Goal: Information Seeking & Learning: Learn about a topic

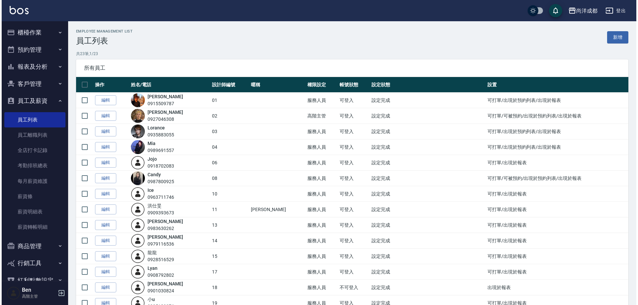
scroll to position [33, 0]
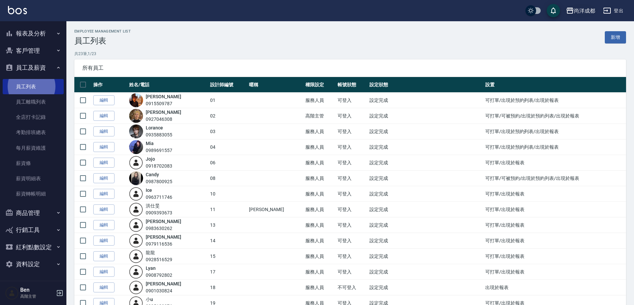
click at [586, 11] on div "尚洋成都" at bounding box center [584, 11] width 21 height 8
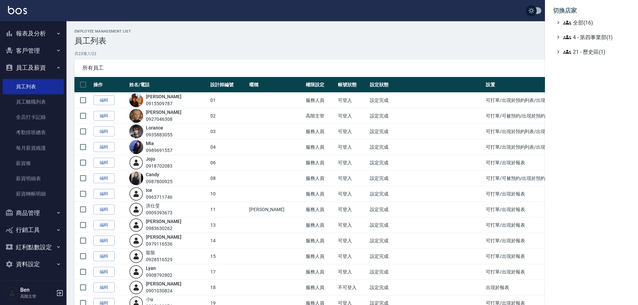
click at [587, 22] on span "全部(16)" at bounding box center [595, 23] width 64 height 8
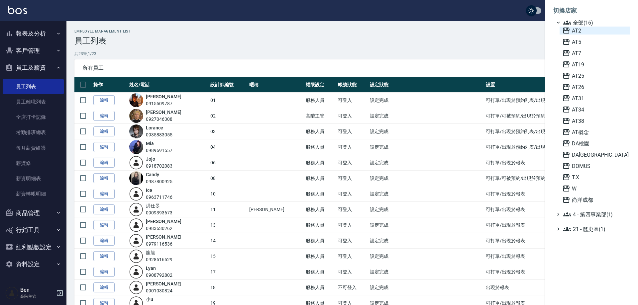
click at [591, 28] on span "AT2" at bounding box center [594, 31] width 65 height 8
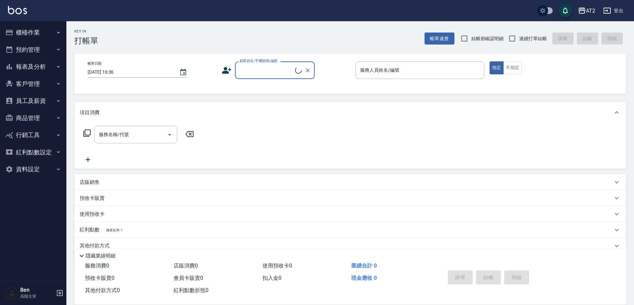
click at [41, 69] on button "報表及分析" at bounding box center [33, 66] width 61 height 17
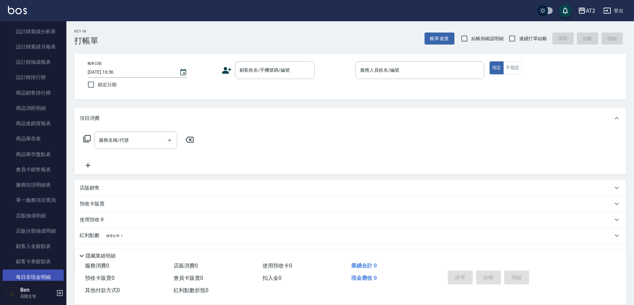
scroll to position [299, 0]
click at [34, 114] on link "商品消耗明細" at bounding box center [33, 109] width 61 height 15
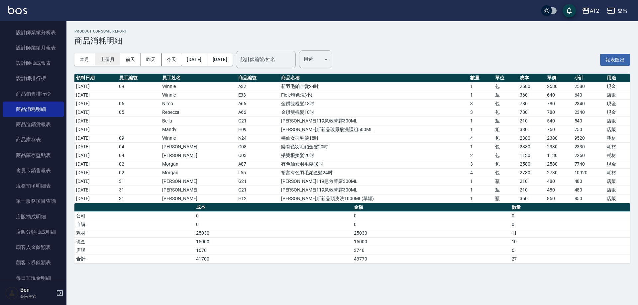
click at [112, 60] on button "上個月" at bounding box center [107, 59] width 25 height 12
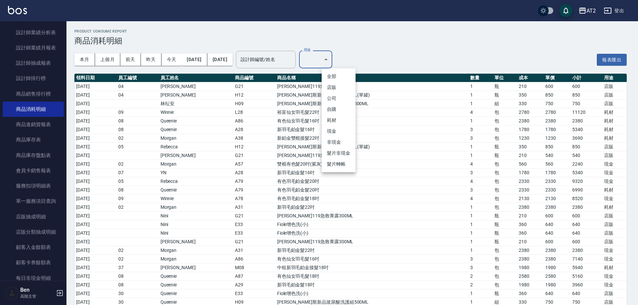
click at [336, 107] on li "自購" at bounding box center [338, 109] width 34 height 11
type input "自購"
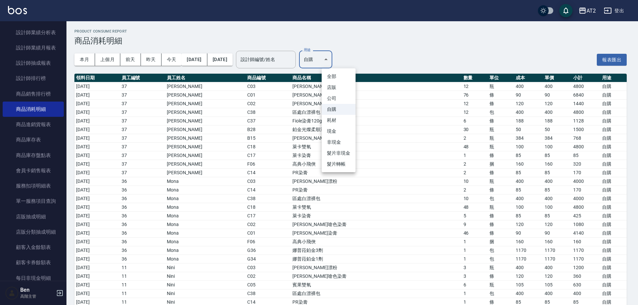
click at [194, 58] on div at bounding box center [319, 152] width 638 height 305
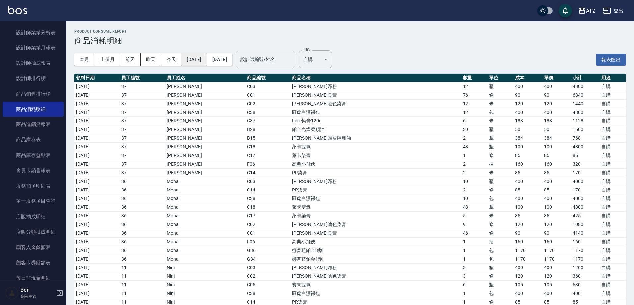
click at [207, 59] on button "[DATE]" at bounding box center [194, 59] width 26 height 12
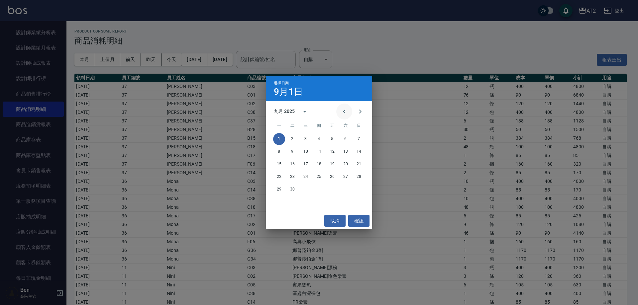
click at [344, 110] on icon "Previous month" at bounding box center [344, 112] width 8 height 8
click at [336, 136] on button "1" at bounding box center [332, 139] width 12 height 12
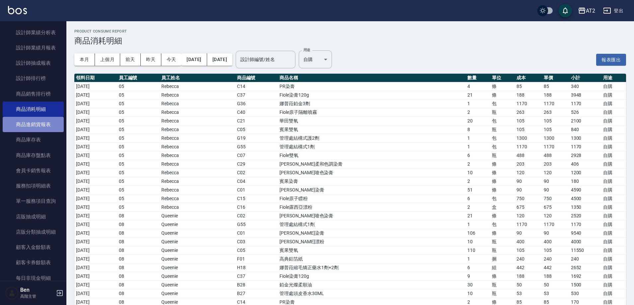
click at [45, 120] on link "商品進銷貨報表" at bounding box center [33, 124] width 61 height 15
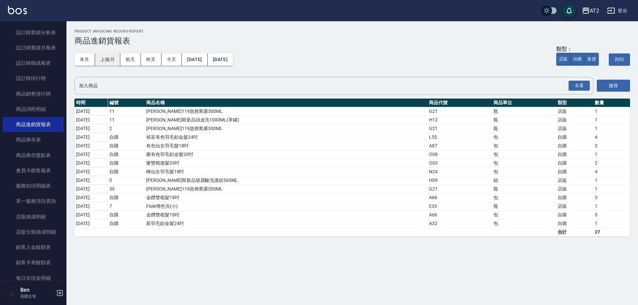
click at [111, 62] on button "上個月" at bounding box center [107, 59] width 25 height 12
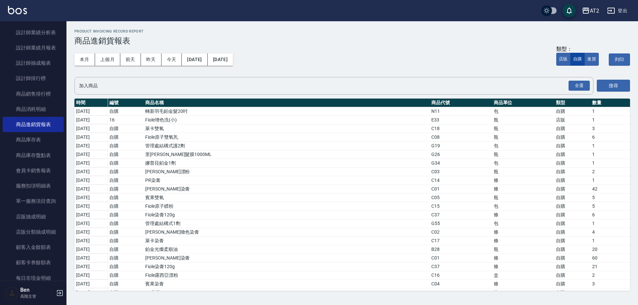
click at [579, 61] on button "自購" at bounding box center [577, 59] width 14 height 13
click at [579, 61] on button "自購" at bounding box center [578, 59] width 14 height 13
click at [584, 84] on button "全選" at bounding box center [578, 86] width 21 height 10
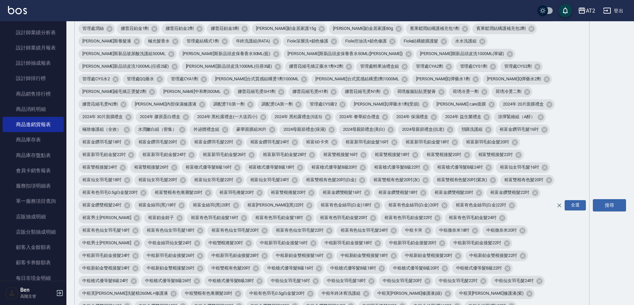
scroll to position [299, 0]
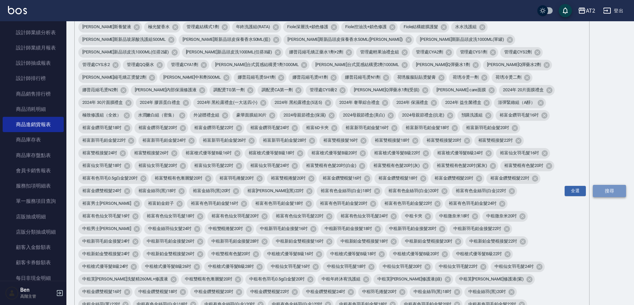
click at [610, 185] on button "搜尋" at bounding box center [609, 191] width 33 height 12
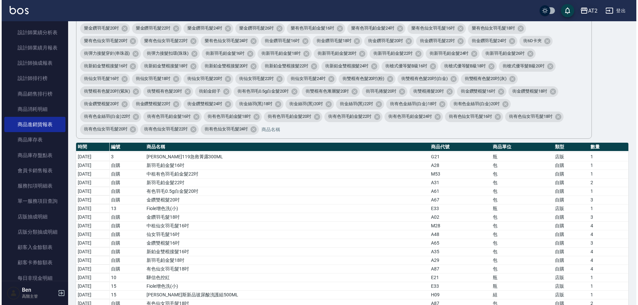
scroll to position [1398, 0]
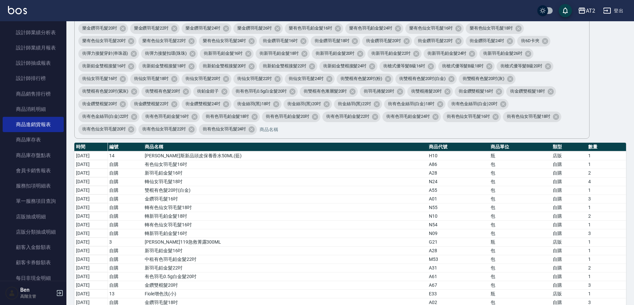
click at [584, 16] on button "AT2" at bounding box center [587, 11] width 23 height 14
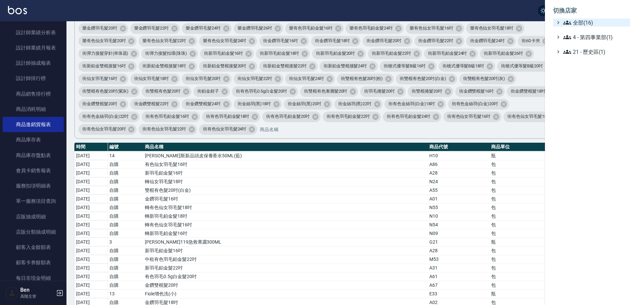
click at [590, 23] on span "全部(16)" at bounding box center [595, 23] width 64 height 8
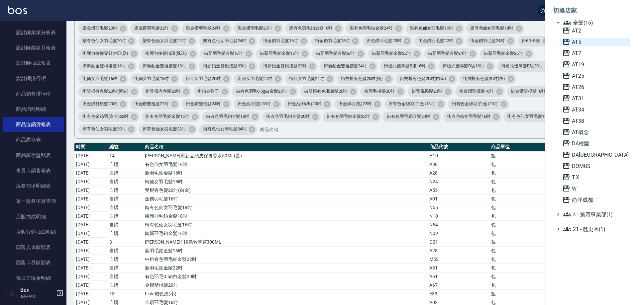
click at [587, 44] on span "AT5" at bounding box center [594, 42] width 65 height 8
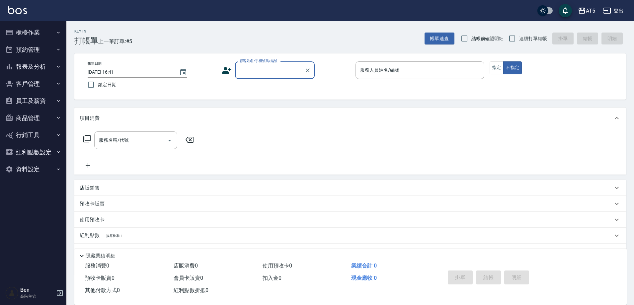
click at [47, 62] on button "報表及分析" at bounding box center [33, 66] width 61 height 17
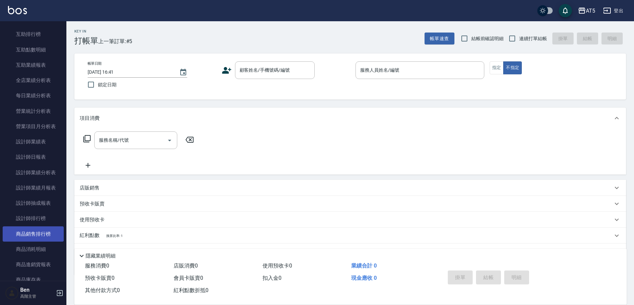
scroll to position [166, 0]
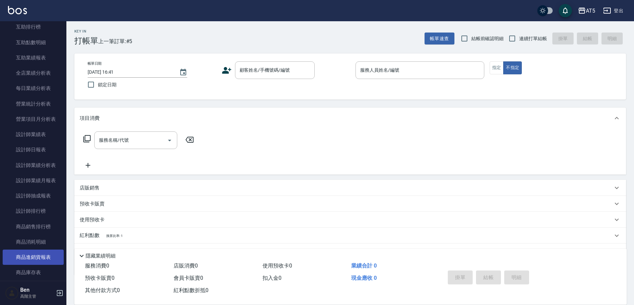
click at [33, 254] on link "商品進銷貨報表" at bounding box center [33, 257] width 61 height 15
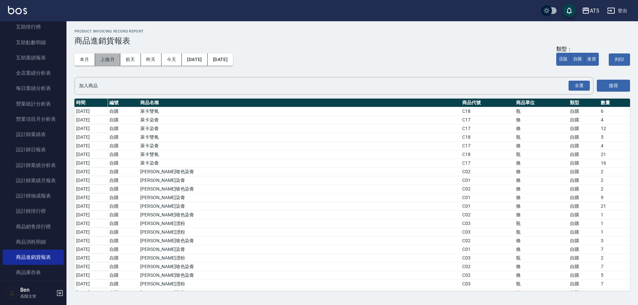
click at [105, 60] on button "上個月" at bounding box center [107, 59] width 25 height 12
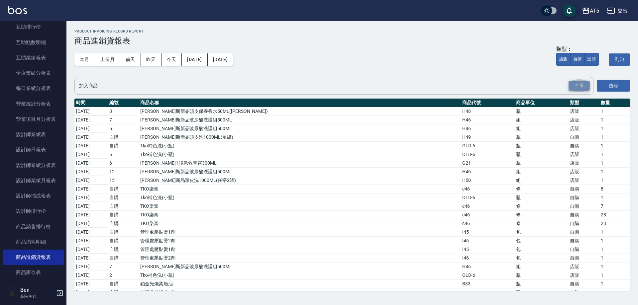
click at [571, 87] on button "全選" at bounding box center [578, 86] width 21 height 10
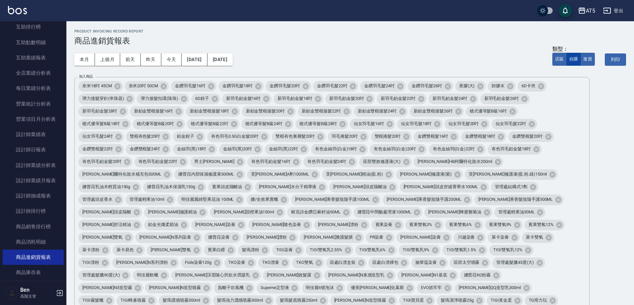
click at [575, 60] on button "自購" at bounding box center [574, 59] width 14 height 13
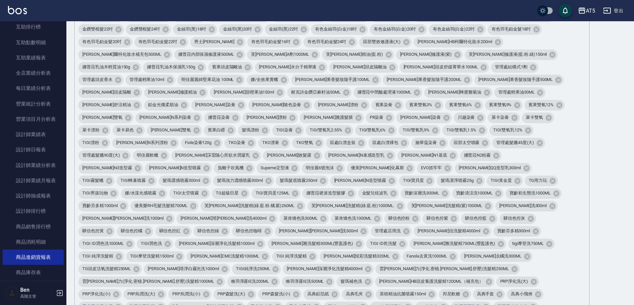
scroll to position [232, 0]
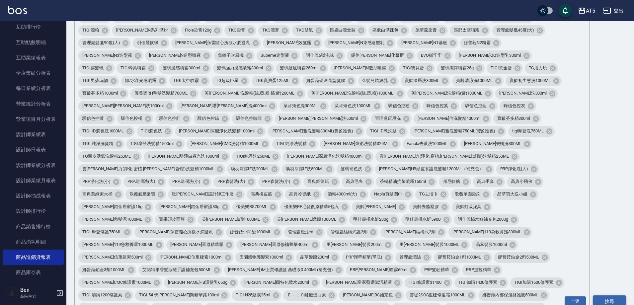
click at [613, 296] on button "搜尋" at bounding box center [609, 302] width 33 height 12
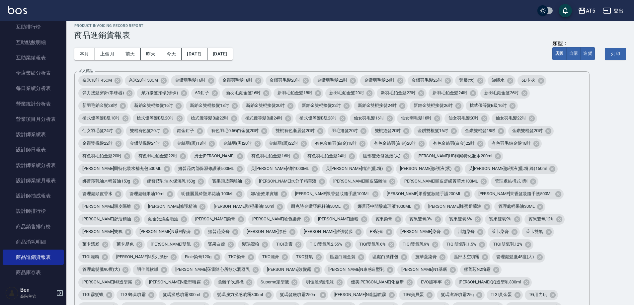
scroll to position [0, 0]
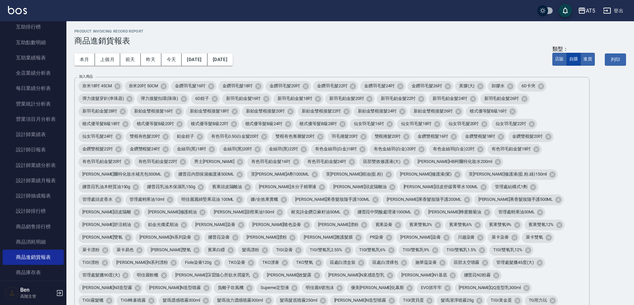
click at [571, 59] on button "自購" at bounding box center [574, 59] width 14 height 13
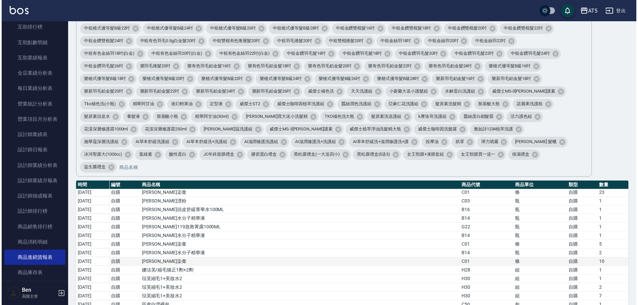
scroll to position [317, 0]
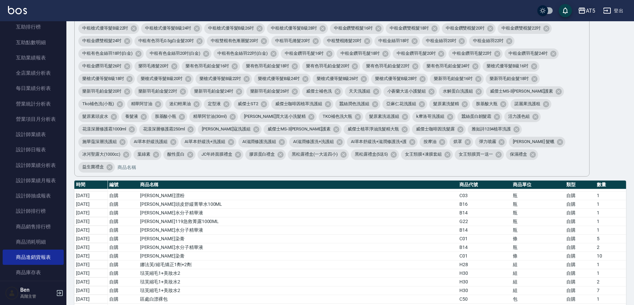
click at [586, 6] on button "AT5" at bounding box center [587, 11] width 23 height 14
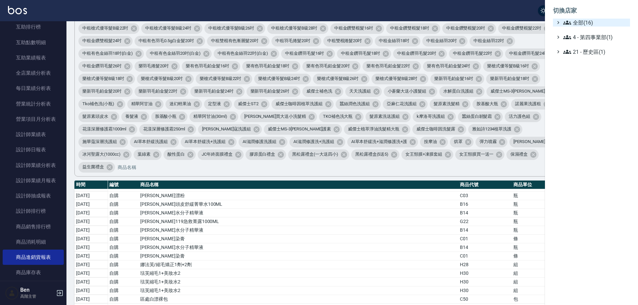
click at [587, 26] on span "全部(16)" at bounding box center [595, 23] width 64 height 8
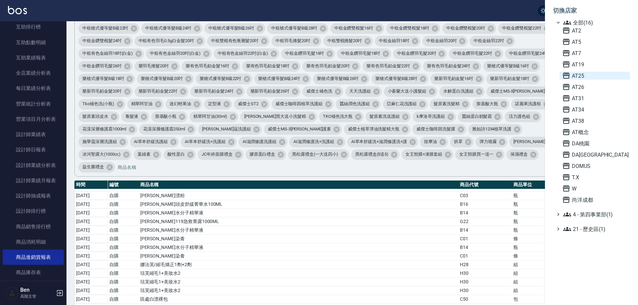
click at [582, 76] on span "AT25" at bounding box center [594, 76] width 65 height 8
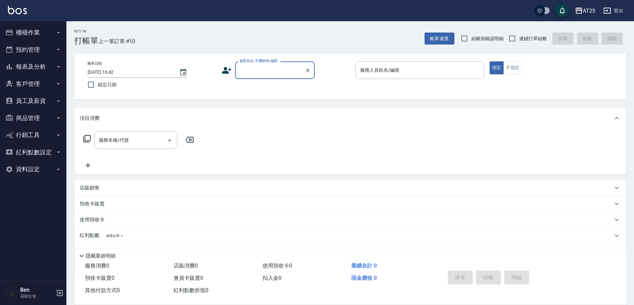
click at [37, 70] on button "報表及分析" at bounding box center [33, 66] width 61 height 17
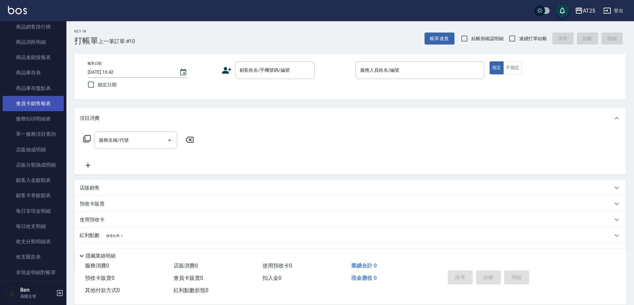
scroll to position [365, 0]
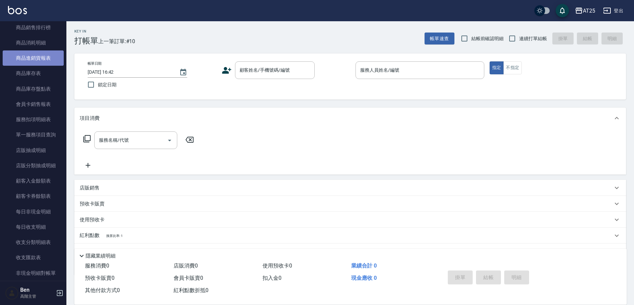
click at [46, 59] on link "商品進銷貨報表" at bounding box center [33, 57] width 61 height 15
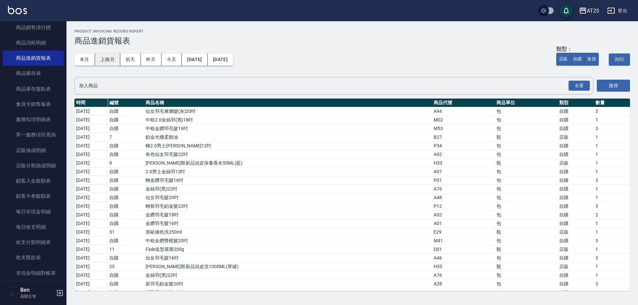
click at [98, 65] on button "上個月" at bounding box center [107, 59] width 25 height 12
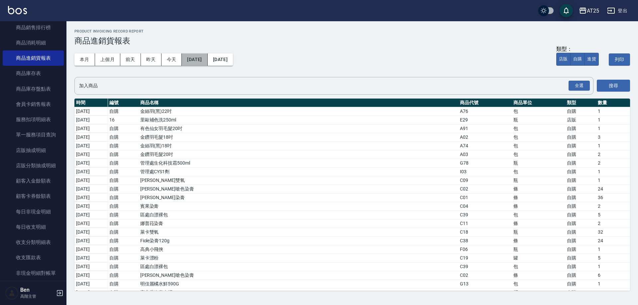
click at [195, 55] on button "[DATE]" at bounding box center [195, 59] width 26 height 12
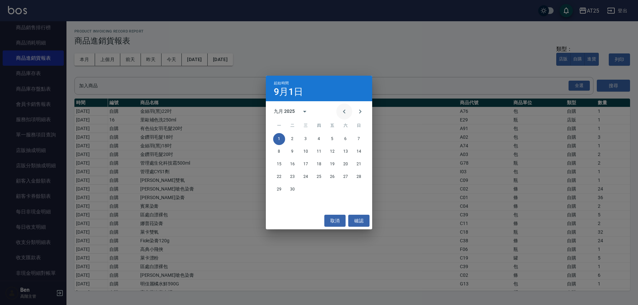
click at [344, 113] on icon "Previous month" at bounding box center [344, 112] width 2 height 4
click at [333, 140] on button "1" at bounding box center [332, 139] width 12 height 12
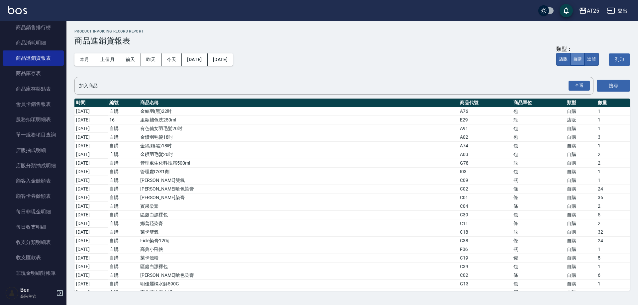
click at [579, 62] on button "自購" at bounding box center [577, 59] width 14 height 13
click at [582, 88] on button "全選" at bounding box center [578, 86] width 21 height 10
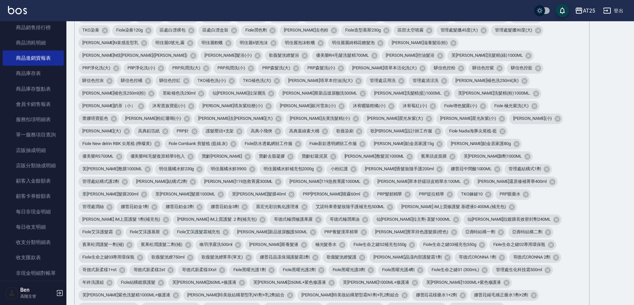
scroll to position [498, 0]
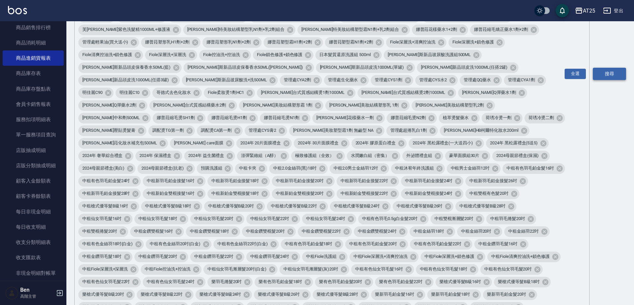
click at [608, 68] on button "搜尋" at bounding box center [609, 74] width 33 height 12
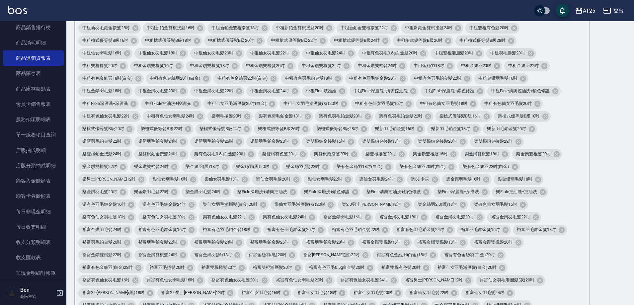
scroll to position [870, 0]
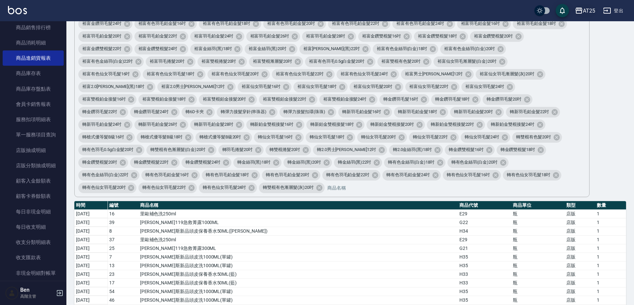
click at [592, 7] on div "AT25" at bounding box center [589, 11] width 12 height 8
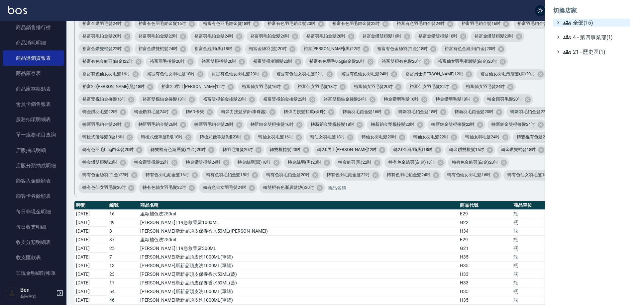
click at [591, 23] on span "全部(16)" at bounding box center [595, 23] width 64 height 8
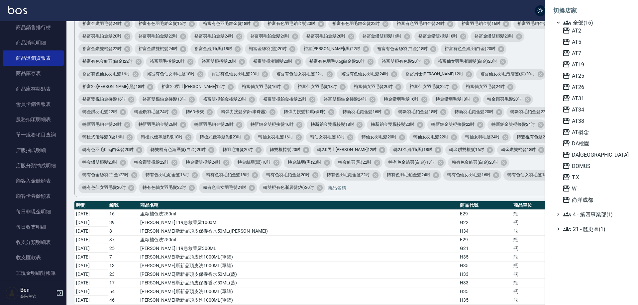
click at [456, 213] on div at bounding box center [319, 152] width 638 height 305
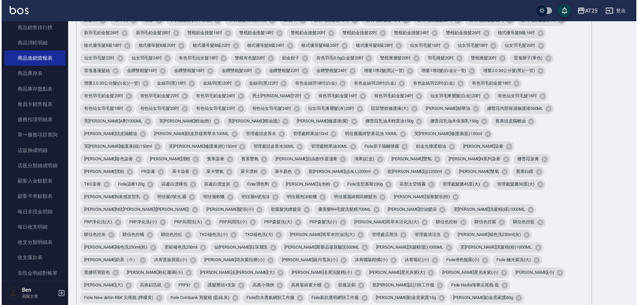
scroll to position [0, 0]
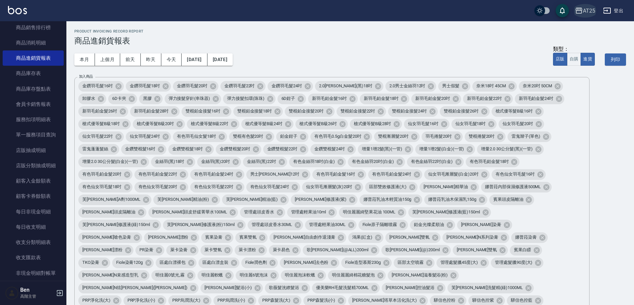
click at [585, 15] on div "AT25" at bounding box center [589, 11] width 12 height 8
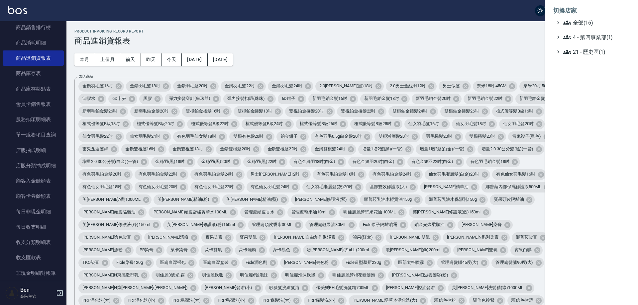
click at [586, 20] on span "全部(16)" at bounding box center [595, 23] width 64 height 8
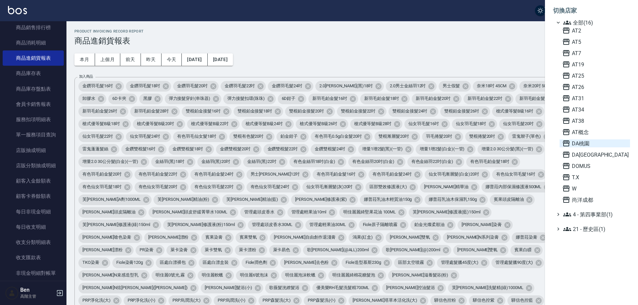
click at [590, 146] on span "DA桃園" at bounding box center [594, 143] width 65 height 8
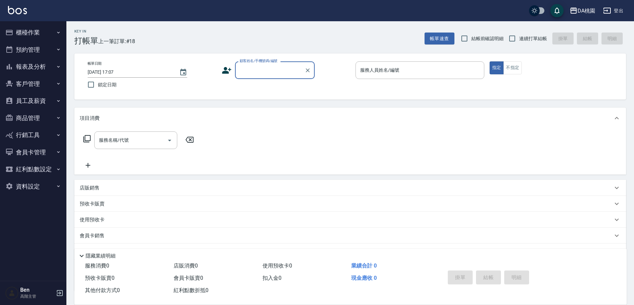
click at [42, 97] on button "員工及薪資" at bounding box center [33, 100] width 61 height 17
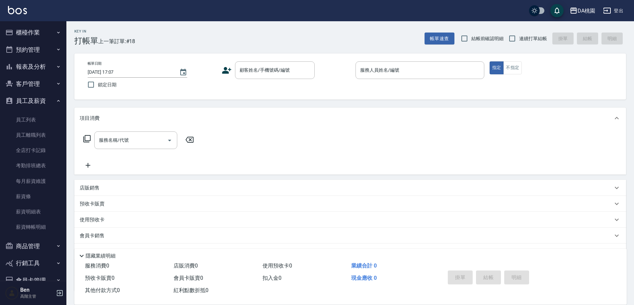
click at [45, 64] on button "報表及分析" at bounding box center [33, 66] width 61 height 17
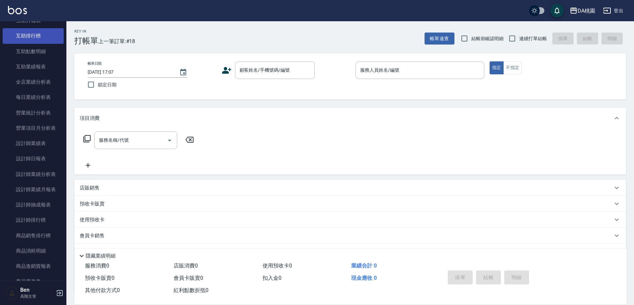
scroll to position [266, 0]
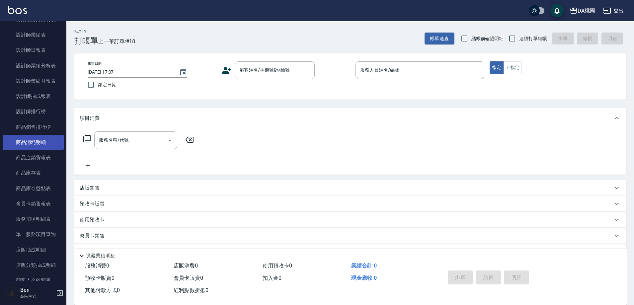
click at [39, 146] on link "商品消耗明細" at bounding box center [33, 142] width 61 height 15
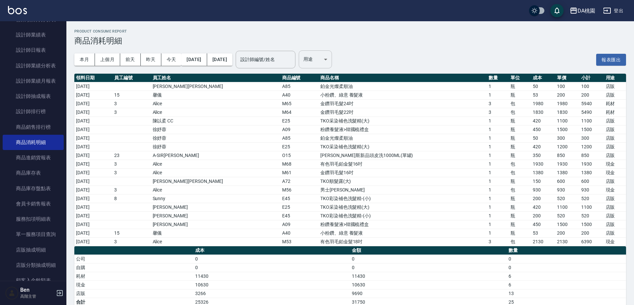
click at [341, 60] on body "DA桃園 登出 櫃檯作業 打帳單 帳單列表 掛單列表 座位開單 營業儀表板 現金收支登錄 高階收支登錄 材料自購登錄 每日結帳 排班表 現場電腦打卡 掃碼打卡…" at bounding box center [317, 157] width 634 height 315
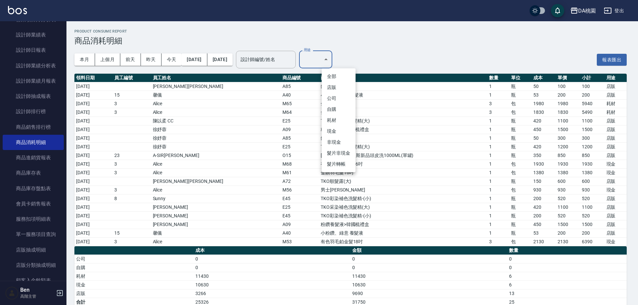
click at [337, 119] on li "耗材" at bounding box center [338, 120] width 34 height 11
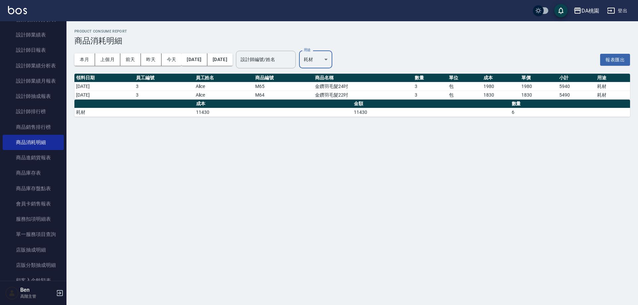
click at [342, 58] on body "DA桃園 登出 櫃檯作業 打帳單 帳單列表 掛單列表 座位開單 營業儀表板 現金收支登錄 高階收支登錄 材料自購登錄 每日結帳 排班表 現場電腦打卡 掃碼打卡…" at bounding box center [319, 152] width 638 height 305
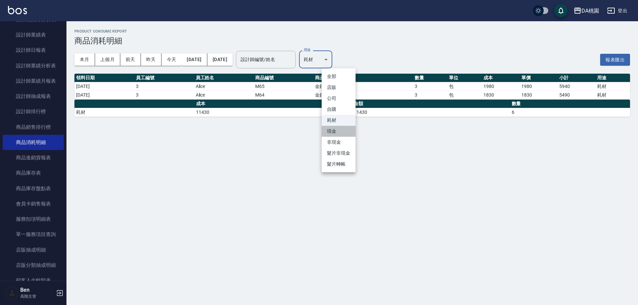
click at [336, 130] on li "現金" at bounding box center [338, 131] width 34 height 11
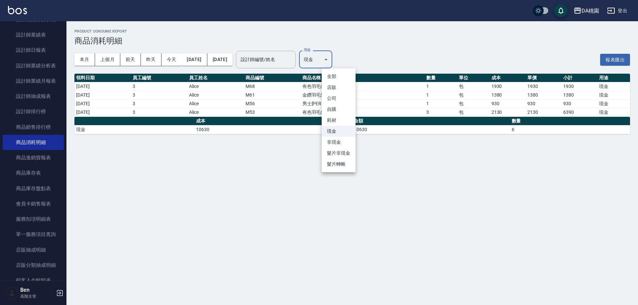
click at [351, 63] on body "DA桃園 登出 櫃檯作業 打帳單 帳單列表 掛單列表 座位開單 營業儀表板 現金收支登錄 高階收支登錄 材料自購登錄 每日結帳 排班表 現場電腦打卡 掃碼打卡…" at bounding box center [319, 152] width 638 height 305
click at [335, 122] on li "耗材" at bounding box center [338, 120] width 34 height 11
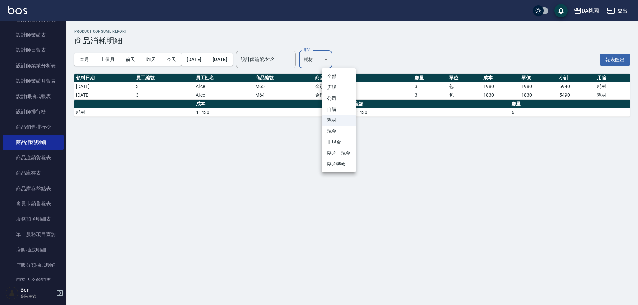
click at [344, 61] on body "DA桃園 登出 櫃檯作業 打帳單 帳單列表 掛單列表 座位開單 營業儀表板 現金收支登錄 高階收支登錄 材料自購登錄 每日結帳 排班表 現場電腦打卡 掃碼打卡…" at bounding box center [319, 152] width 638 height 305
click at [402, 131] on div at bounding box center [319, 152] width 638 height 305
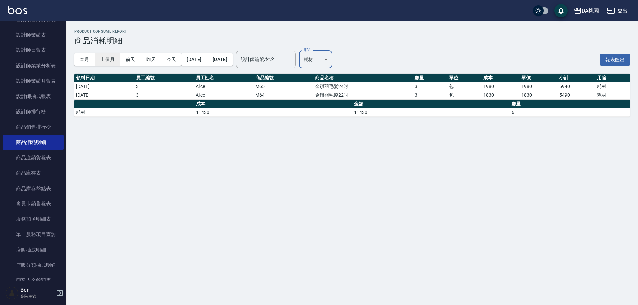
click at [106, 59] on button "上個月" at bounding box center [107, 59] width 25 height 12
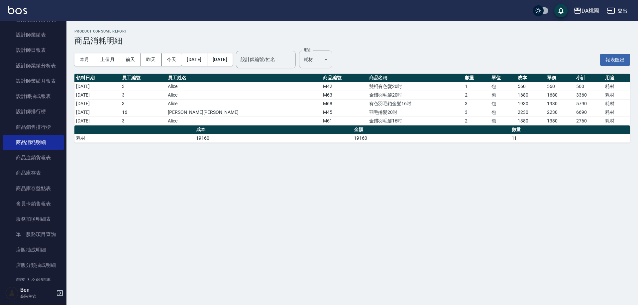
click at [348, 60] on body "DA桃園 登出 櫃檯作業 打帳單 帳單列表 掛單列表 座位開單 營業儀表板 現金收支登錄 高階收支登錄 材料自購登錄 每日結帳 排班表 現場電腦打卡 掃碼打卡…" at bounding box center [319, 152] width 638 height 305
click at [334, 133] on li "現金" at bounding box center [338, 131] width 34 height 11
type input "現金"
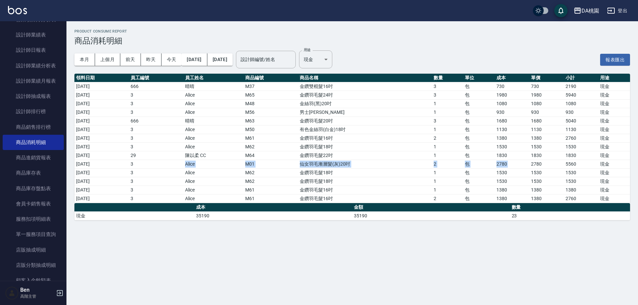
drag, startPoint x: 173, startPoint y: 166, endPoint x: 532, endPoint y: 163, distance: 359.3
click at [532, 163] on tr "[DATE] 3 Alice M01 仙女羽毛漸層髮(灰)20吋 2 包 2780 2780 5560 現金" at bounding box center [351, 164] width 555 height 9
click at [384, 184] on td "金鑽羽毛髮18吋" at bounding box center [365, 181] width 134 height 9
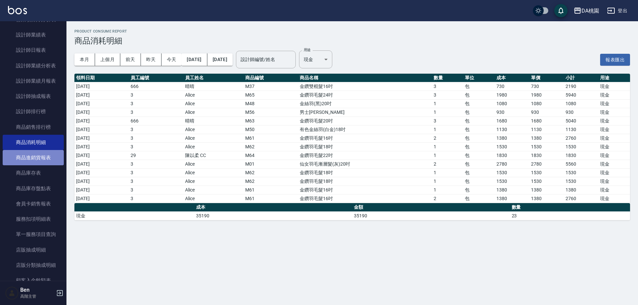
click at [33, 158] on link "商品進銷貨報表" at bounding box center [33, 157] width 61 height 15
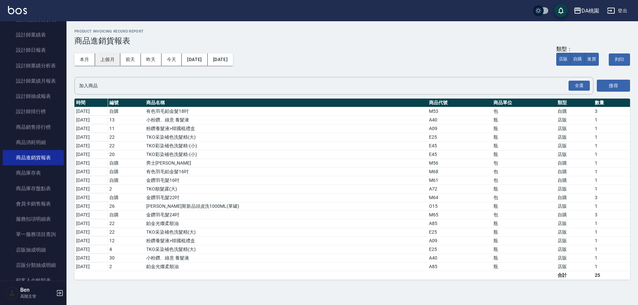
click at [108, 59] on button "上個月" at bounding box center [107, 59] width 25 height 12
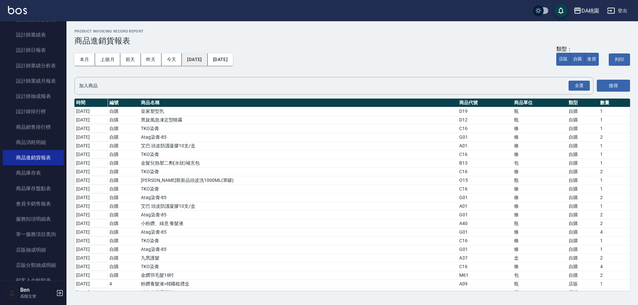
click at [201, 56] on button "[DATE]" at bounding box center [195, 59] width 26 height 12
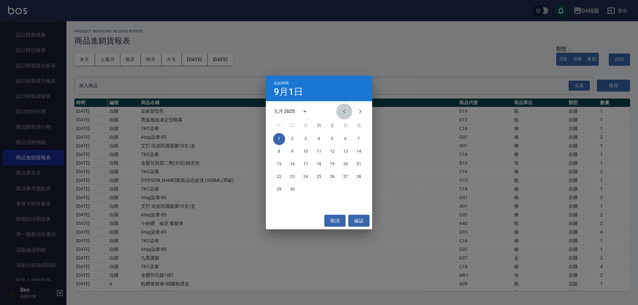
click at [344, 110] on icon "Previous month" at bounding box center [344, 112] width 2 height 4
click at [294, 139] on button "1" at bounding box center [292, 139] width 12 height 12
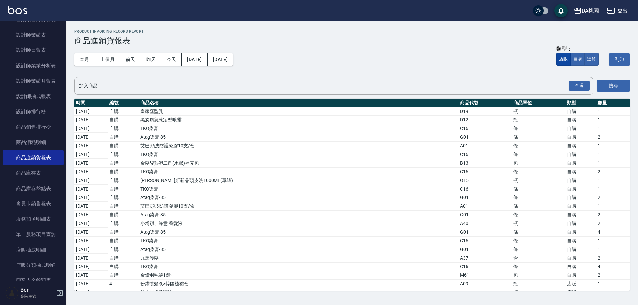
click at [563, 61] on button "店販" at bounding box center [563, 59] width 14 height 13
click at [584, 83] on button "全選" at bounding box center [578, 86] width 21 height 10
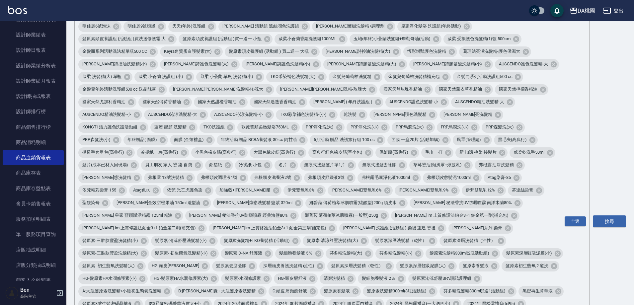
scroll to position [399, 0]
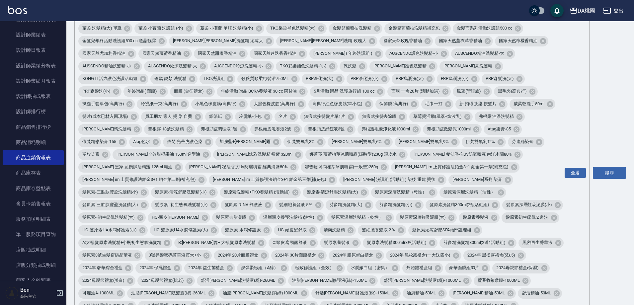
click at [616, 167] on button "搜尋" at bounding box center [609, 173] width 33 height 12
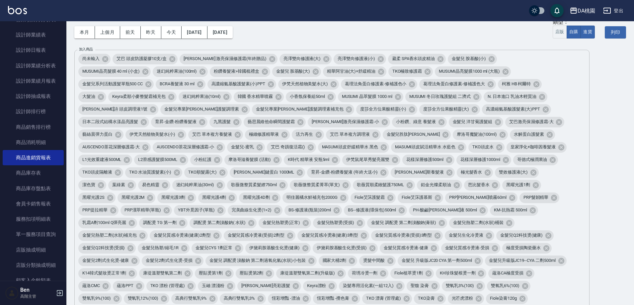
scroll to position [0, 0]
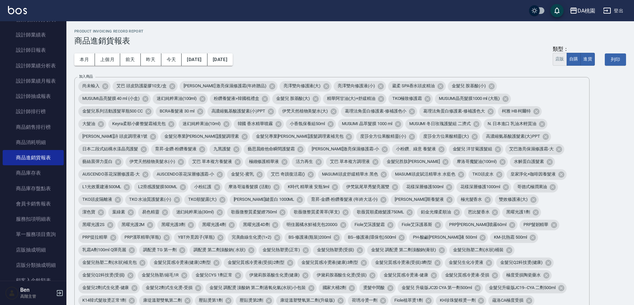
click at [555, 56] on button "店販" at bounding box center [560, 59] width 14 height 13
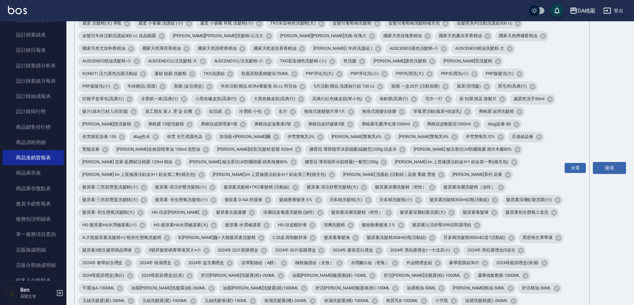
scroll to position [299, 0]
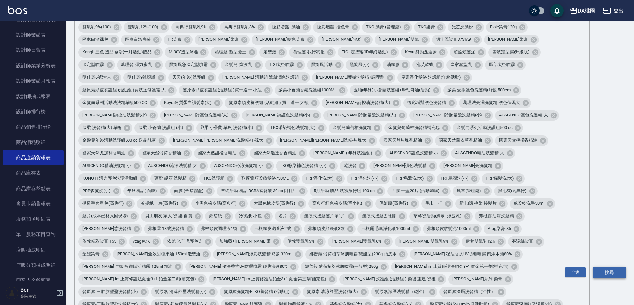
click at [605, 267] on button "搜尋" at bounding box center [609, 273] width 33 height 12
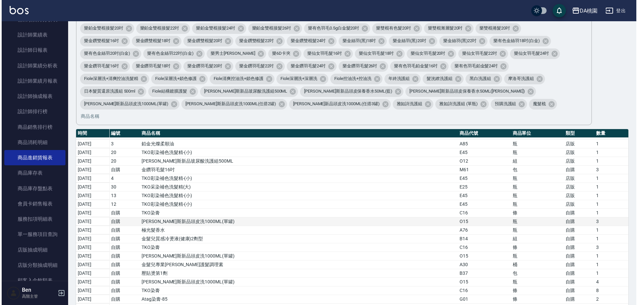
scroll to position [3786, 0]
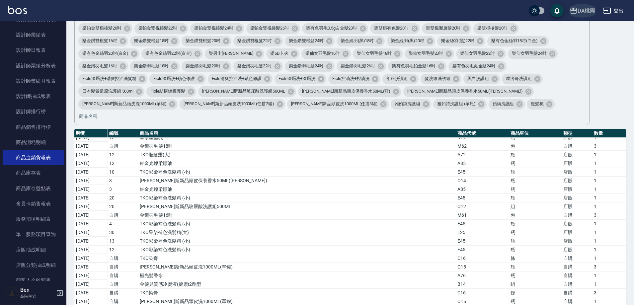
click at [581, 13] on div "DA桃園" at bounding box center [587, 11] width 18 height 8
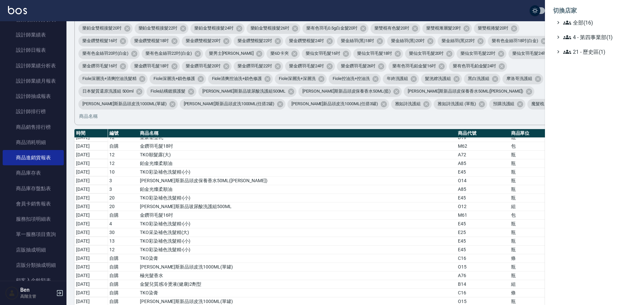
click at [584, 26] on span "全部(16)" at bounding box center [595, 23] width 64 height 8
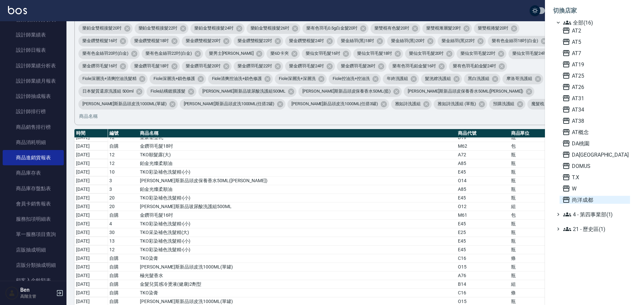
click at [600, 201] on span "尚洋成都" at bounding box center [594, 200] width 65 height 8
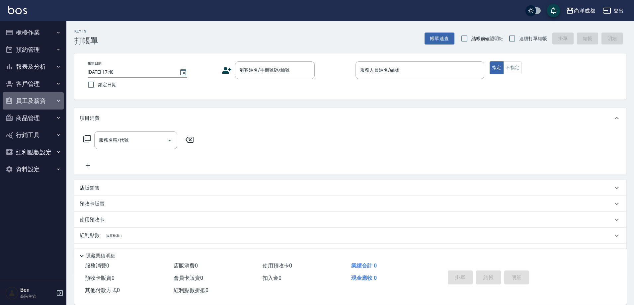
click at [43, 105] on button "員工及薪資" at bounding box center [33, 100] width 61 height 17
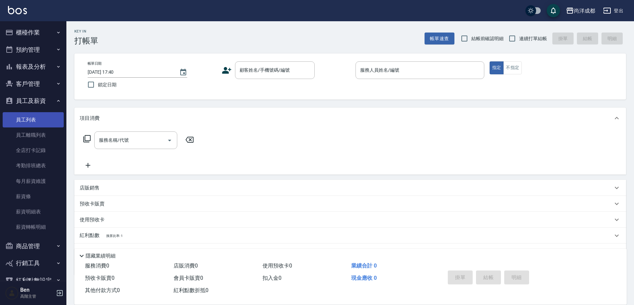
click at [40, 119] on link "員工列表" at bounding box center [33, 119] width 61 height 15
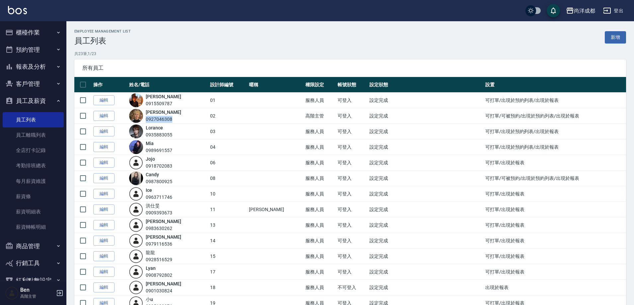
drag, startPoint x: 176, startPoint y: 121, endPoint x: 150, endPoint y: 120, distance: 25.6
click at [150, 120] on div "Lance 0927046308" at bounding box center [168, 116] width 78 height 14
copy div "0927046308"
click at [38, 66] on button "報表及分析" at bounding box center [33, 66] width 61 height 17
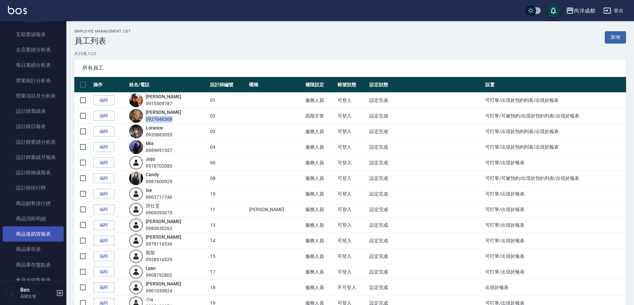
scroll to position [199, 0]
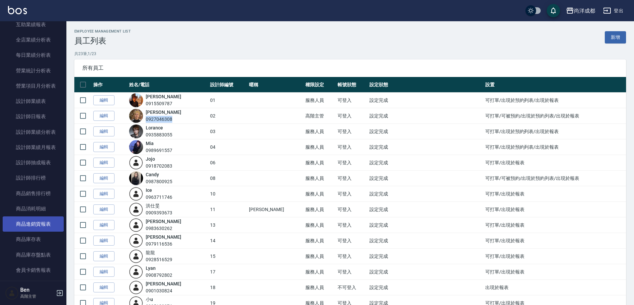
click at [35, 221] on link "商品進銷貨報表" at bounding box center [33, 224] width 61 height 15
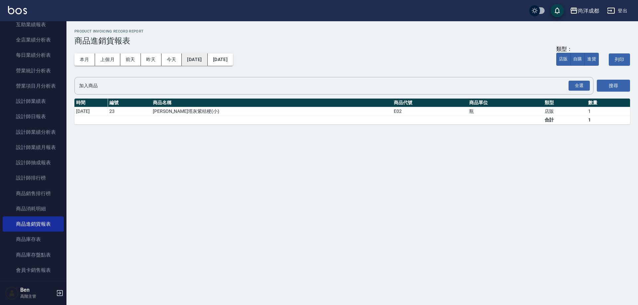
click at [207, 59] on button "[DATE]" at bounding box center [195, 59] width 26 height 12
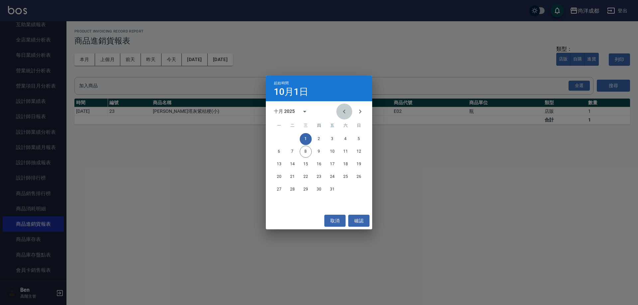
click at [351, 108] on button "Previous month" at bounding box center [344, 112] width 16 height 16
click at [345, 109] on icon "Previous month" at bounding box center [344, 112] width 8 height 8
click at [341, 113] on icon "Previous month" at bounding box center [344, 112] width 8 height 8
click at [293, 137] on button "1" at bounding box center [292, 139] width 12 height 12
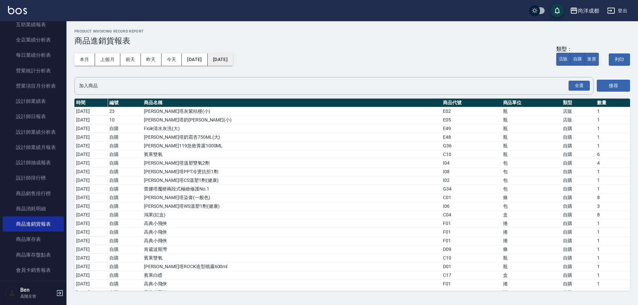
click at [233, 61] on button "[DATE]" at bounding box center [220, 59] width 25 height 12
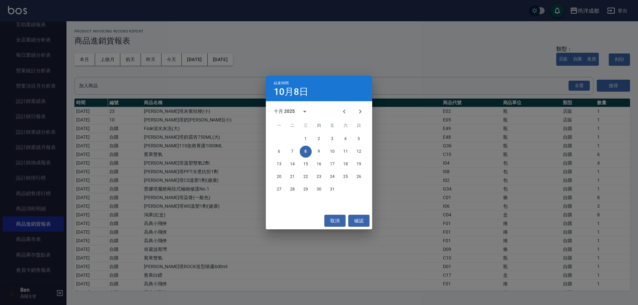
click at [437, 182] on div "結束時間 10月8日 十月 2025 一 二 三 四 五 六 日 1 2 3 4 5 6 7 8 9 10 11 12 13 14 15 16 17 18 1…" at bounding box center [319, 152] width 638 height 305
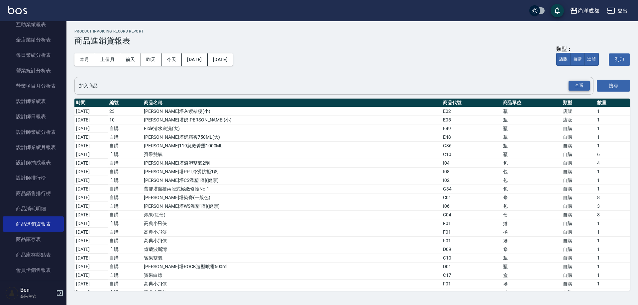
click at [583, 86] on button "全選" at bounding box center [578, 86] width 21 height 10
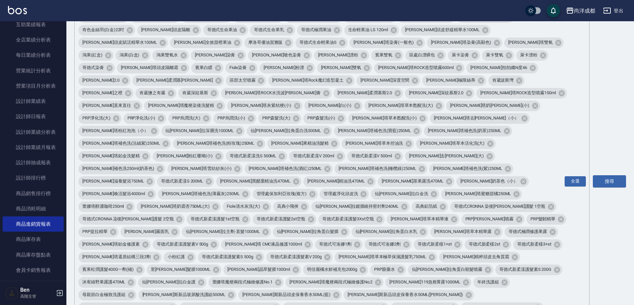
scroll to position [100, 0]
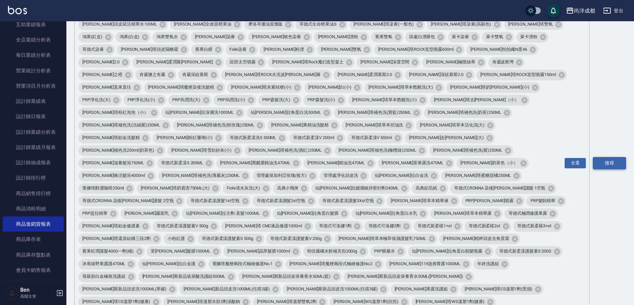
click at [613, 157] on button "搜尋" at bounding box center [609, 163] width 33 height 12
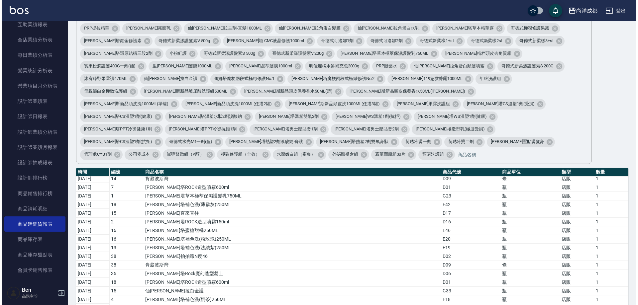
scroll to position [1966, 0]
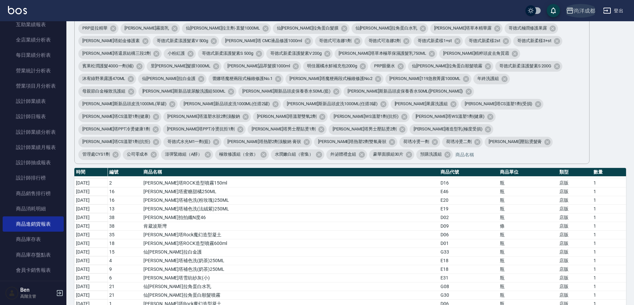
click at [584, 13] on div "尚洋成都" at bounding box center [584, 11] width 21 height 8
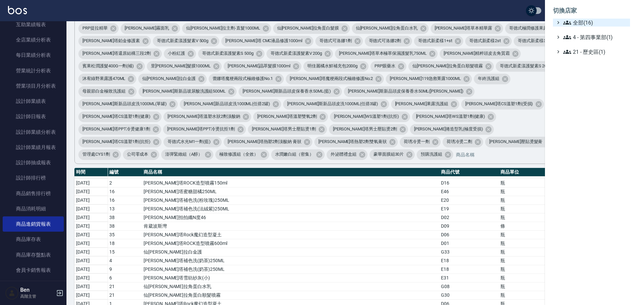
drag, startPoint x: 603, startPoint y: 28, endPoint x: 603, endPoint y: 24, distance: 3.7
click at [603, 27] on ul "全部(16) 4 - 第四事業部(1) 21 - 歷史區(1)" at bounding box center [591, 37] width 77 height 37
click at [600, 22] on span "全部(16)" at bounding box center [595, 23] width 64 height 8
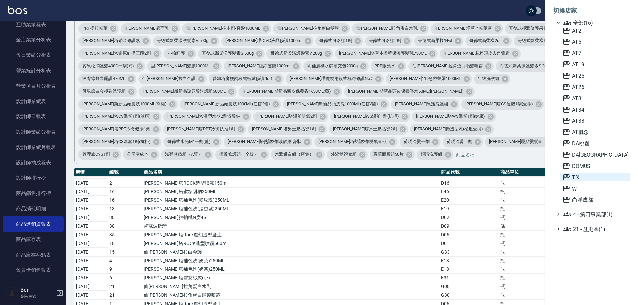
click at [593, 178] on span "T.X" at bounding box center [594, 177] width 65 height 8
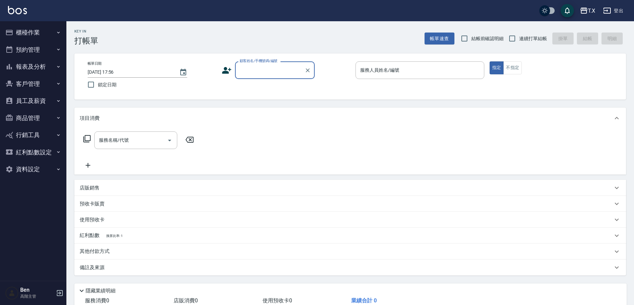
click at [37, 65] on button "報表及分析" at bounding box center [33, 66] width 61 height 17
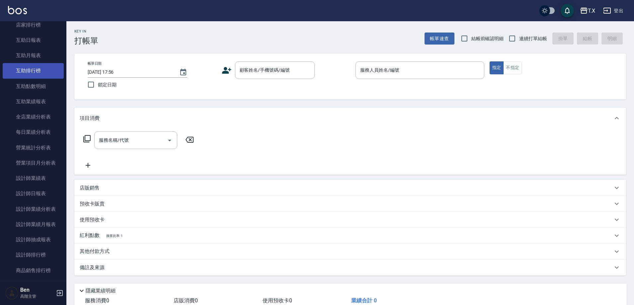
scroll to position [266, 0]
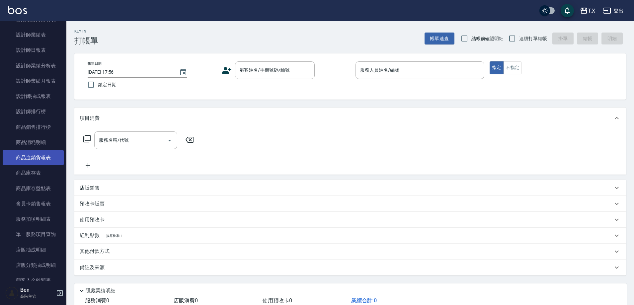
click at [43, 155] on link "商品進銷貨報表" at bounding box center [33, 157] width 61 height 15
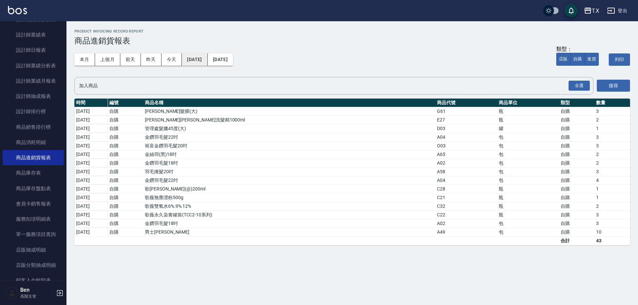
click at [199, 57] on button "[DATE]" at bounding box center [195, 59] width 26 height 12
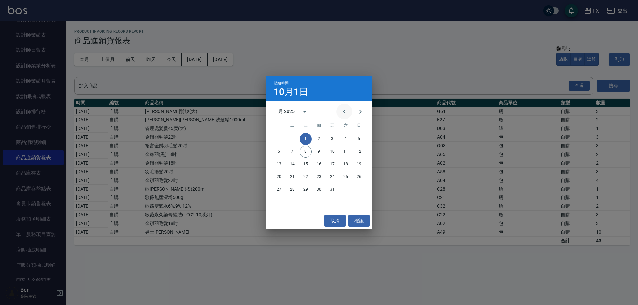
click at [341, 112] on icon "Previous month" at bounding box center [344, 112] width 8 height 8
click at [295, 137] on button "1" at bounding box center [292, 139] width 12 height 12
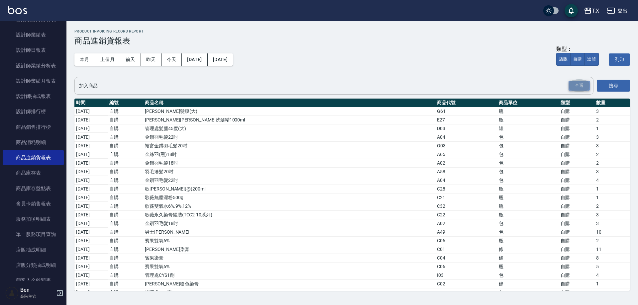
click at [578, 85] on button "全選" at bounding box center [578, 86] width 21 height 10
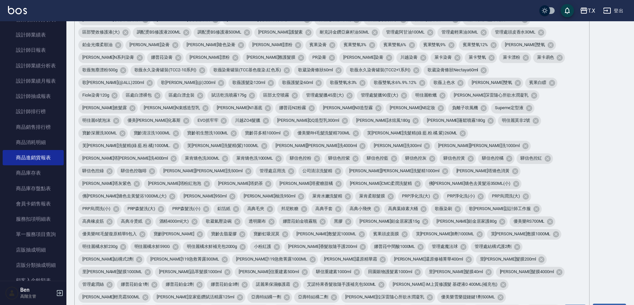
scroll to position [266, 0]
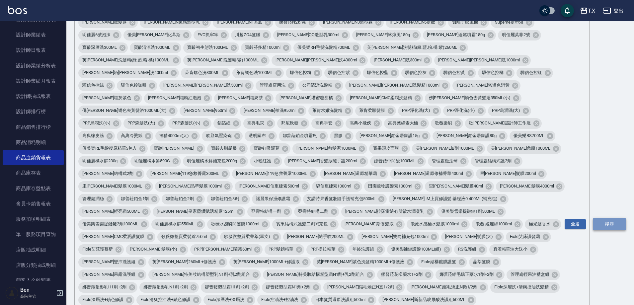
click at [610, 218] on button "搜尋" at bounding box center [609, 224] width 33 height 12
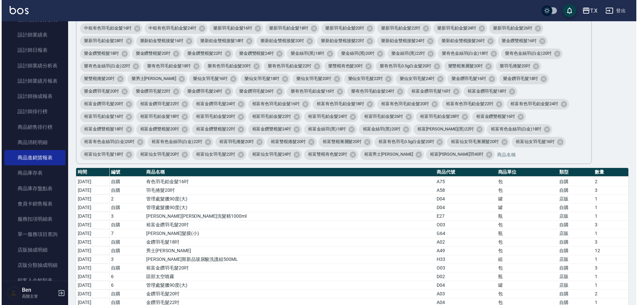
scroll to position [1428, 0]
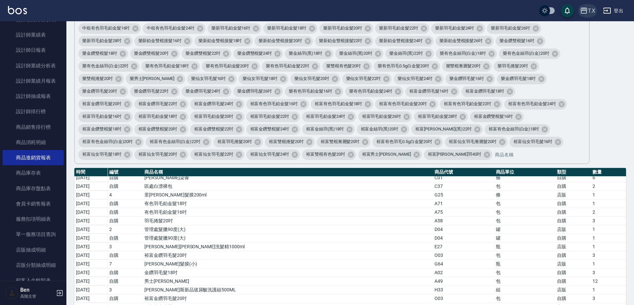
click at [597, 12] on button "T.X" at bounding box center [588, 11] width 21 height 14
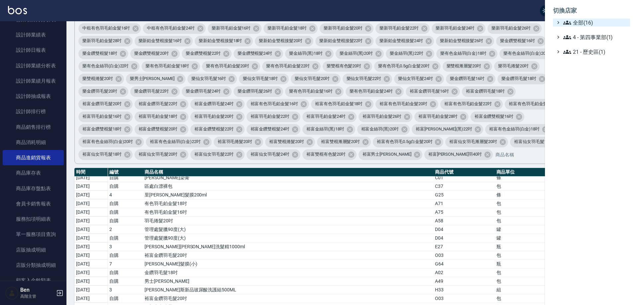
click at [590, 24] on span "全部(16)" at bounding box center [595, 23] width 64 height 8
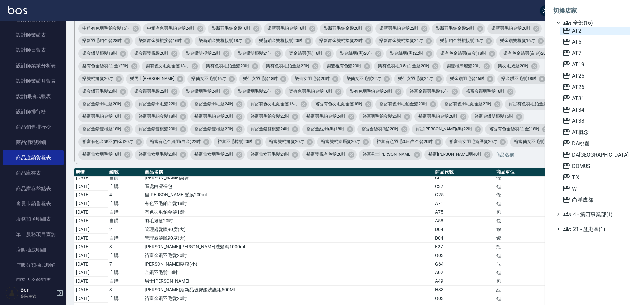
click at [591, 33] on span "AT2" at bounding box center [594, 31] width 65 height 8
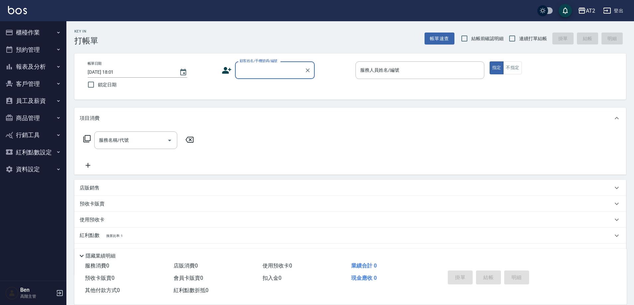
click at [33, 70] on button "報表及分析" at bounding box center [33, 66] width 61 height 17
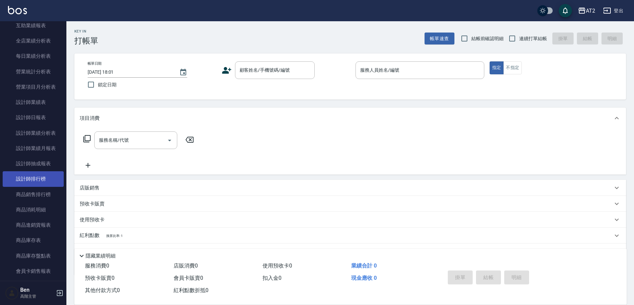
scroll to position [299, 0]
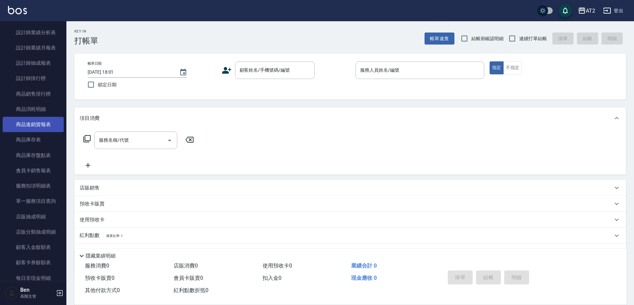
click at [38, 124] on link "商品進銷貨報表" at bounding box center [33, 124] width 61 height 15
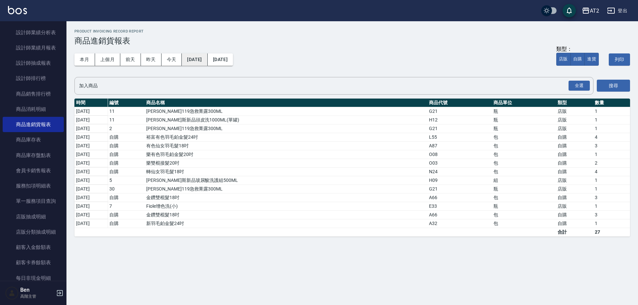
click at [193, 62] on button "[DATE]" at bounding box center [195, 59] width 26 height 12
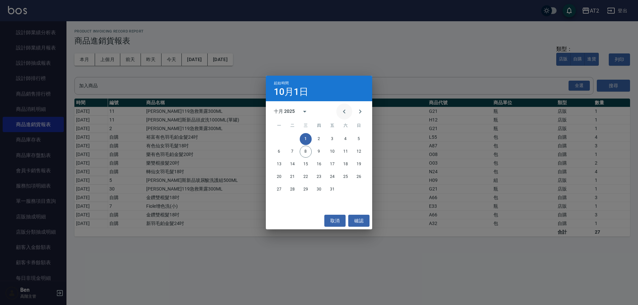
click at [341, 113] on icon "Previous month" at bounding box center [344, 112] width 8 height 8
click at [289, 139] on button "1" at bounding box center [292, 139] width 12 height 12
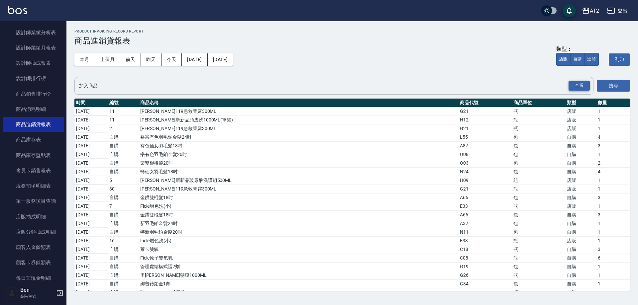
click at [577, 83] on button "全選" at bounding box center [578, 86] width 21 height 10
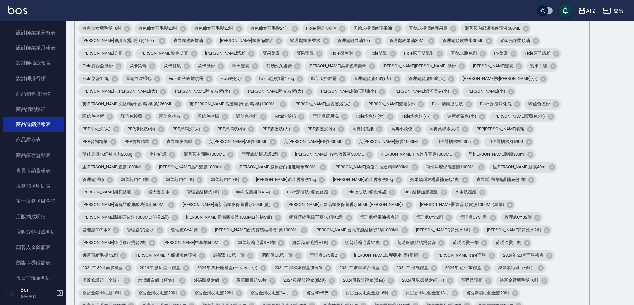
scroll to position [199, 0]
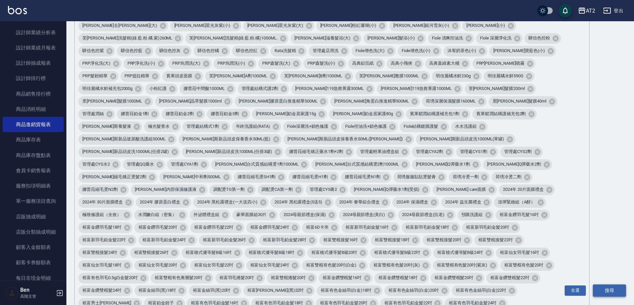
click at [615, 285] on button "搜尋" at bounding box center [609, 291] width 33 height 12
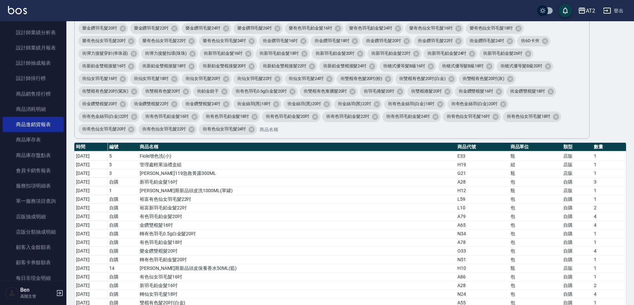
scroll to position [1428, 0]
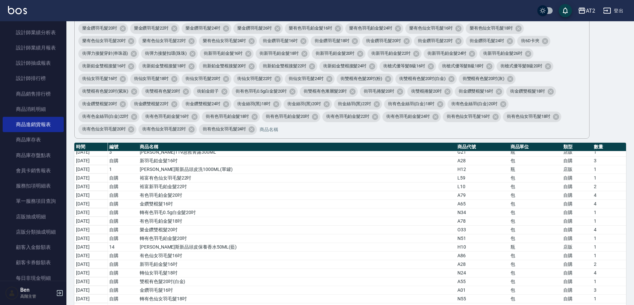
click at [509, 277] on td "包" at bounding box center [535, 281] width 53 height 9
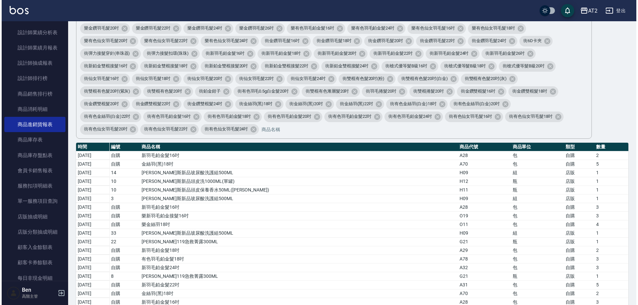
scroll to position [6681, 0]
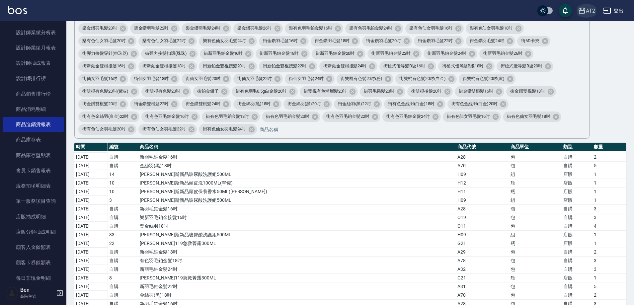
click at [583, 11] on icon "button" at bounding box center [582, 11] width 7 height 6
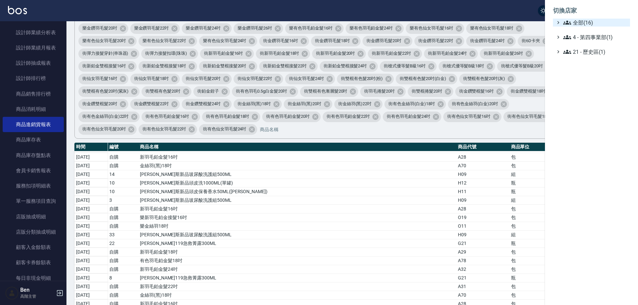
click at [584, 20] on span "全部(16)" at bounding box center [595, 23] width 64 height 8
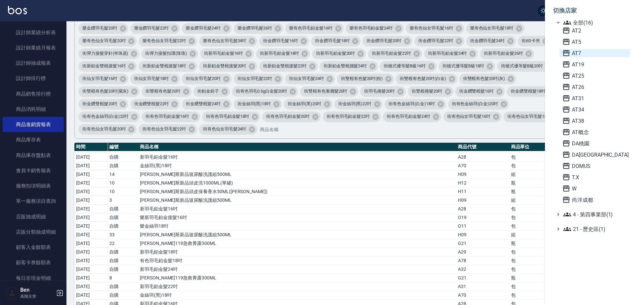
click at [584, 54] on span "AT7" at bounding box center [594, 53] width 65 height 8
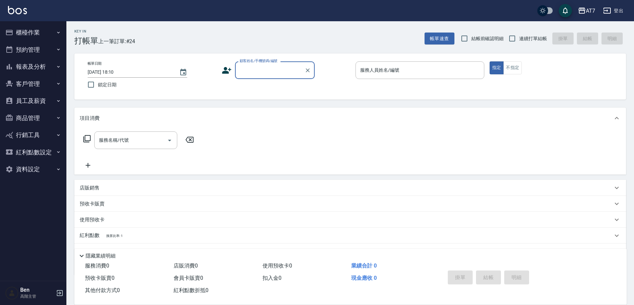
click at [40, 71] on button "報表及分析" at bounding box center [33, 66] width 61 height 17
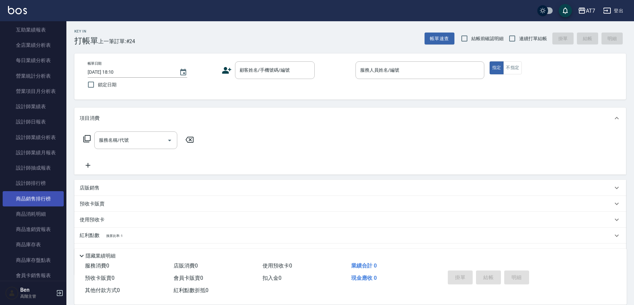
scroll to position [232, 0]
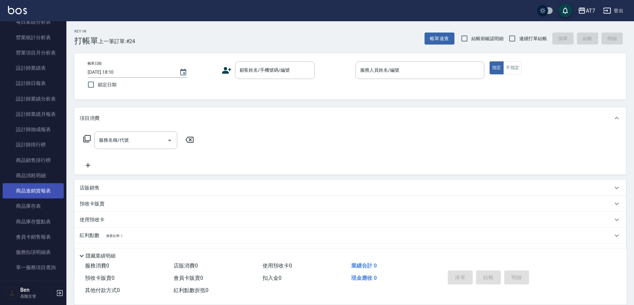
click at [43, 189] on link "商品進銷貨報表" at bounding box center [33, 190] width 61 height 15
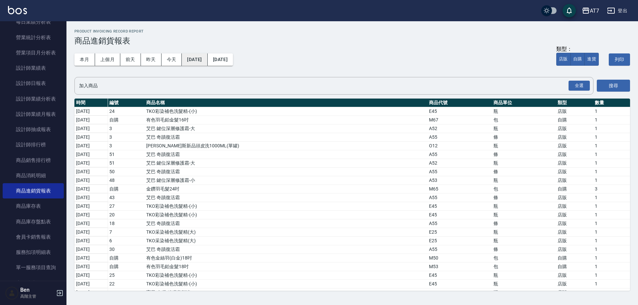
click at [193, 54] on button "[DATE]" at bounding box center [195, 59] width 26 height 12
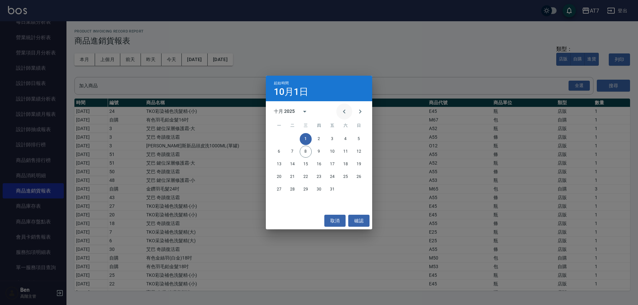
click at [345, 113] on icon "Previous month" at bounding box center [344, 112] width 8 height 8
click at [295, 137] on button "1" at bounding box center [292, 139] width 12 height 12
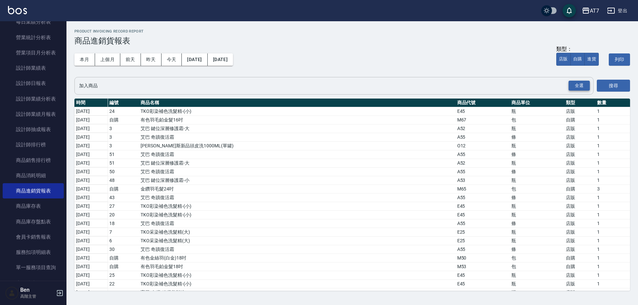
click at [581, 83] on button "全選" at bounding box center [578, 86] width 21 height 10
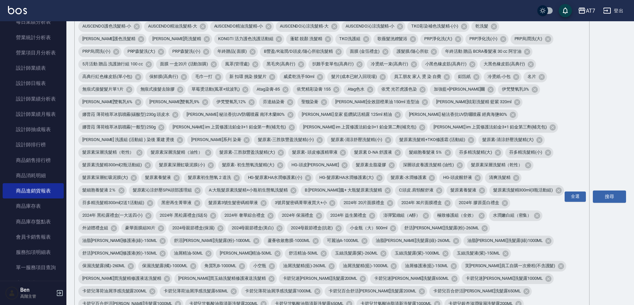
scroll to position [465, 0]
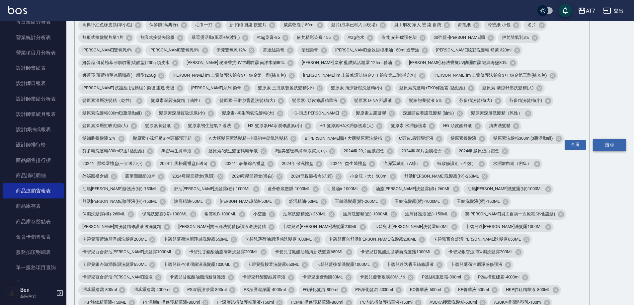
click at [614, 139] on button "搜尋" at bounding box center [609, 145] width 33 height 12
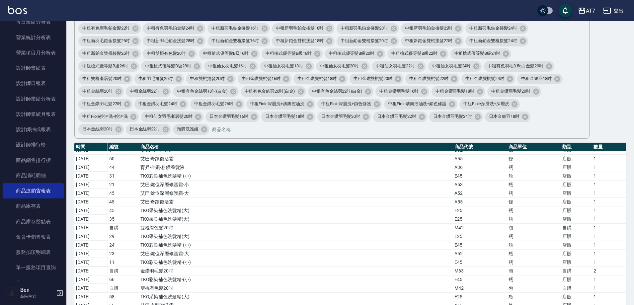
scroll to position [0, 0]
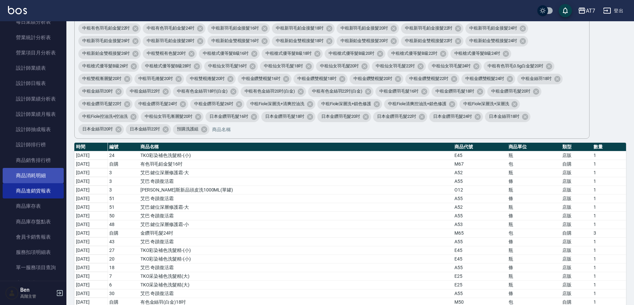
click at [23, 179] on link "商品消耗明細" at bounding box center [33, 175] width 61 height 15
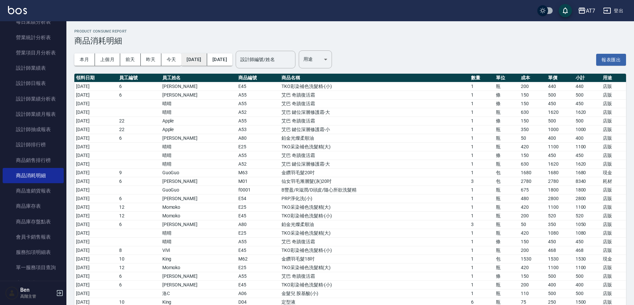
click at [193, 65] on button "[DATE]" at bounding box center [194, 59] width 26 height 12
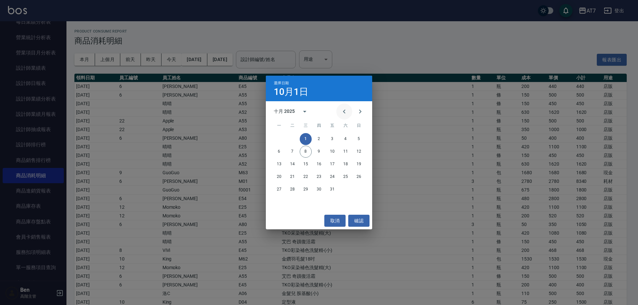
click at [344, 107] on button "Previous month" at bounding box center [344, 112] width 16 height 16
click at [342, 107] on button "Previous month" at bounding box center [344, 112] width 16 height 16
click at [285, 138] on div "1 2 3 4 5 6" at bounding box center [319, 139] width 106 height 12
click at [291, 139] on button "1" at bounding box center [292, 139] width 12 height 12
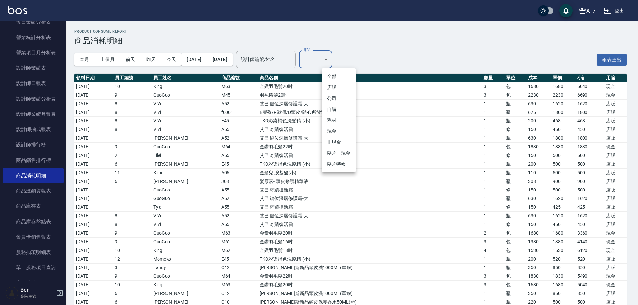
drag, startPoint x: 343, startPoint y: 121, endPoint x: 345, endPoint y: 88, distance: 32.9
click at [345, 88] on ul "全部 店販 公司 自購 耗材 現金 非現金 髮片非現金 髮片轉帳" at bounding box center [338, 120] width 34 height 104
click at [345, 88] on li "店販" at bounding box center [338, 87] width 34 height 11
type input "店販"
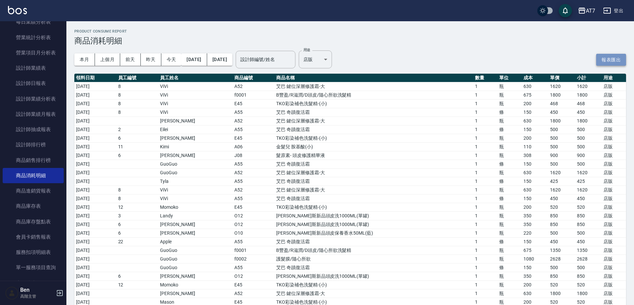
click at [607, 62] on button "報表匯出" at bounding box center [611, 60] width 30 height 12
click at [582, 11] on icon "button" at bounding box center [582, 11] width 8 height 8
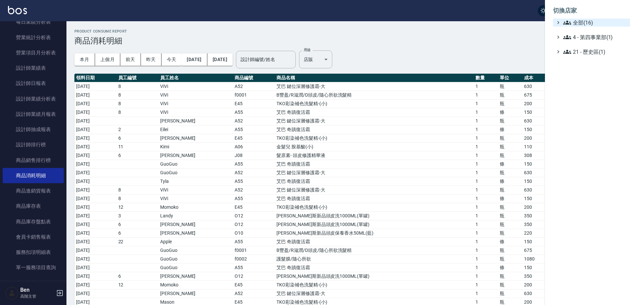
click at [586, 19] on span "全部(16)" at bounding box center [595, 23] width 64 height 8
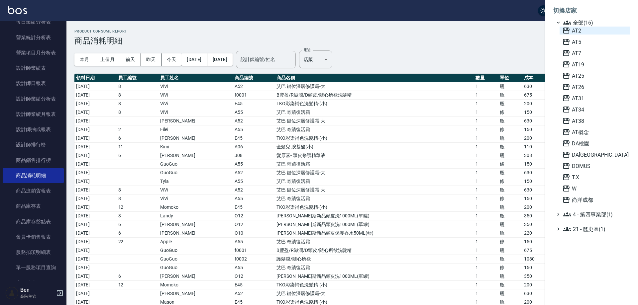
click at [588, 32] on span "AT2" at bounding box center [594, 31] width 65 height 8
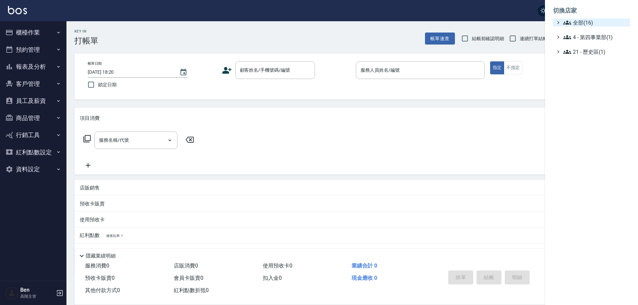
click at [584, 20] on span "全部(16)" at bounding box center [595, 23] width 64 height 8
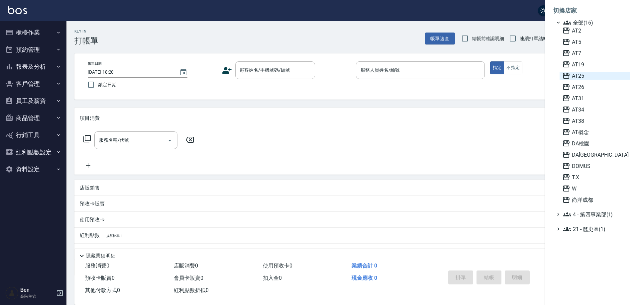
click at [589, 74] on span "AT25" at bounding box center [594, 76] width 65 height 8
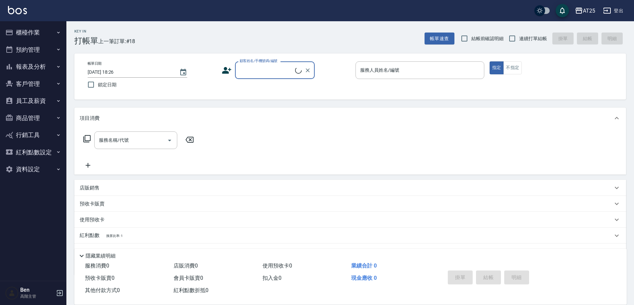
click at [37, 68] on button "報表及分析" at bounding box center [33, 66] width 61 height 17
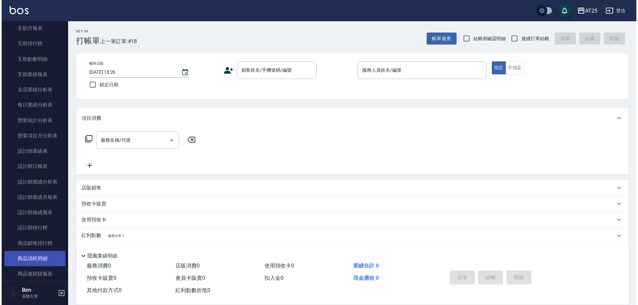
scroll to position [166, 0]
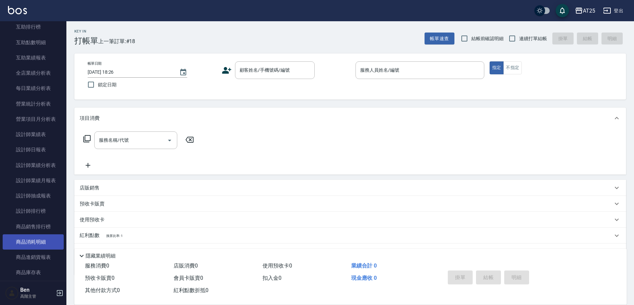
click at [33, 238] on link "商品消耗明細" at bounding box center [33, 241] width 61 height 15
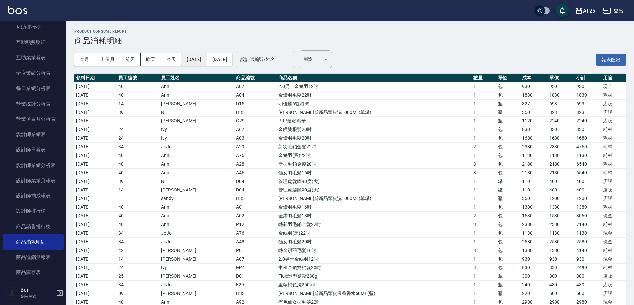
click at [195, 55] on button "[DATE]" at bounding box center [194, 59] width 26 height 12
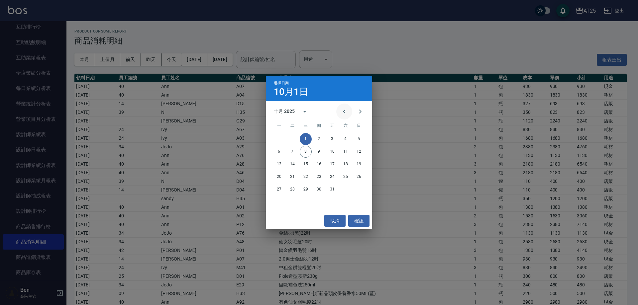
click at [342, 110] on icon "Previous month" at bounding box center [344, 112] width 8 height 8
click at [343, 110] on icon "Previous month" at bounding box center [344, 112] width 8 height 8
click at [344, 110] on icon "Previous month" at bounding box center [344, 112] width 8 height 8
click at [359, 138] on button "1" at bounding box center [359, 139] width 12 height 12
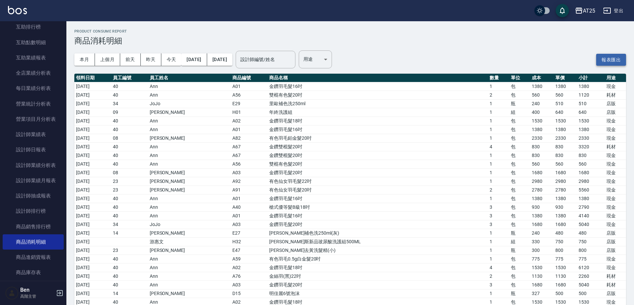
click at [615, 59] on button "報表匯出" at bounding box center [611, 60] width 30 height 12
click at [594, 9] on div "AT25" at bounding box center [589, 11] width 12 height 8
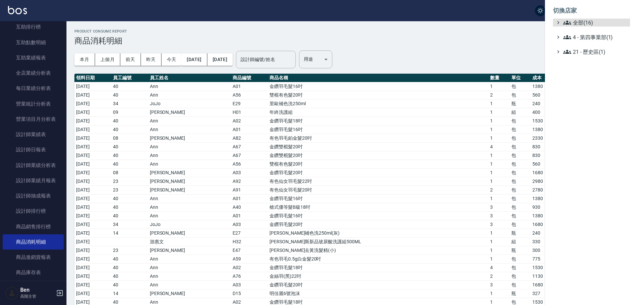
click at [594, 24] on span "全部(16)" at bounding box center [595, 23] width 64 height 8
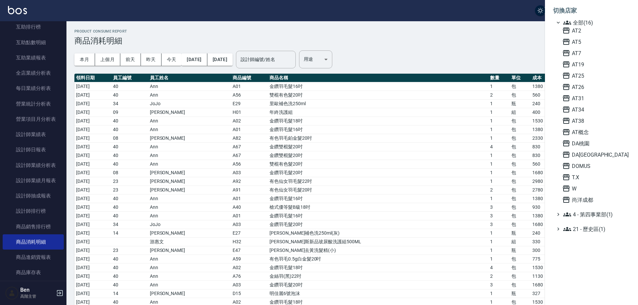
drag, startPoint x: 580, startPoint y: 89, endPoint x: 540, endPoint y: 92, distance: 40.0
click at [580, 89] on span "AT26" at bounding box center [594, 87] width 65 height 8
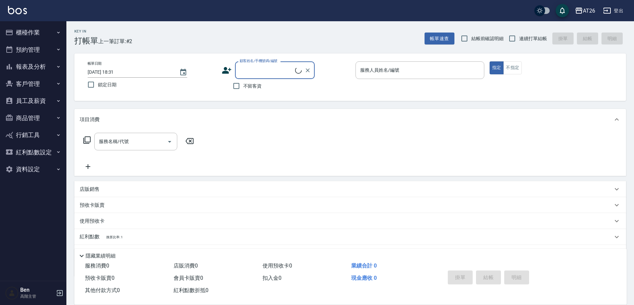
click at [44, 67] on button "報表及分析" at bounding box center [33, 66] width 61 height 17
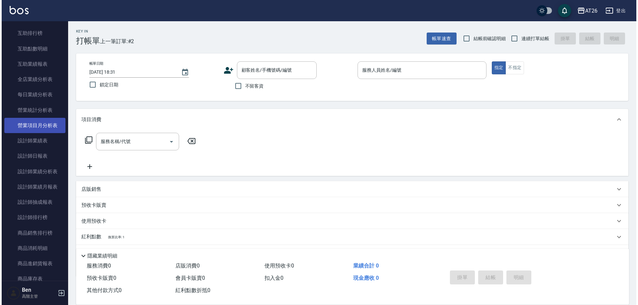
scroll to position [199, 0]
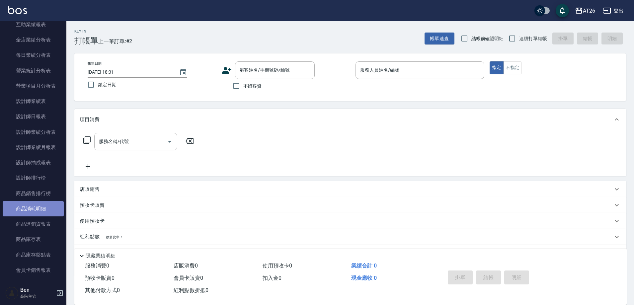
click at [34, 208] on link "商品消耗明細" at bounding box center [33, 208] width 61 height 15
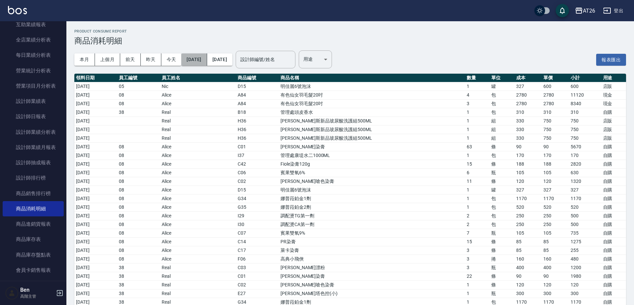
click at [191, 62] on button "[DATE]" at bounding box center [194, 59] width 26 height 12
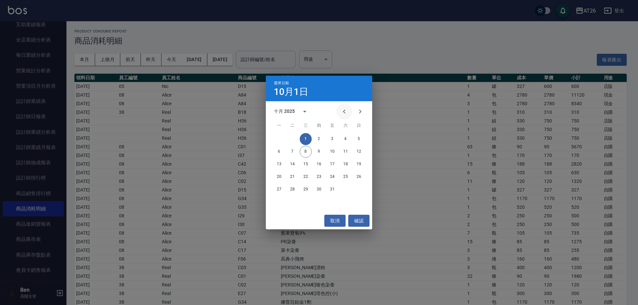
click at [342, 108] on icon "Previous month" at bounding box center [344, 112] width 8 height 8
drag, startPoint x: 351, startPoint y: 139, endPoint x: 357, endPoint y: 138, distance: 6.8
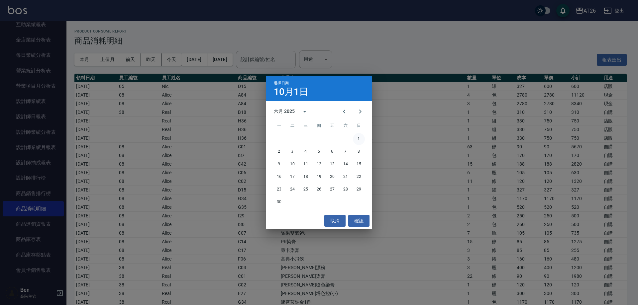
click at [357, 138] on div "1" at bounding box center [319, 139] width 106 height 12
click at [357, 138] on button "1" at bounding box center [359, 139] width 12 height 12
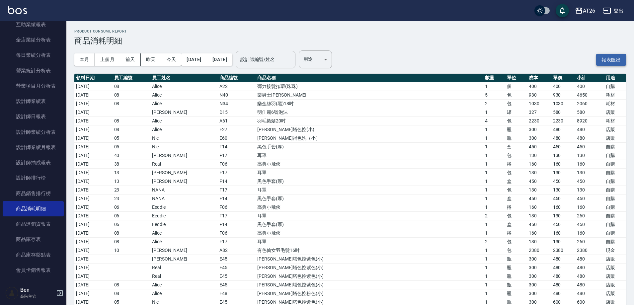
click at [606, 60] on button "報表匯出" at bounding box center [611, 60] width 30 height 12
click at [579, 11] on icon "button" at bounding box center [579, 11] width 8 height 8
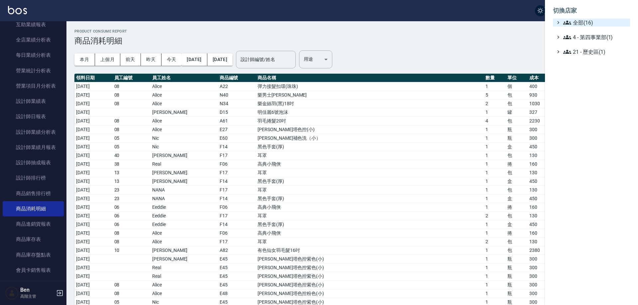
click at [586, 22] on span "全部(16)" at bounding box center [595, 23] width 64 height 8
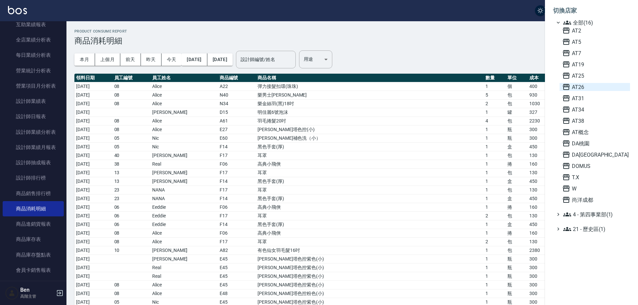
click at [590, 84] on span "AT26" at bounding box center [594, 87] width 65 height 8
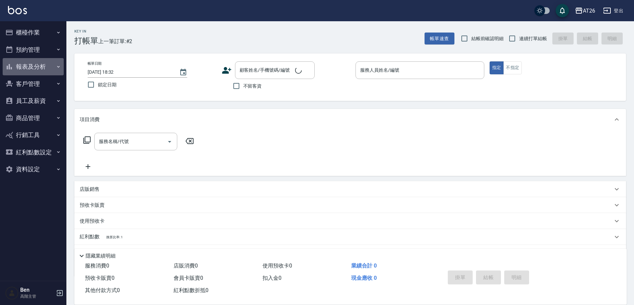
click at [40, 68] on button "報表及分析" at bounding box center [33, 66] width 61 height 17
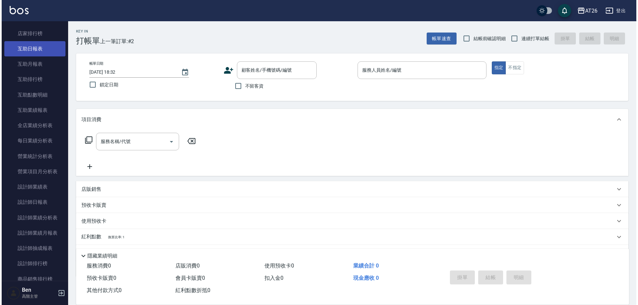
scroll to position [266, 0]
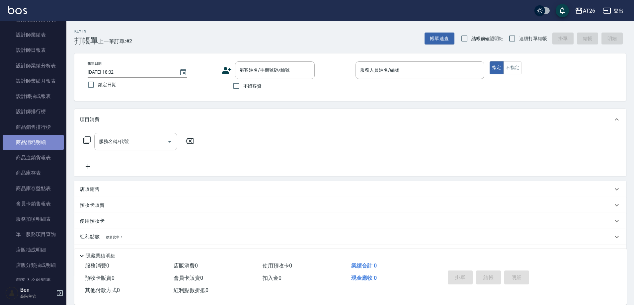
click at [39, 135] on link "商品消耗明細" at bounding box center [33, 142] width 61 height 15
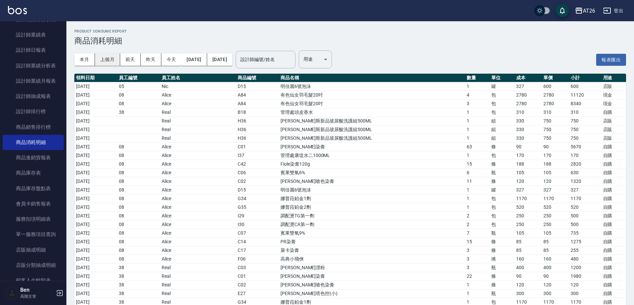
click at [112, 59] on button "上個月" at bounding box center [107, 59] width 25 height 12
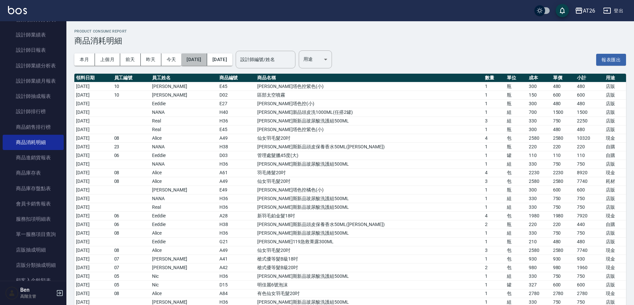
click at [202, 65] on button "[DATE]" at bounding box center [194, 59] width 26 height 12
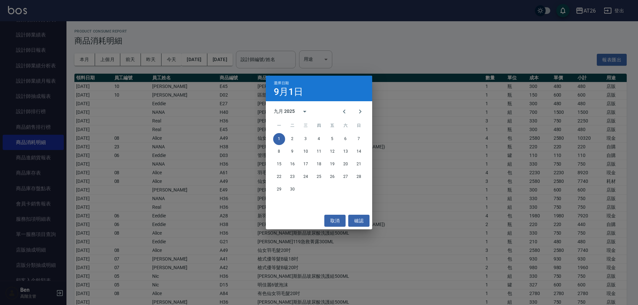
click at [352, 106] on div at bounding box center [352, 112] width 8 height 16
click at [344, 111] on icon "Previous month" at bounding box center [344, 112] width 2 height 4
click at [331, 139] on button "1" at bounding box center [332, 139] width 12 height 12
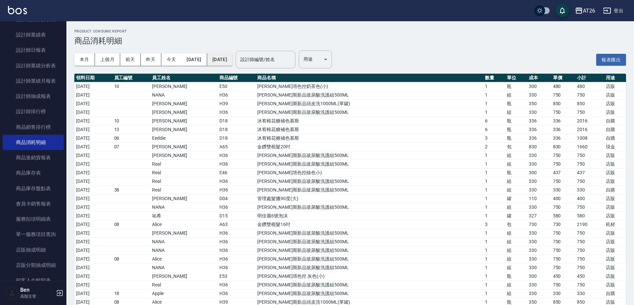
click at [232, 63] on button "[DATE]" at bounding box center [219, 59] width 25 height 12
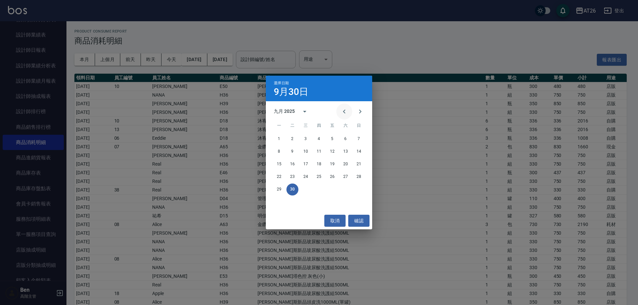
click at [337, 109] on button "Previous month" at bounding box center [344, 112] width 16 height 16
click at [360, 192] on button "31" at bounding box center [359, 190] width 12 height 12
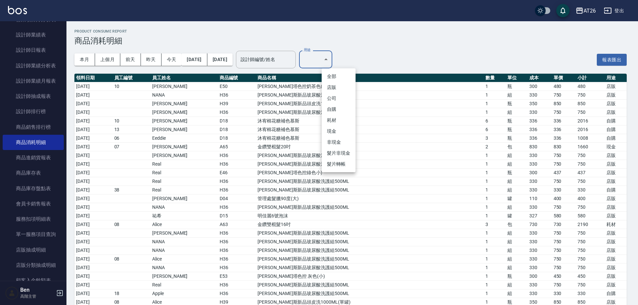
click at [348, 123] on li "耗材" at bounding box center [338, 120] width 34 height 11
type input "耗材"
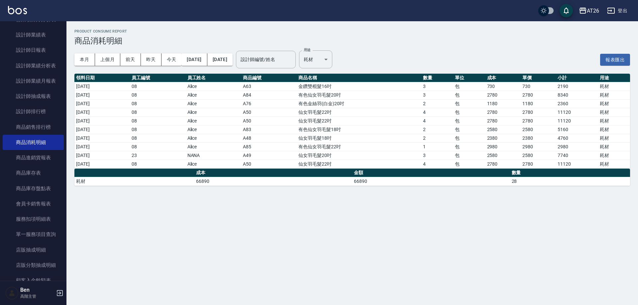
click at [398, 182] on td "66890" at bounding box center [431, 181] width 158 height 9
click at [114, 59] on button "上個月" at bounding box center [107, 59] width 25 height 12
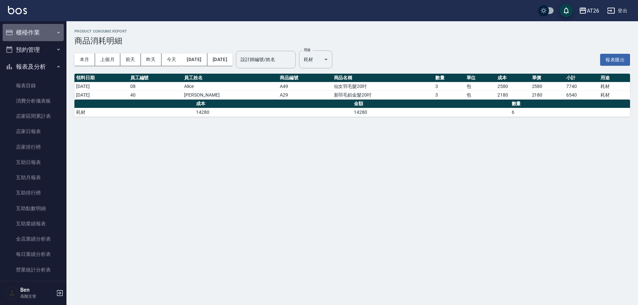
click at [33, 30] on button "櫃檯作業" at bounding box center [33, 32] width 61 height 17
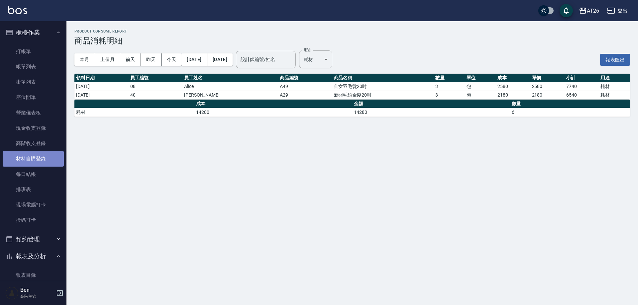
click at [38, 159] on link "材料自購登錄" at bounding box center [33, 158] width 61 height 15
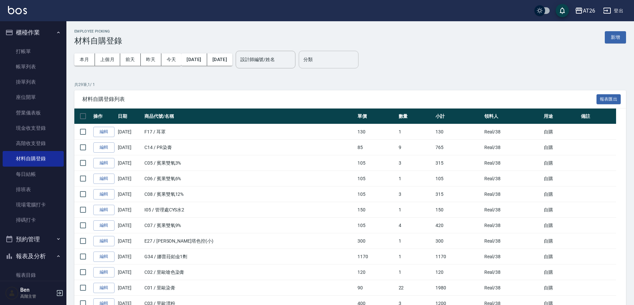
click at [332, 64] on input "分類" at bounding box center [329, 60] width 54 height 12
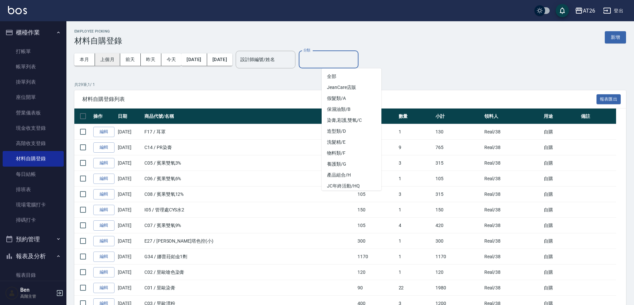
click at [103, 63] on button "上個月" at bounding box center [107, 59] width 25 height 12
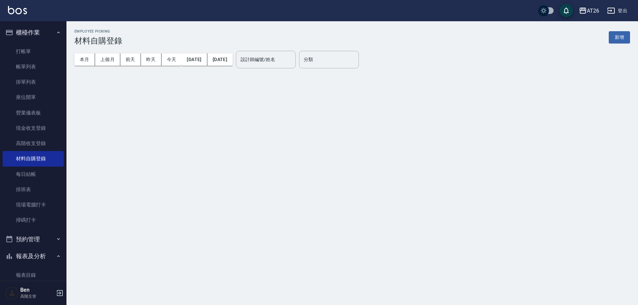
click at [71, 61] on div "Employee Picking 材料自購登錄 新增 本月 上個月 前天 昨天 今天 2025/09/01 2025/09/30 設計師編號/姓名 設計師編號…" at bounding box center [351, 51] width 571 height 60
drag, startPoint x: 71, startPoint y: 61, endPoint x: 93, endPoint y: 59, distance: 21.3
click at [73, 61] on div "Employee Picking 材料自購登錄 新增 本月 上個月 前天 昨天 今天 2025/09/01 2025/09/30 設計師編號/姓名 設計師編號…" at bounding box center [351, 51] width 571 height 60
click at [93, 59] on button "本月" at bounding box center [84, 59] width 21 height 12
click at [113, 62] on button "上個月" at bounding box center [107, 59] width 25 height 12
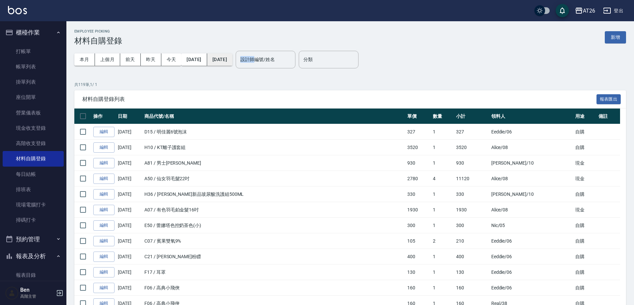
click at [222, 61] on button "[DATE]" at bounding box center [219, 59] width 25 height 12
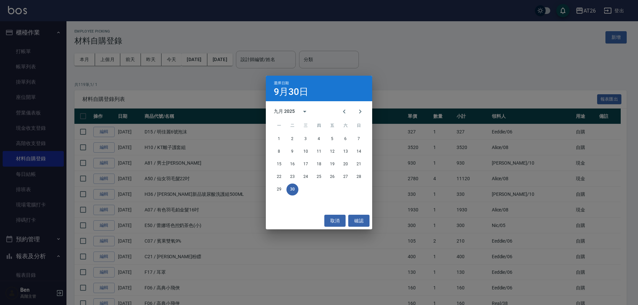
click at [208, 61] on div "選擇日期 9月30日 九月 2025 一 二 三 四 五 六 日 1 2 3 4 5 6 7 8 9 10 11 12 13 14 15 16 17 18 1…" at bounding box center [319, 152] width 638 height 305
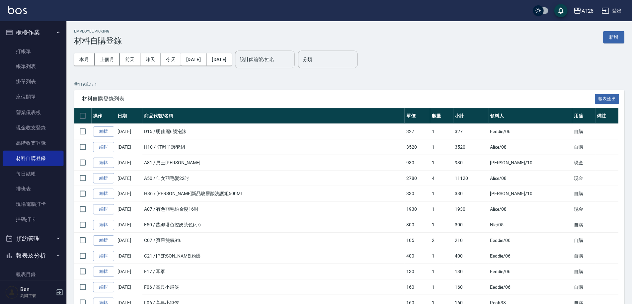
click at [207, 61] on button "[DATE]" at bounding box center [194, 59] width 26 height 12
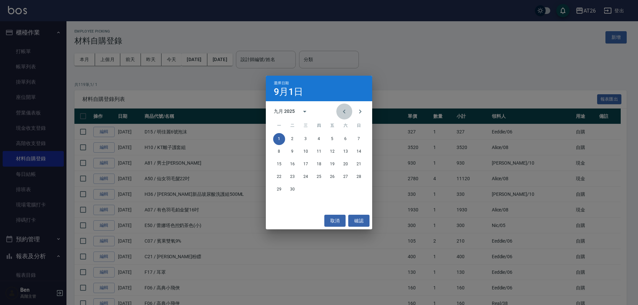
click at [348, 112] on button "Previous month" at bounding box center [344, 112] width 16 height 16
drag, startPoint x: 326, startPoint y: 133, endPoint x: 329, endPoint y: 135, distance: 3.6
click at [328, 134] on div "1 2 3" at bounding box center [319, 139] width 106 height 12
click at [329, 135] on button "1" at bounding box center [332, 139] width 12 height 12
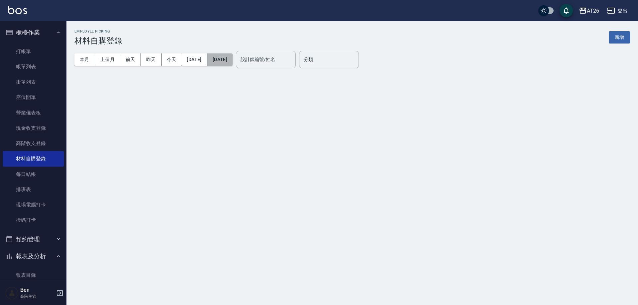
click at [227, 59] on button "[DATE]" at bounding box center [219, 59] width 25 height 12
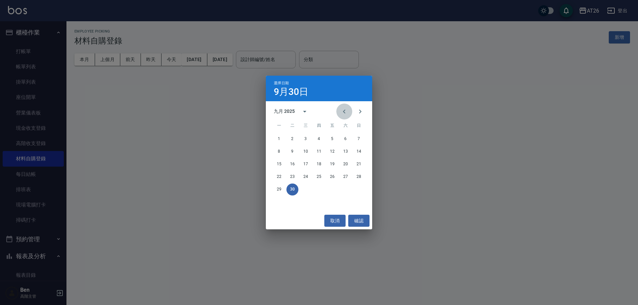
click at [340, 113] on button "Previous month" at bounding box center [344, 112] width 16 height 16
click at [362, 193] on button "31" at bounding box center [359, 190] width 12 height 12
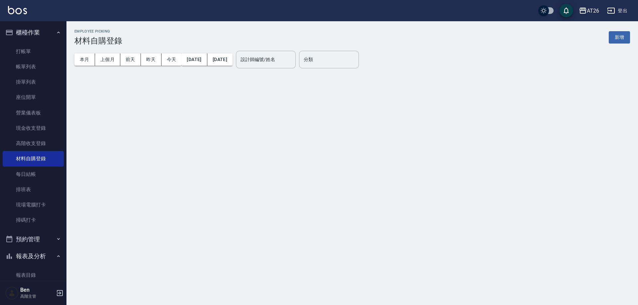
click at [361, 192] on button "31" at bounding box center [359, 190] width 12 height 12
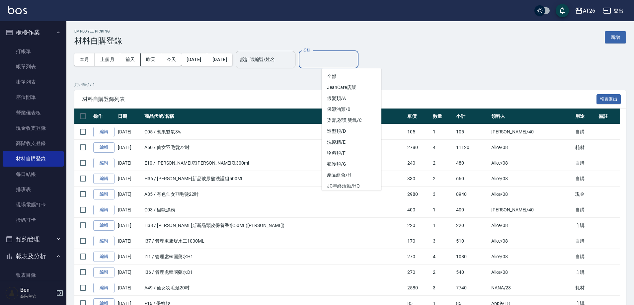
click at [341, 60] on input "分類" at bounding box center [329, 60] width 54 height 12
click at [352, 99] on li "假髮類/A" at bounding box center [352, 98] width 60 height 11
type input "假髮類/A"
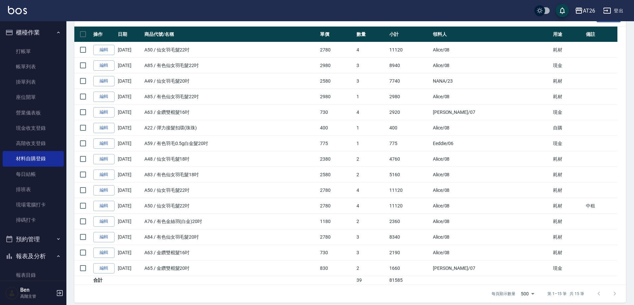
scroll to position [88, 0]
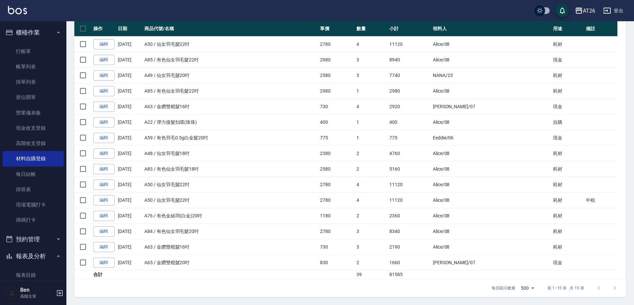
click at [473, 287] on div "每頁顯示數量 500 500 第 1–15 筆 共 15 筆" at bounding box center [350, 288] width 552 height 18
click at [306, 110] on td "A63 / 金鑽雙棍髮16吋" at bounding box center [231, 107] width 176 height 16
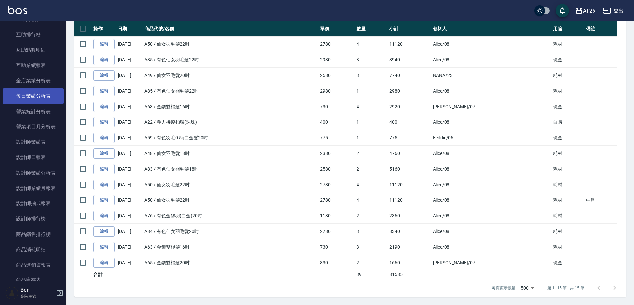
scroll to position [432, 0]
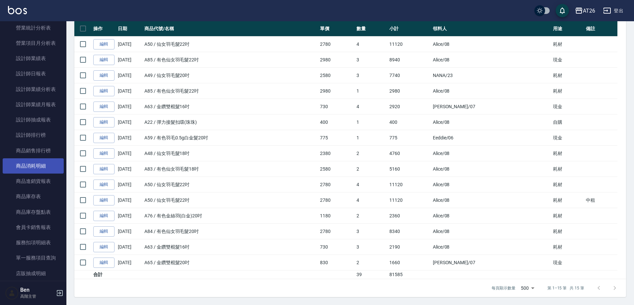
click at [33, 167] on link "商品消耗明細" at bounding box center [33, 165] width 61 height 15
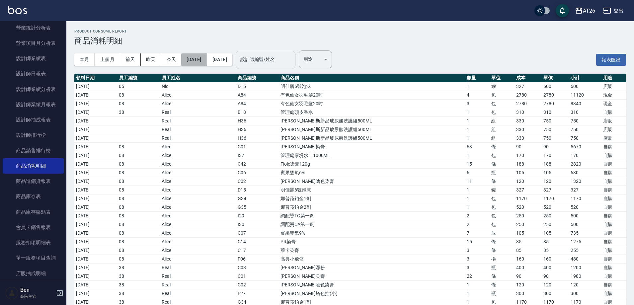
click at [206, 61] on button "[DATE]" at bounding box center [194, 59] width 26 height 12
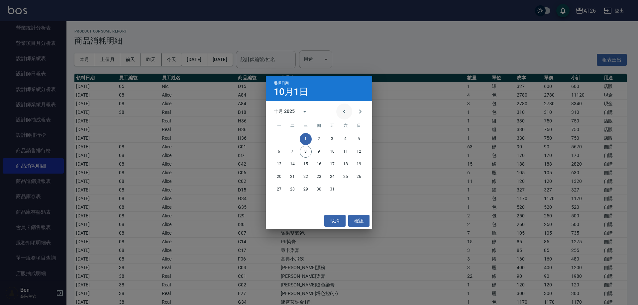
click at [336, 114] on button "Previous month" at bounding box center [344, 112] width 16 height 16
click at [344, 114] on icon "Previous month" at bounding box center [344, 112] width 8 height 8
click at [328, 136] on button "1" at bounding box center [332, 139] width 12 height 12
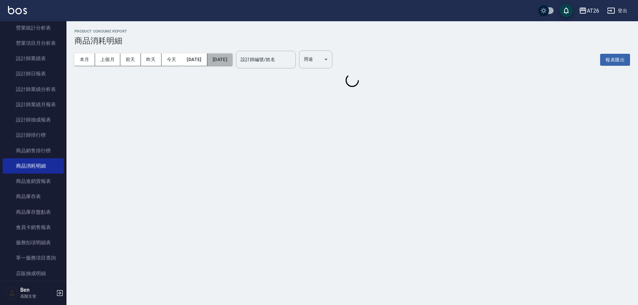
click at [232, 58] on button "[DATE]" at bounding box center [219, 59] width 25 height 12
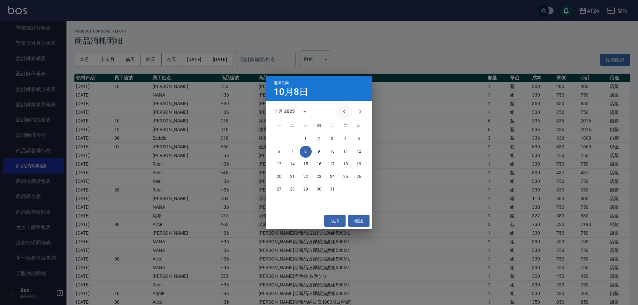
click at [348, 112] on icon "Previous month" at bounding box center [344, 112] width 8 height 8
click at [355, 189] on button "31" at bounding box center [359, 190] width 12 height 12
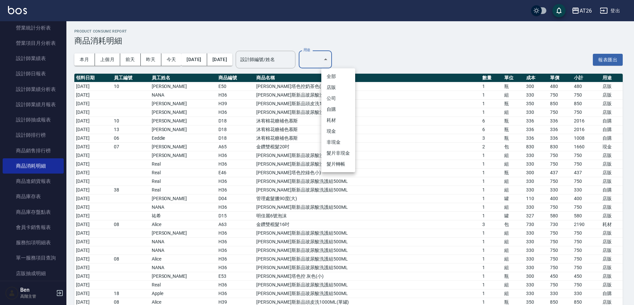
click at [339, 121] on li "耗材" at bounding box center [338, 120] width 34 height 11
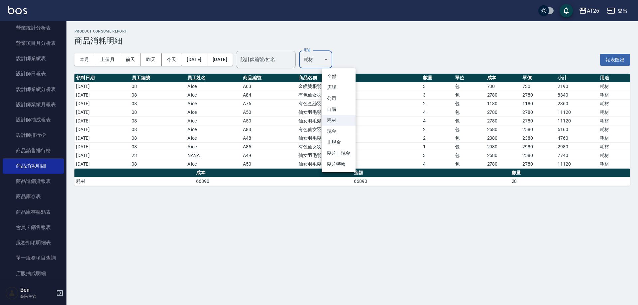
click at [338, 55] on body "AT26 登出 櫃檯作業 打帳單 帳單列表 掛單列表 座位開單 營業儀表板 現金收支登錄 高階收支登錄 材料自購登錄 每日結帳 排班表 現場電腦打卡 掃碼打卡…" at bounding box center [319, 152] width 638 height 305
click at [339, 134] on li "現金" at bounding box center [338, 131] width 34 height 11
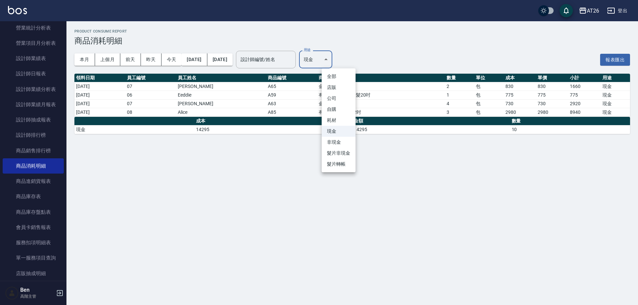
click at [344, 67] on body "AT26 登出 櫃檯作業 打帳單 帳單列表 掛單列表 座位開單 營業儀表板 現金收支登錄 高階收支登錄 材料自購登錄 每日結帳 排班表 現場電腦打卡 掃碼打卡…" at bounding box center [319, 152] width 638 height 305
click at [336, 111] on li "自購" at bounding box center [338, 109] width 34 height 11
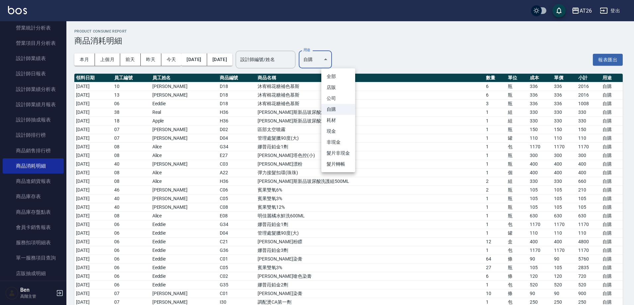
click at [333, 121] on li "耗材" at bounding box center [338, 120] width 34 height 11
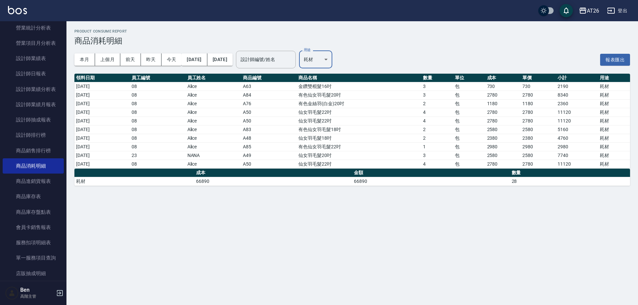
click at [335, 59] on body "AT26 登出 櫃檯作業 打帳單 帳單列表 掛單列表 座位開單 營業儀表板 現金收支登錄 高階收支登錄 材料自購登錄 每日結帳 排班表 現場電腦打卡 掃碼打卡…" at bounding box center [319, 152] width 638 height 305
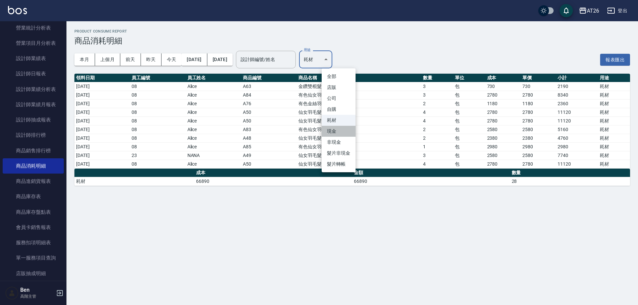
click at [339, 127] on li "現金" at bounding box center [338, 131] width 34 height 11
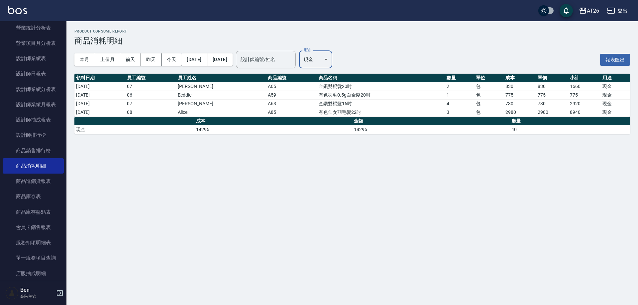
click at [322, 58] on body "AT26 登出 櫃檯作業 打帳單 帳單列表 掛單列表 座位開單 營業儀表板 現金收支登錄 高階收支登錄 材料自購登錄 每日結帳 排班表 現場電腦打卡 掃碼打卡…" at bounding box center [319, 152] width 638 height 305
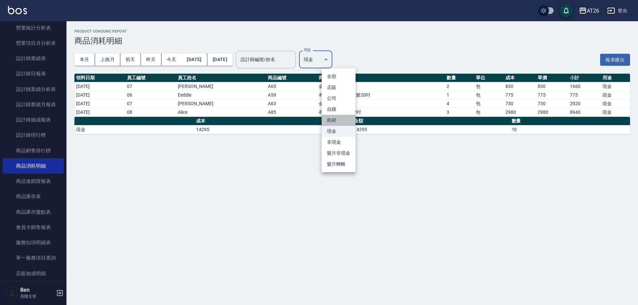
click at [340, 123] on li "耗材" at bounding box center [338, 120] width 34 height 11
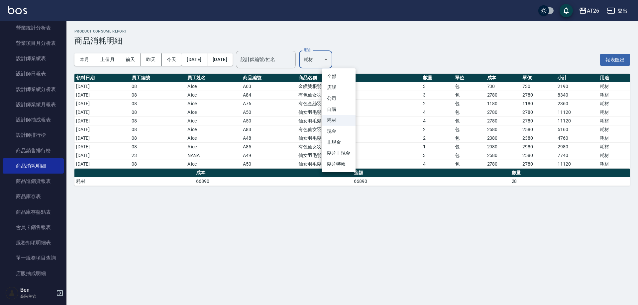
click at [339, 58] on body "AT26 登出 櫃檯作業 打帳單 帳單列表 掛單列表 座位開單 營業儀表板 現金收支登錄 高階收支登錄 材料自購登錄 每日結帳 排班表 現場電腦打卡 掃碼打卡…" at bounding box center [319, 152] width 638 height 305
click at [337, 111] on li "自購" at bounding box center [338, 109] width 34 height 11
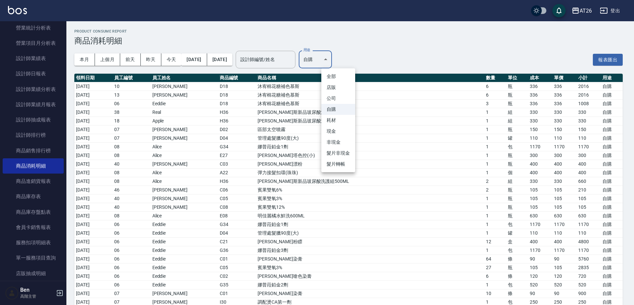
click at [337, 133] on li "現金" at bounding box center [338, 131] width 34 height 11
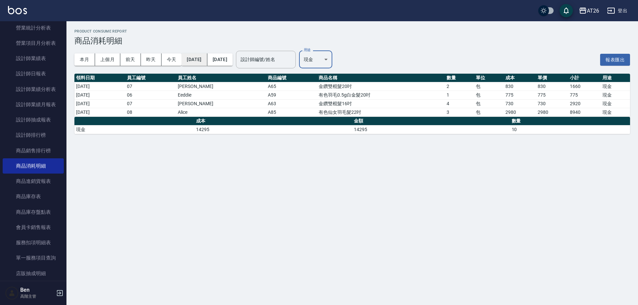
click at [207, 62] on button "[DATE]" at bounding box center [194, 59] width 26 height 12
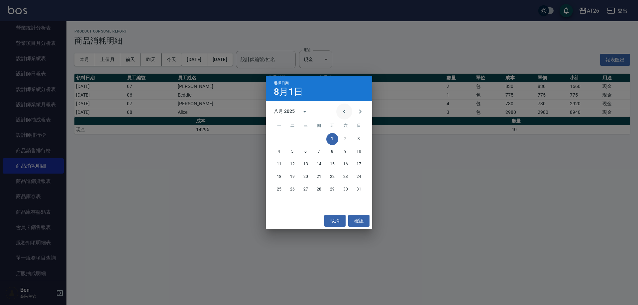
click at [343, 109] on button "Previous month" at bounding box center [344, 112] width 16 height 16
click at [290, 141] on button "1" at bounding box center [292, 139] width 12 height 12
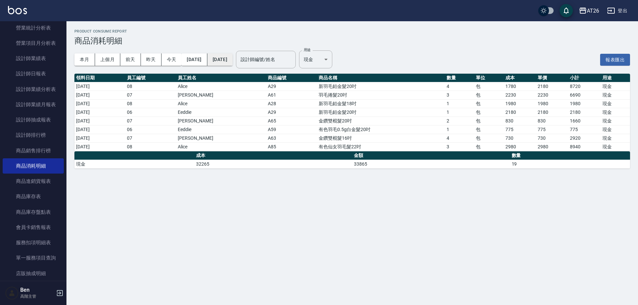
click at [232, 61] on button "[DATE]" at bounding box center [219, 59] width 25 height 12
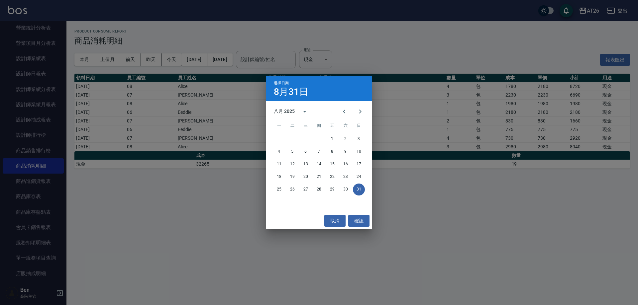
click at [350, 117] on div at bounding box center [352, 112] width 8 height 16
click at [346, 115] on icon "Previous month" at bounding box center [344, 112] width 8 height 8
click at [321, 192] on button "31" at bounding box center [319, 190] width 12 height 12
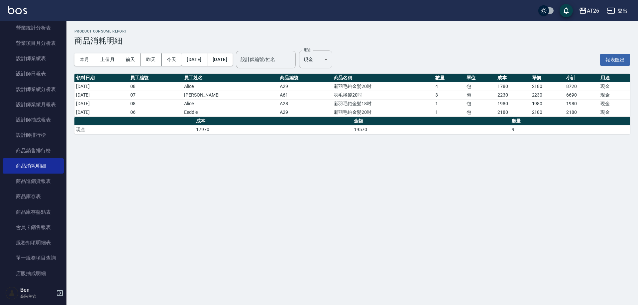
click at [342, 59] on body "AT26 登出 櫃檯作業 打帳單 帳單列表 掛單列表 座位開單 營業儀表板 現金收支登錄 高階收支登錄 材料自購登錄 每日結帳 排班表 現場電腦打卡 掃碼打卡…" at bounding box center [319, 152] width 638 height 305
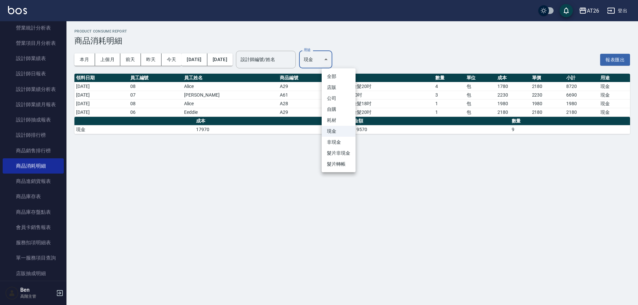
click at [339, 115] on li "耗材" at bounding box center [338, 120] width 34 height 11
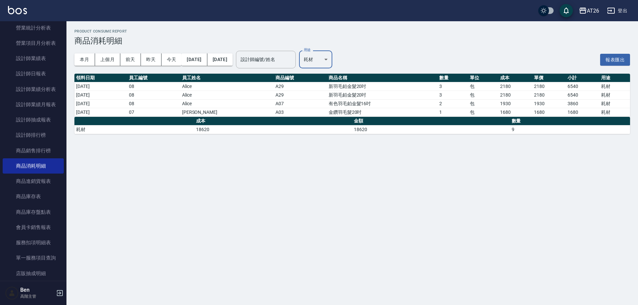
click at [340, 61] on body "AT26 登出 櫃檯作業 打帳單 帳單列表 掛單列表 座位開單 營業儀表板 現金收支登錄 高階收支登錄 材料自購登錄 每日結帳 排班表 現場電腦打卡 掃碼打卡…" at bounding box center [319, 152] width 638 height 305
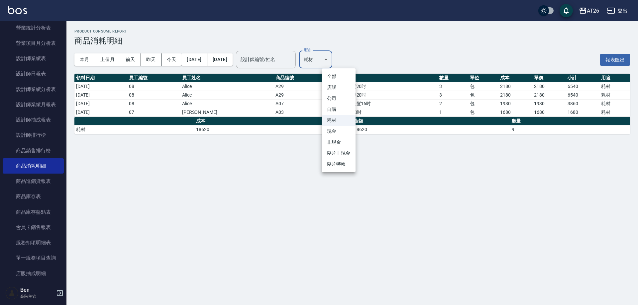
click at [347, 130] on li "現金" at bounding box center [338, 131] width 34 height 11
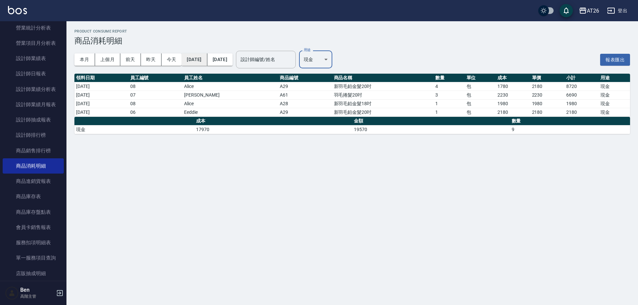
click at [190, 54] on button "2025/07/01" at bounding box center [194, 59] width 26 height 12
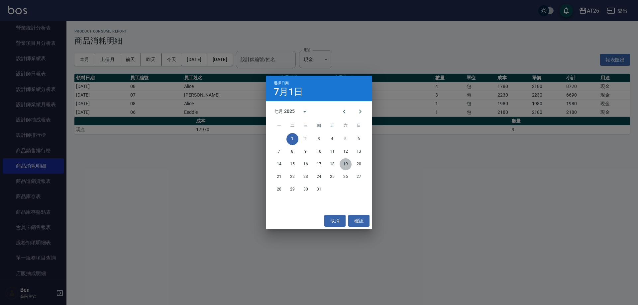
click at [345, 164] on button "19" at bounding box center [345, 164] width 12 height 12
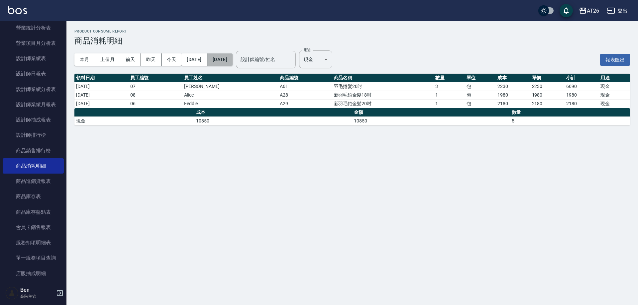
click at [226, 56] on button "2025/07/31" at bounding box center [219, 59] width 25 height 12
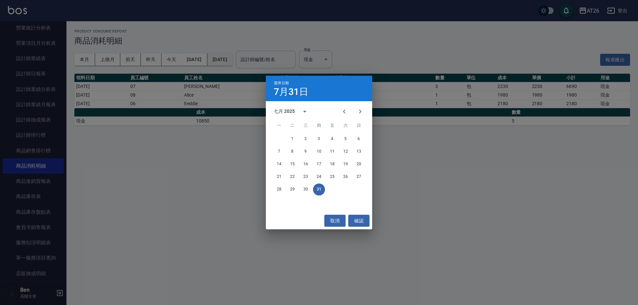
click at [226, 56] on div "選擇日期 7月31日 七月 2025 一 二 三 四 五 六 日 1 2 3 4 5 6 7 8 9 10 11 12 13 14 15 16 17 18 1…" at bounding box center [319, 152] width 638 height 305
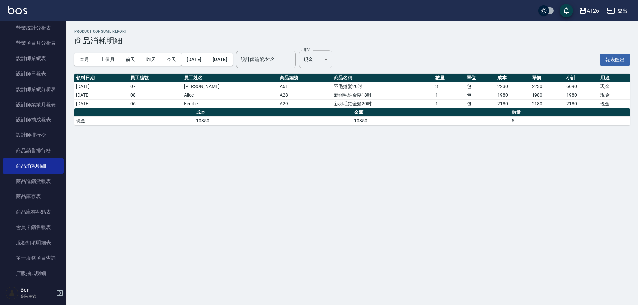
click at [346, 60] on body "AT26 登出 櫃檯作業 打帳單 帳單列表 掛單列表 座位開單 營業儀表板 現金收支登錄 高階收支登錄 材料自購登錄 每日結帳 排班表 現場電腦打卡 掃碼打卡…" at bounding box center [319, 152] width 638 height 305
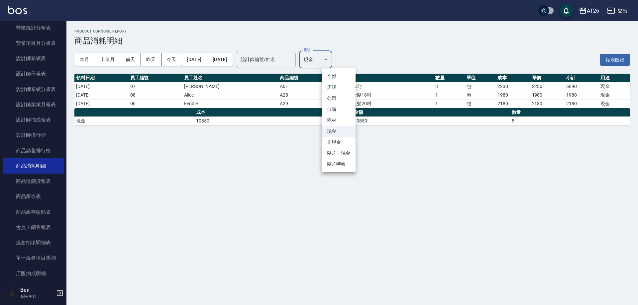
click at [340, 108] on li "自購" at bounding box center [338, 109] width 34 height 11
type input "自購"
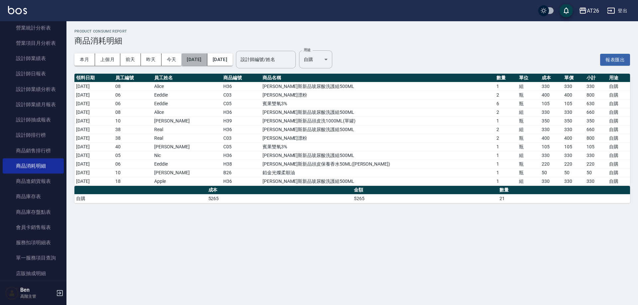
click at [207, 56] on button "2025/07/19" at bounding box center [194, 59] width 26 height 12
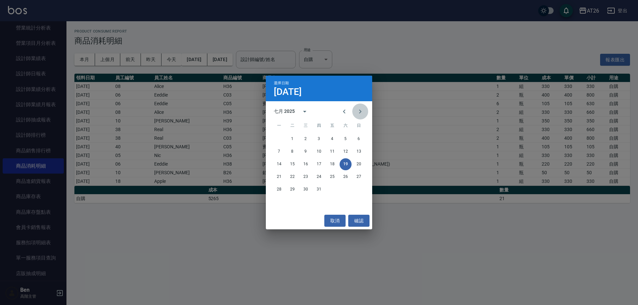
click at [358, 112] on icon "Next month" at bounding box center [360, 112] width 8 height 8
click at [282, 138] on button "1" at bounding box center [279, 139] width 12 height 12
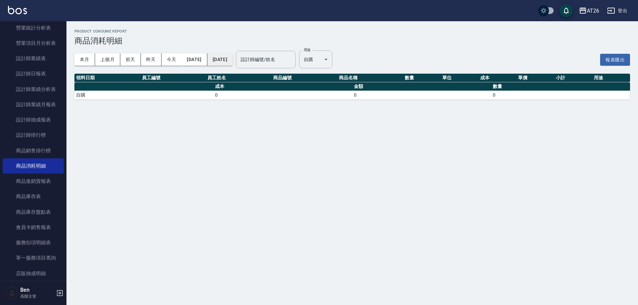
click at [232, 62] on button "2025/09/01" at bounding box center [219, 59] width 25 height 12
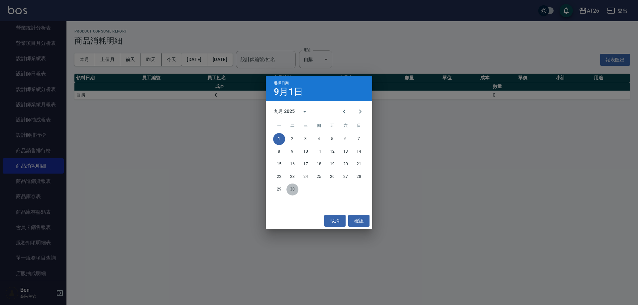
click at [289, 187] on button "30" at bounding box center [292, 190] width 12 height 12
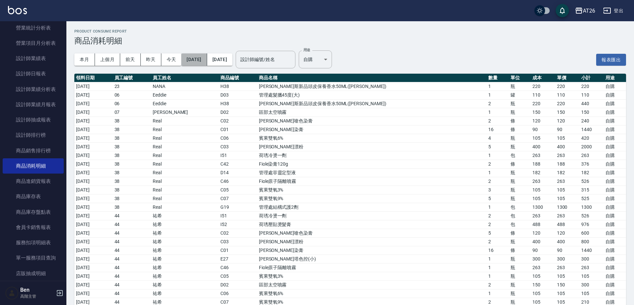
click at [207, 62] on button "2025/09/01" at bounding box center [194, 59] width 26 height 12
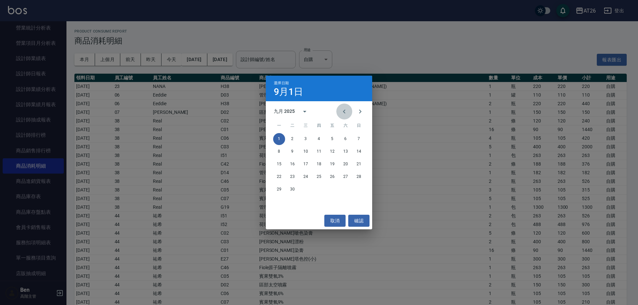
click at [349, 114] on button "Previous month" at bounding box center [344, 112] width 16 height 16
click at [276, 190] on button "25" at bounding box center [279, 190] width 12 height 12
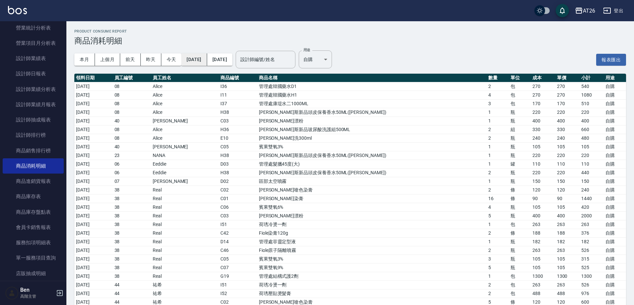
click at [193, 59] on button "2025/08/25" at bounding box center [194, 59] width 26 height 12
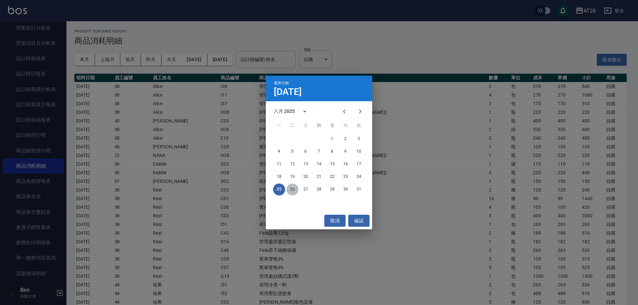
click at [292, 193] on button "26" at bounding box center [292, 190] width 12 height 12
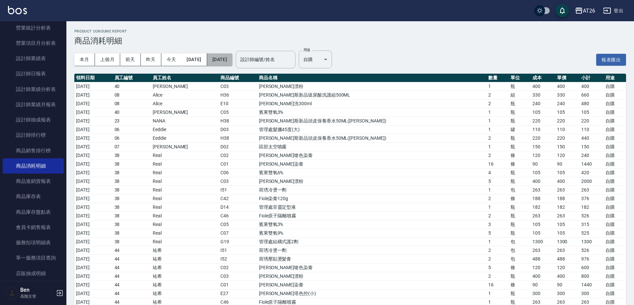
click at [232, 58] on button "2025/09/30" at bounding box center [219, 59] width 25 height 12
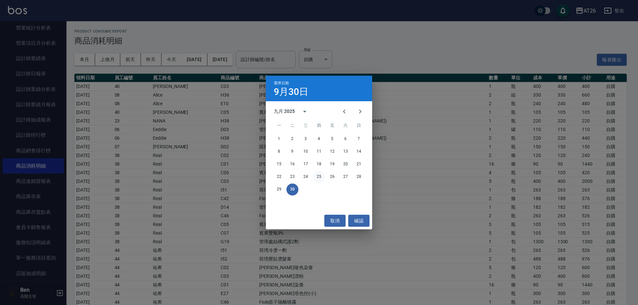
click at [321, 179] on button "25" at bounding box center [319, 177] width 12 height 12
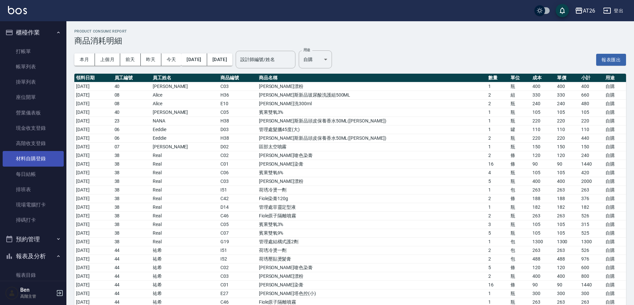
drag, startPoint x: 34, startPoint y: 157, endPoint x: 41, endPoint y: 161, distance: 7.7
click at [41, 161] on link "材料自購登錄" at bounding box center [33, 158] width 61 height 15
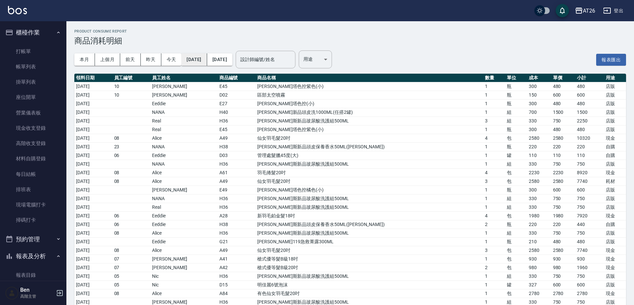
click at [205, 60] on button "[DATE]" at bounding box center [194, 59] width 26 height 12
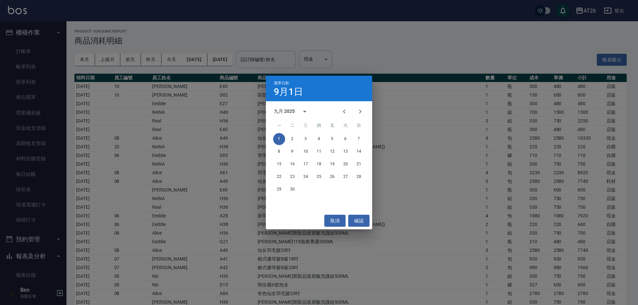
click at [339, 122] on span "六" at bounding box center [345, 125] width 12 height 13
click at [341, 115] on icon "Previous month" at bounding box center [344, 112] width 8 height 8
click at [298, 190] on button "26" at bounding box center [292, 190] width 12 height 12
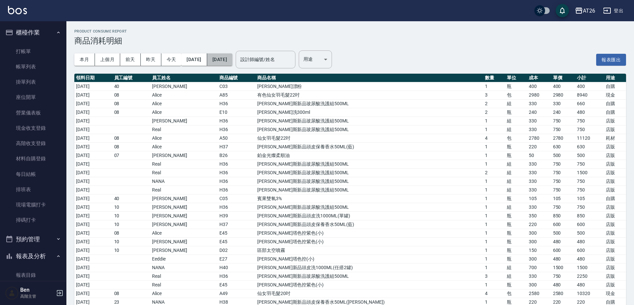
click at [232, 64] on button "[DATE]" at bounding box center [219, 59] width 25 height 12
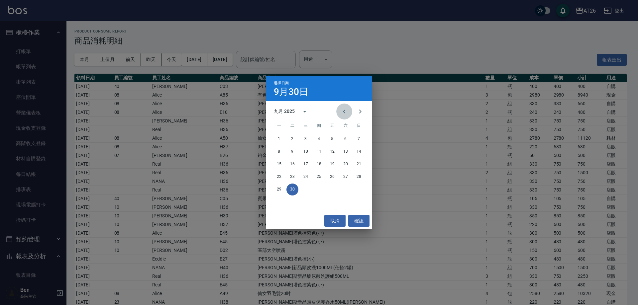
click at [342, 108] on icon "Previous month" at bounding box center [344, 112] width 8 height 8
click at [354, 111] on button "Next month" at bounding box center [360, 112] width 16 height 16
click at [320, 178] on button "25" at bounding box center [319, 177] width 12 height 12
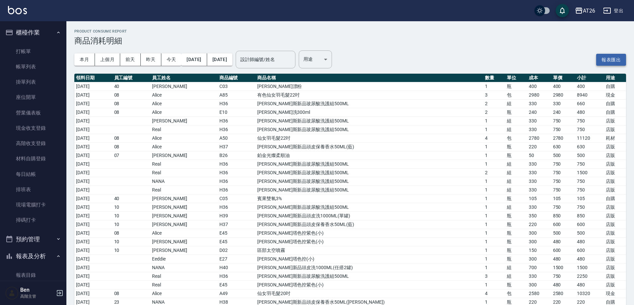
click at [617, 60] on button "報表匯出" at bounding box center [611, 60] width 30 height 12
click at [41, 147] on link "高階收支登錄" at bounding box center [33, 143] width 61 height 15
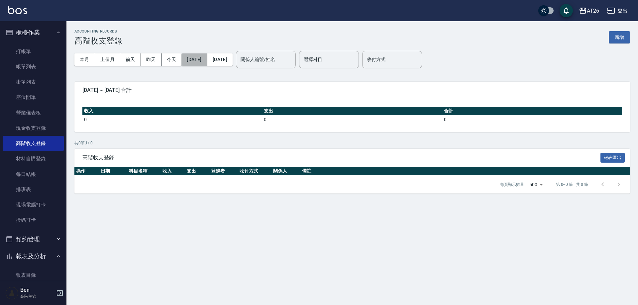
click at [190, 60] on button "[DATE]" at bounding box center [194, 59] width 26 height 12
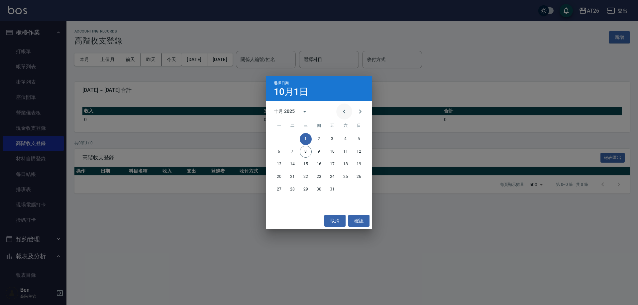
click at [338, 109] on button "Previous month" at bounding box center [344, 112] width 16 height 16
click at [281, 139] on button "1" at bounding box center [279, 139] width 12 height 12
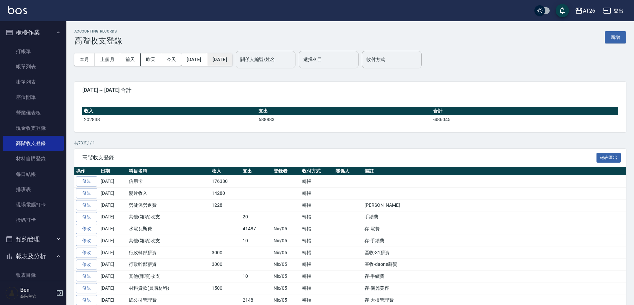
click at [232, 64] on button "2025/10/08" at bounding box center [219, 59] width 25 height 12
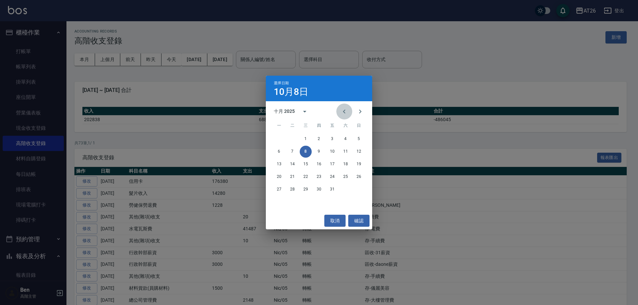
click at [345, 113] on icon "Previous month" at bounding box center [344, 112] width 8 height 8
click at [290, 189] on button "30" at bounding box center [292, 190] width 12 height 12
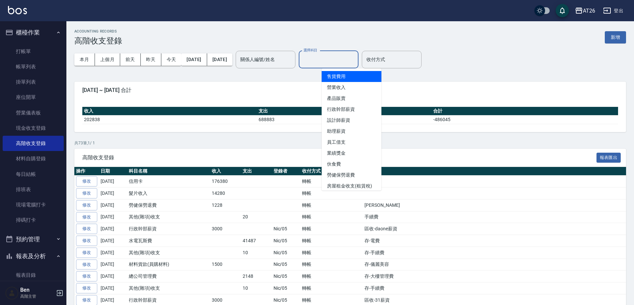
click at [356, 57] on input "選擇科目" at bounding box center [329, 60] width 54 height 12
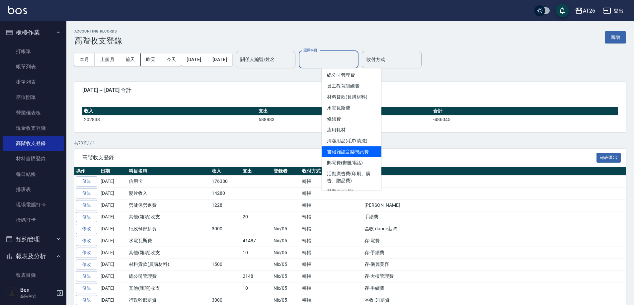
scroll to position [133, 0]
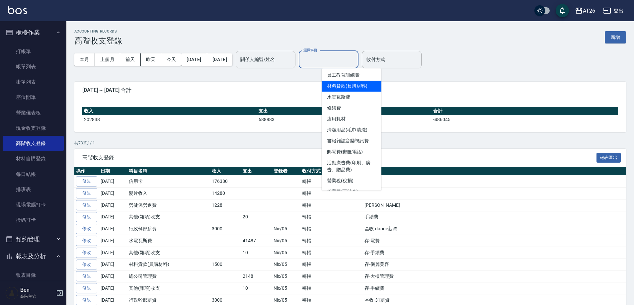
click at [351, 86] on li "材料貨款(員購材料)" at bounding box center [352, 86] width 60 height 11
type input "材料貨款(員購材料)"
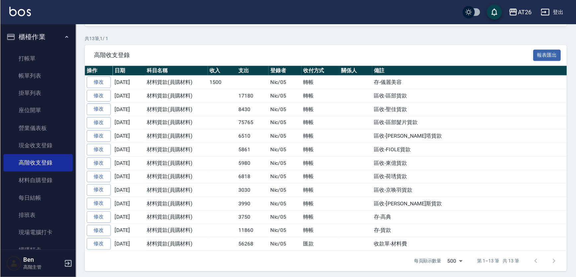
scroll to position [77, 0]
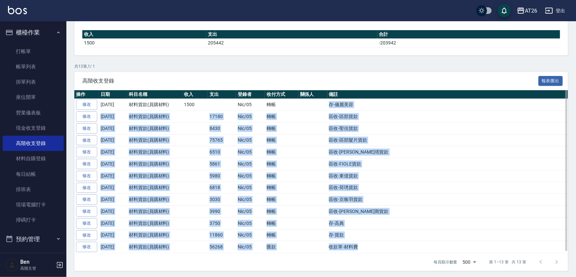
drag, startPoint x: 322, startPoint y: 107, endPoint x: 362, endPoint y: 247, distance: 145.6
click at [362, 247] on tbody "修改 2025-09-30 材料貨款(員購材料) 1500 Nic/05 轉帳 存-儀麗美容 修改 2025-09-30 材料貨款(員購材料) 17180 N…" at bounding box center [321, 176] width 494 height 154
click at [362, 247] on td "收款單-材料費" at bounding box center [447, 247] width 241 height 12
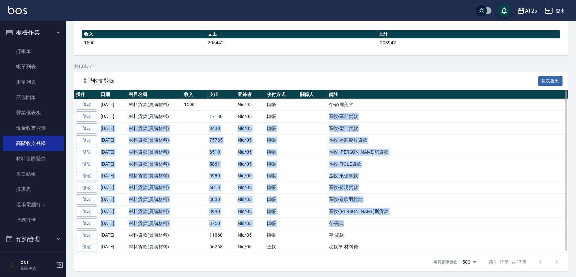
drag, startPoint x: 366, startPoint y: 216, endPoint x: 287, endPoint y: 112, distance: 130.6
click at [287, 112] on tbody "修改 2025-09-30 材料貨款(員購材料) 1500 Nic/05 轉帳 存-儀麗美容 修改 2025-09-30 材料貨款(員購材料) 17180 N…" at bounding box center [321, 176] width 494 height 154
click at [287, 112] on td "轉帳" at bounding box center [282, 117] width 34 height 12
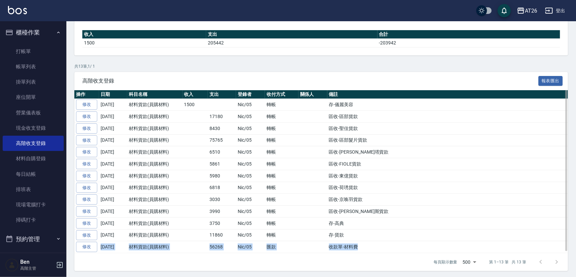
click at [358, 242] on tbody "修改 2025-09-30 材料貨款(員購材料) 1500 Nic/05 轉帳 存-儀麗美容 修改 2025-09-30 材料貨款(員購材料) 17180 N…" at bounding box center [321, 176] width 494 height 154
click at [358, 242] on td "收款單-材料費" at bounding box center [447, 247] width 241 height 12
drag, startPoint x: 363, startPoint y: 245, endPoint x: 318, endPoint y: 242, distance: 44.6
click at [318, 242] on tr "修改 2025-09-30 材料貨款(員購材料) 56268 Nic/05 匯款 收款單-材料費" at bounding box center [321, 247] width 494 height 12
click at [318, 242] on td at bounding box center [313, 247] width 29 height 12
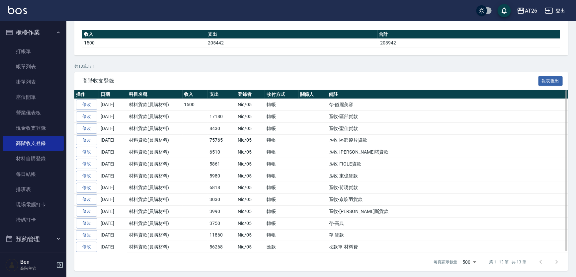
click at [402, 136] on td "區收-區部髮片貨款" at bounding box center [447, 140] width 241 height 12
drag, startPoint x: 207, startPoint y: 234, endPoint x: 240, endPoint y: 234, distance: 33.5
click at [240, 234] on tr "修改 2025-09-30 材料貨款(員購材料) 11860 Nic/05 轉帳 存-貨款" at bounding box center [321, 235] width 494 height 12
click at [300, 209] on td at bounding box center [313, 212] width 29 height 12
click at [478, 102] on td "存-儀麗美容" at bounding box center [447, 105] width 241 height 12
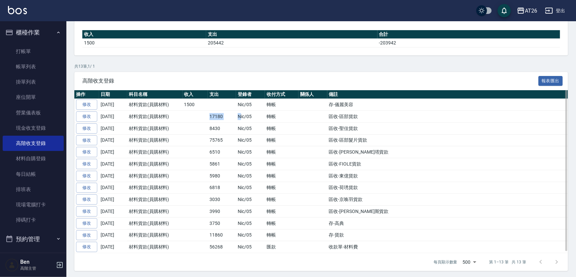
drag, startPoint x: 204, startPoint y: 110, endPoint x: 239, endPoint y: 115, distance: 35.5
click at [239, 115] on tr "修改 2025-09-30 材料貨款(員購材料) 17180 Nic/05 轉帳 區收-區部貨款" at bounding box center [321, 117] width 494 height 12
click at [236, 125] on td "Nic/05" at bounding box center [250, 129] width 29 height 12
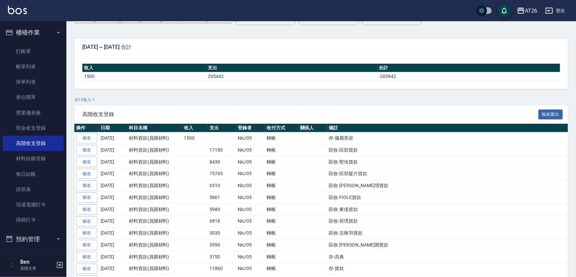
scroll to position [0, 0]
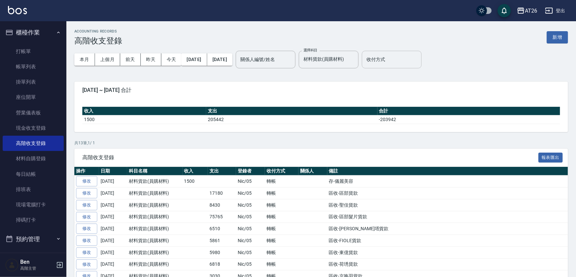
click at [403, 58] on input "收付方式" at bounding box center [392, 60] width 54 height 12
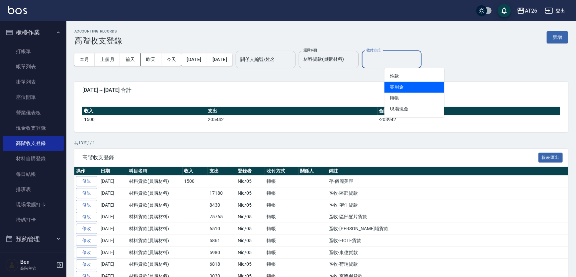
click at [414, 86] on li "零用金" at bounding box center [415, 87] width 60 height 11
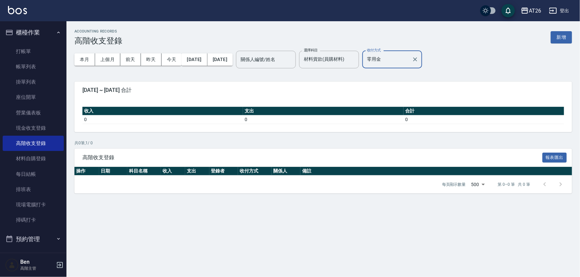
click at [409, 62] on input "零用金" at bounding box center [387, 60] width 44 height 12
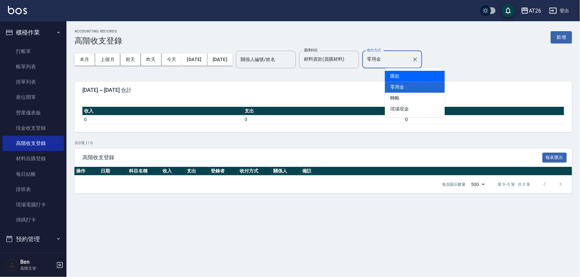
click at [410, 76] on li "匯款" at bounding box center [415, 76] width 60 height 11
type input "匯款"
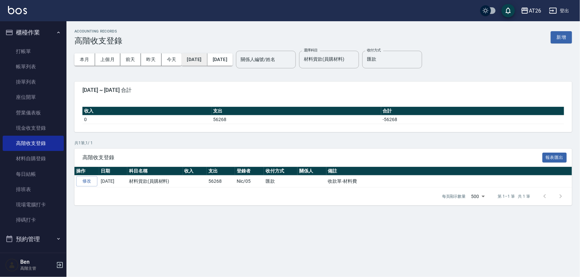
drag, startPoint x: 192, startPoint y: 50, endPoint x: 195, endPoint y: 53, distance: 4.7
click at [195, 53] on div "本月 上個月 前天 昨天 今天 2025/09/01 2025/09/30" at bounding box center [153, 59] width 158 height 28
click at [195, 53] on button "2025/09/01" at bounding box center [194, 59] width 26 height 12
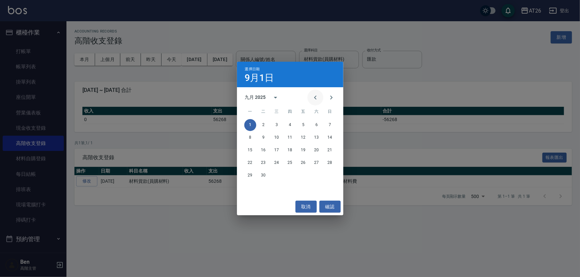
click at [317, 94] on icon "Previous month" at bounding box center [315, 98] width 8 height 8
click at [309, 126] on button "1" at bounding box center [303, 125] width 12 height 12
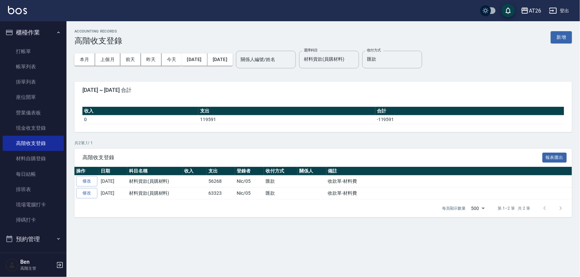
click at [226, 64] on button "2025/09/30" at bounding box center [219, 59] width 25 height 12
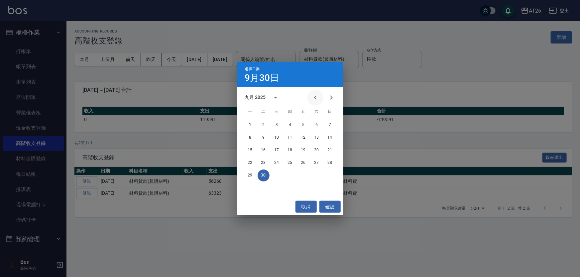
drag, startPoint x: 305, startPoint y: 100, endPoint x: 312, endPoint y: 97, distance: 7.7
click at [307, 98] on div "九月 2025" at bounding box center [290, 98] width 106 height 10
click at [312, 97] on icon "Previous month" at bounding box center [315, 98] width 8 height 8
click at [326, 175] on button "31" at bounding box center [330, 176] width 12 height 12
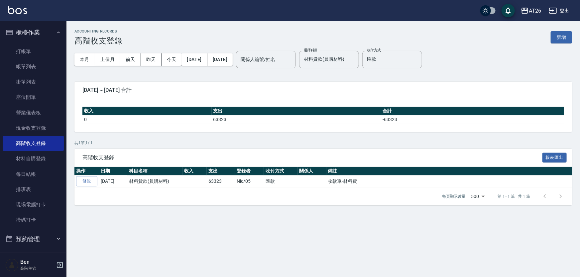
click at [204, 123] on td "0" at bounding box center [146, 119] width 129 height 9
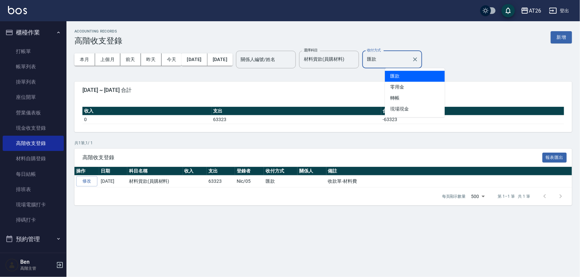
click at [405, 55] on input "匯款" at bounding box center [387, 60] width 44 height 12
click at [417, 58] on icon "Clear" at bounding box center [415, 59] width 4 height 4
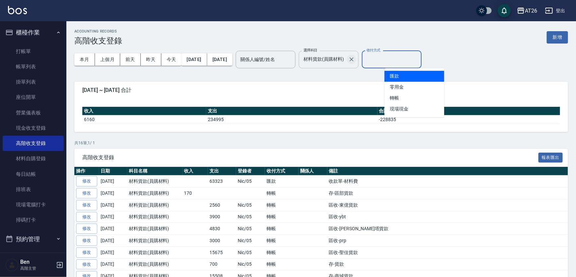
click at [356, 63] on button "Clear" at bounding box center [351, 59] width 9 height 9
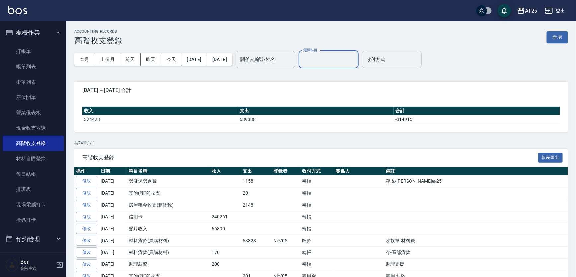
click at [348, 62] on input "選擇科目" at bounding box center [329, 60] width 54 height 12
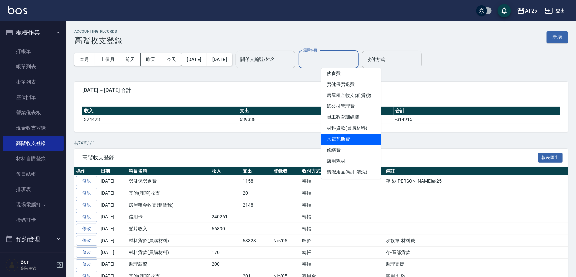
scroll to position [121, 0]
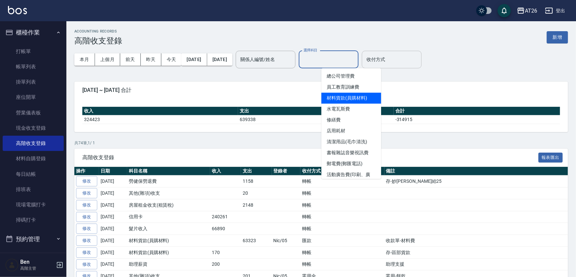
click at [356, 100] on li "材料貨款(員購材料)" at bounding box center [351, 98] width 60 height 11
type input "材料貨款(員購材料)"
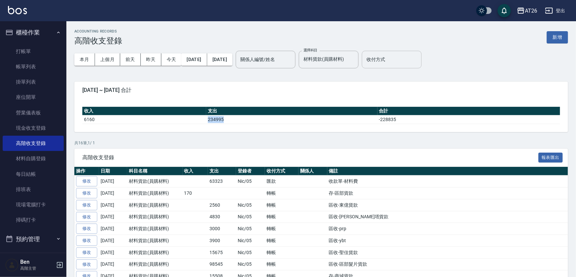
drag, startPoint x: 193, startPoint y: 122, endPoint x: 240, endPoint y: 120, distance: 47.9
click at [240, 120] on tr "6160 234995 -228835" at bounding box center [321, 119] width 478 height 9
click at [240, 120] on td "234995" at bounding box center [291, 119] width 171 height 9
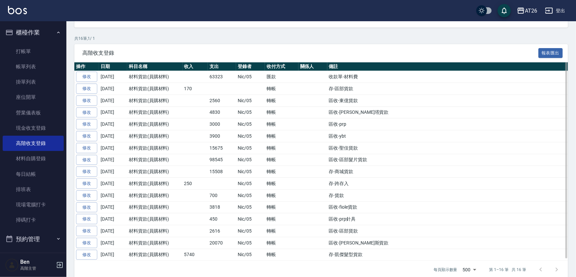
scroll to position [112, 0]
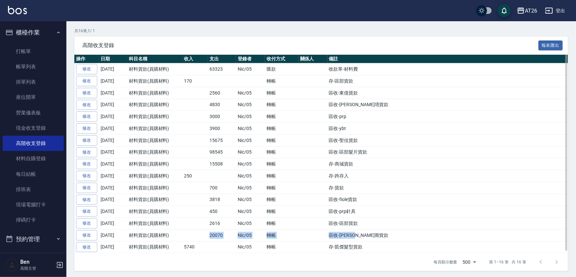
drag, startPoint x: 204, startPoint y: 233, endPoint x: 389, endPoint y: 233, distance: 185.0
click at [389, 233] on tr "修改 2025-08-31 材料貨款(員購材料) 20070 Nic/05 轉帳 區收-喬納斯貨款" at bounding box center [321, 235] width 494 height 12
click at [189, 237] on td at bounding box center [196, 235] width 26 height 12
drag, startPoint x: 203, startPoint y: 231, endPoint x: 249, endPoint y: 230, distance: 46.5
click at [249, 230] on tr "修改 2025-08-31 材料貨款(員購材料) 20070 Nic/05 轉帳 區收-喬納斯貨款" at bounding box center [321, 235] width 494 height 12
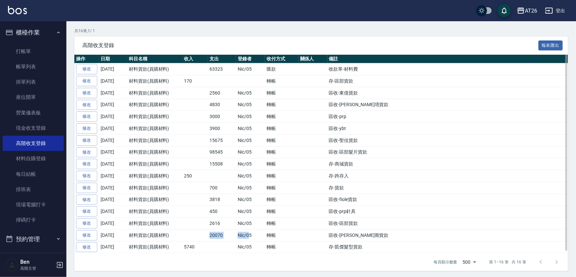
click at [249, 230] on td "Nic/05" at bounding box center [250, 235] width 29 height 12
drag, startPoint x: 177, startPoint y: 228, endPoint x: 292, endPoint y: 238, distance: 115.4
click at [292, 238] on tr "修改 2025-08-31 材料貨款(員購材料) 20070 Nic/05 轉帳 區收-喬納斯貨款" at bounding box center [321, 235] width 494 height 12
click at [292, 238] on td "轉帳" at bounding box center [282, 235] width 34 height 12
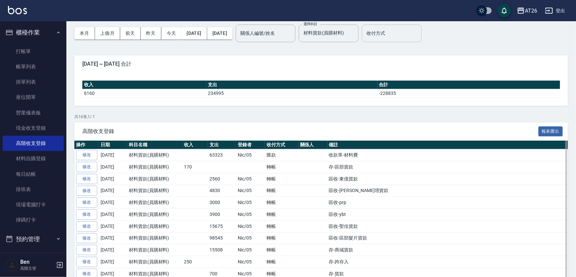
scroll to position [0, 0]
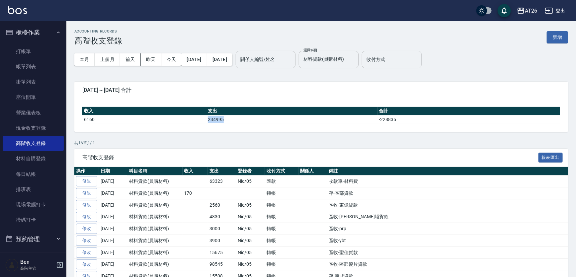
drag, startPoint x: 207, startPoint y: 120, endPoint x: 228, endPoint y: 120, distance: 20.9
click at [228, 120] on td "234995" at bounding box center [291, 119] width 171 height 9
drag, startPoint x: 228, startPoint y: 120, endPoint x: 199, endPoint y: 120, distance: 29.2
click at [202, 123] on tr "6160 234995 -228835" at bounding box center [321, 119] width 478 height 9
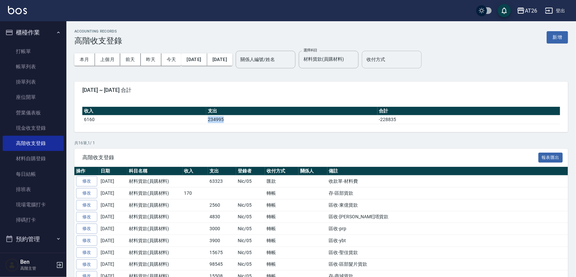
click at [199, 120] on td "6160" at bounding box center [144, 119] width 124 height 9
drag, startPoint x: 199, startPoint y: 120, endPoint x: 236, endPoint y: 117, distance: 36.7
click at [236, 117] on tr "6160 234995 -228835" at bounding box center [321, 119] width 478 height 9
click at [236, 117] on td "234995" at bounding box center [291, 119] width 171 height 9
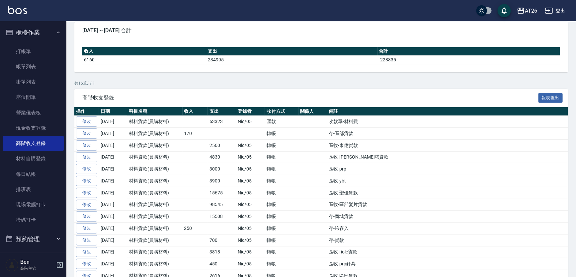
scroll to position [60, 0]
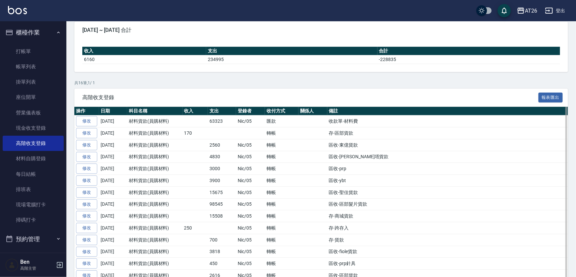
drag, startPoint x: 209, startPoint y: 119, endPoint x: 365, endPoint y: 120, distance: 156.1
click at [365, 120] on tr "修改 2025-08-31 材料貨款(員購材料) 63323 Nic/05 匯款 收款單-材料費" at bounding box center [321, 122] width 494 height 12
click at [365, 120] on td "收款單-材料費" at bounding box center [447, 122] width 241 height 12
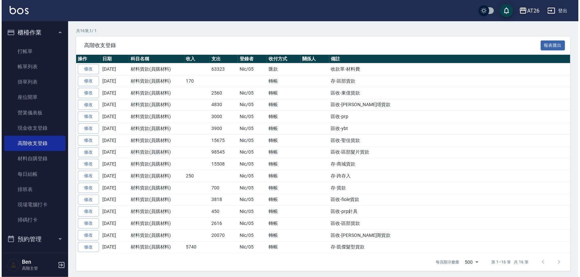
scroll to position [100, 0]
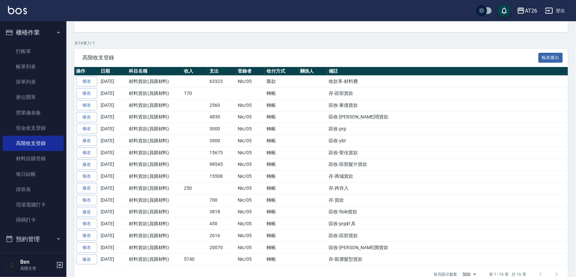
click at [525, 12] on icon "button" at bounding box center [521, 11] width 8 height 8
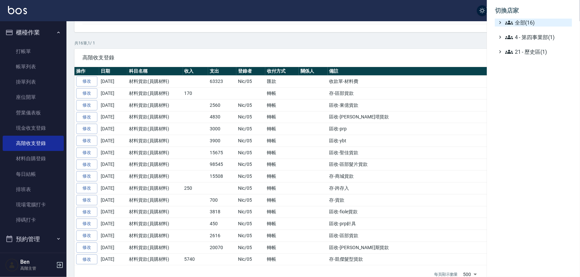
click at [530, 22] on span "全部(16)" at bounding box center [537, 23] width 64 height 8
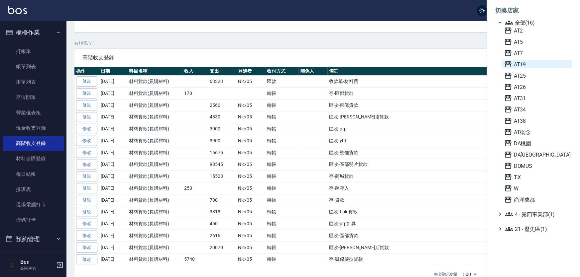
click at [529, 63] on span "AT19" at bounding box center [536, 64] width 65 height 8
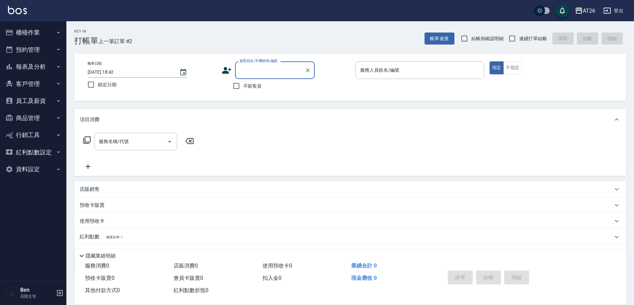
click at [32, 65] on button "報表及分析" at bounding box center [33, 66] width 61 height 17
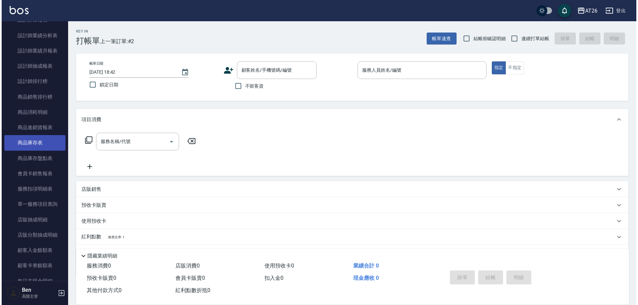
scroll to position [299, 0]
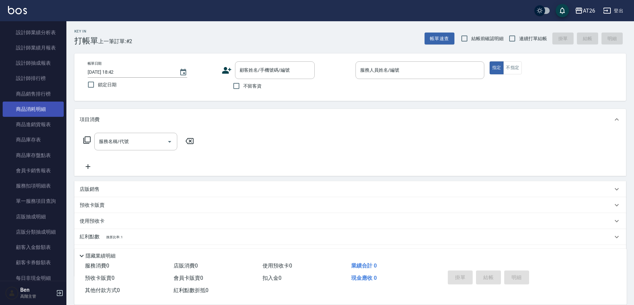
click at [39, 109] on link "商品消耗明細" at bounding box center [33, 109] width 61 height 15
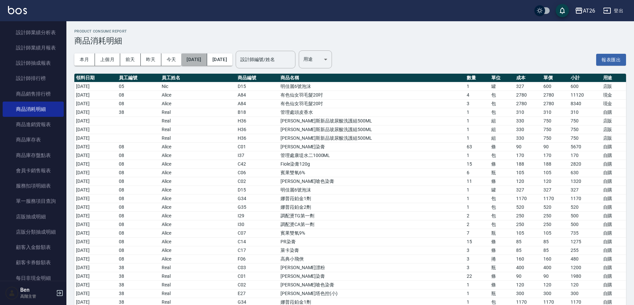
click at [196, 59] on button "[DATE]" at bounding box center [194, 59] width 26 height 12
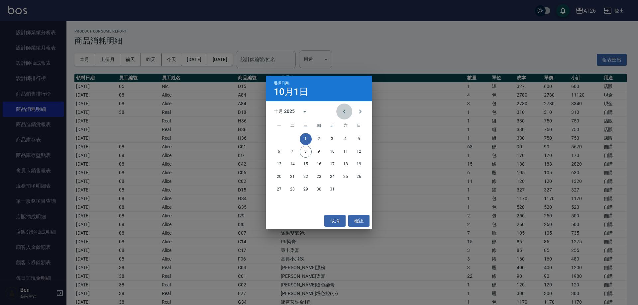
click at [344, 115] on icon "Previous month" at bounding box center [344, 112] width 8 height 8
click at [331, 134] on button "1" at bounding box center [332, 139] width 12 height 12
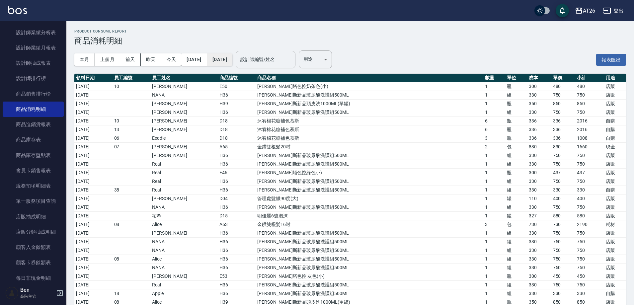
click at [232, 58] on button "[DATE]" at bounding box center [219, 59] width 25 height 12
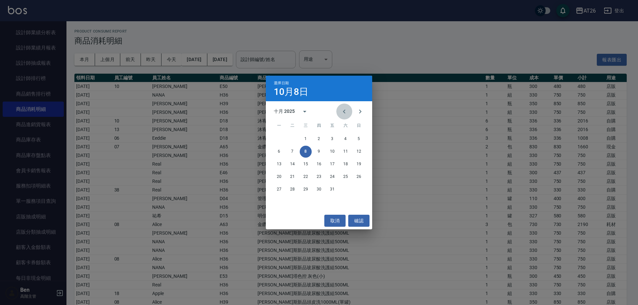
click at [341, 108] on icon "Previous month" at bounding box center [344, 112] width 8 height 8
click at [357, 189] on button "31" at bounding box center [359, 190] width 12 height 12
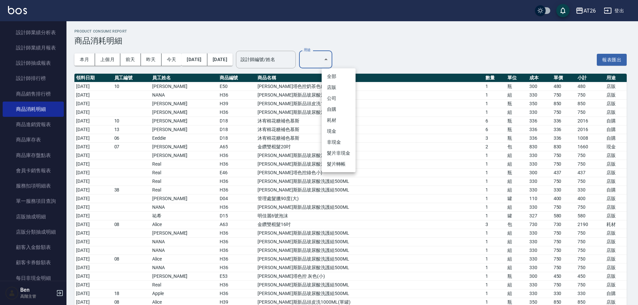
click at [339, 118] on li "耗材" at bounding box center [338, 120] width 34 height 11
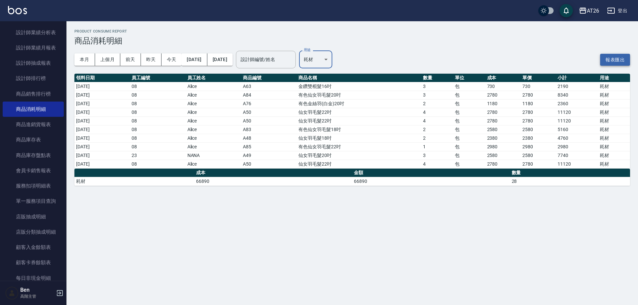
click at [607, 60] on button "報表匯出" at bounding box center [615, 60] width 30 height 12
click at [337, 59] on body "AT26 登出 櫃檯作業 打帳單 帳單列表 掛單列表 座位開單 營業儀表板 現金收支登錄 高階收支登錄 材料自購登錄 每日結帳 排班表 現場電腦打卡 掃碼打卡…" at bounding box center [319, 152] width 638 height 305
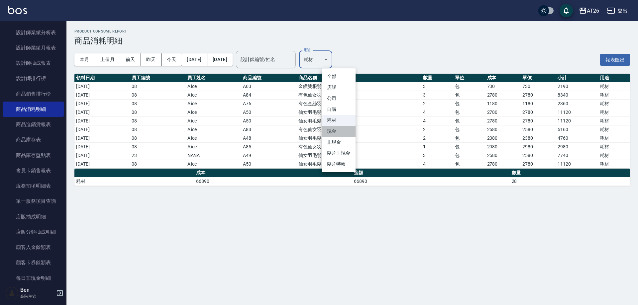
click at [336, 131] on li "現金" at bounding box center [338, 131] width 34 height 11
type input "現金"
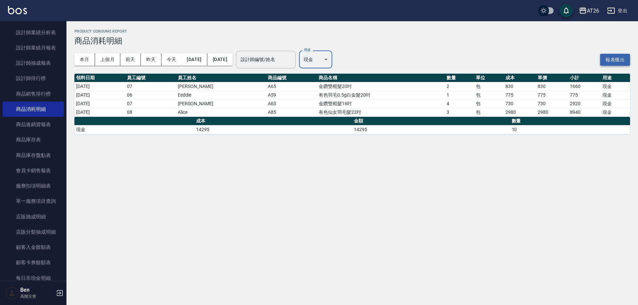
click at [611, 59] on button "報表匯出" at bounding box center [615, 60] width 30 height 12
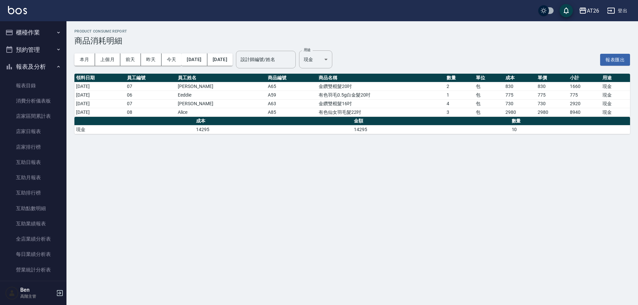
click at [34, 35] on button "櫃檯作業" at bounding box center [33, 32] width 61 height 17
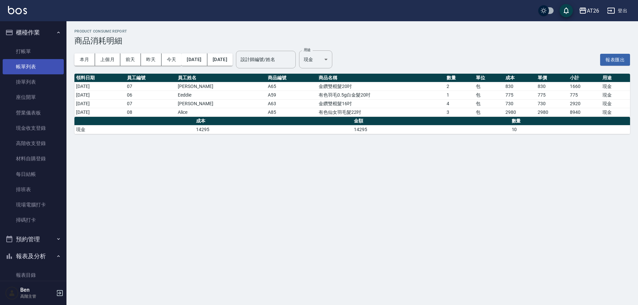
click at [21, 62] on link "帳單列表" at bounding box center [33, 66] width 61 height 15
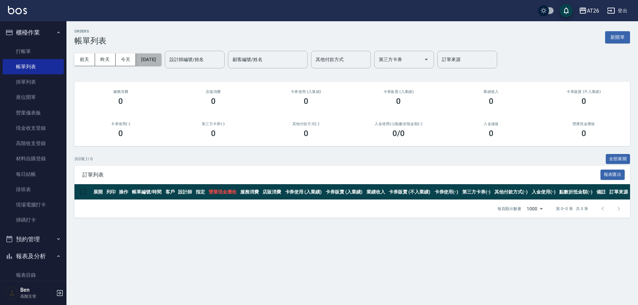
click at [160, 62] on button "[DATE]" at bounding box center [148, 59] width 25 height 12
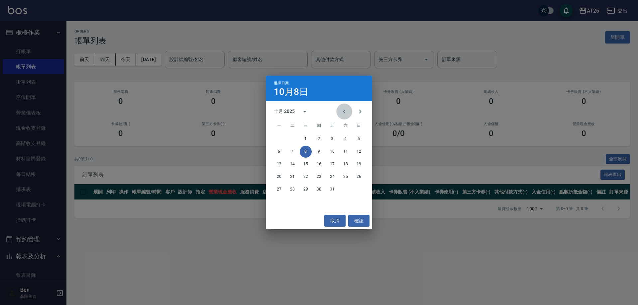
click at [347, 114] on icon "Previous month" at bounding box center [344, 112] width 8 height 8
click at [302, 154] on button "6" at bounding box center [306, 152] width 12 height 12
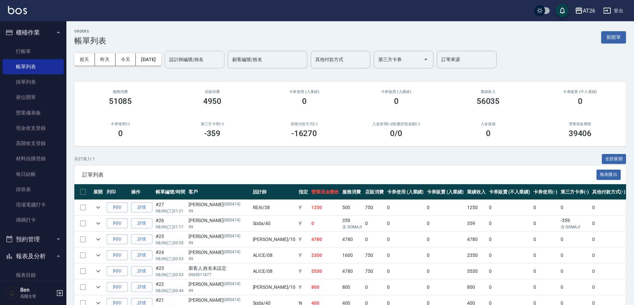
click at [222, 55] on input "設計師編號/姓名" at bounding box center [195, 60] width 54 height 12
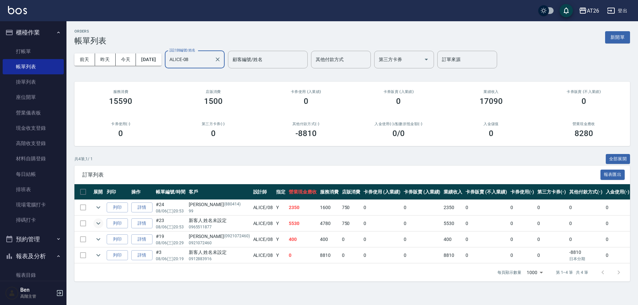
type input "ALICE-08"
click at [101, 225] on icon "expand row" at bounding box center [98, 224] width 8 height 8
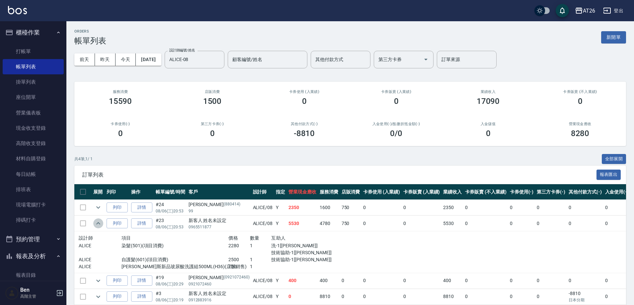
click at [101, 225] on icon "expand row" at bounding box center [98, 224] width 8 height 8
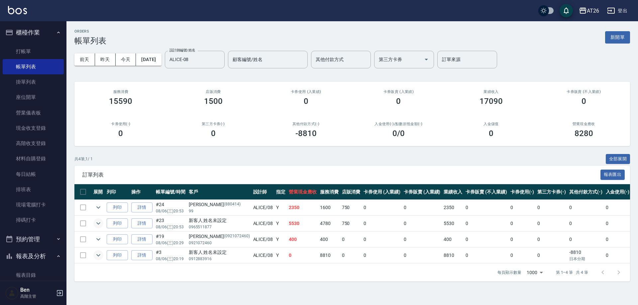
click at [96, 253] on icon "expand row" at bounding box center [98, 255] width 8 height 8
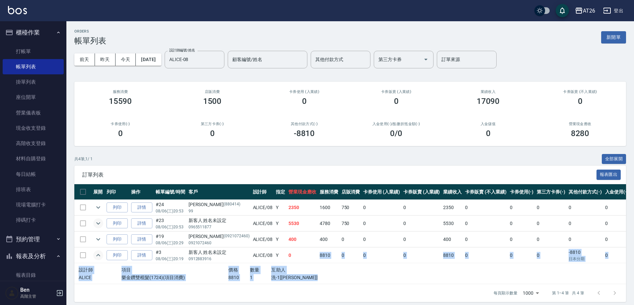
drag, startPoint x: 280, startPoint y: 258, endPoint x: 323, endPoint y: 275, distance: 46.0
click at [323, 275] on tbody "列印 詳情 #24 08/06 (三) 20:53 [PERSON_NAME](880414) 99 ALICE /08 Y 2350 1600 750 0 …" at bounding box center [387, 242] width 627 height 84
click at [340, 275] on td at bounding box center [438, 273] width 196 height 21
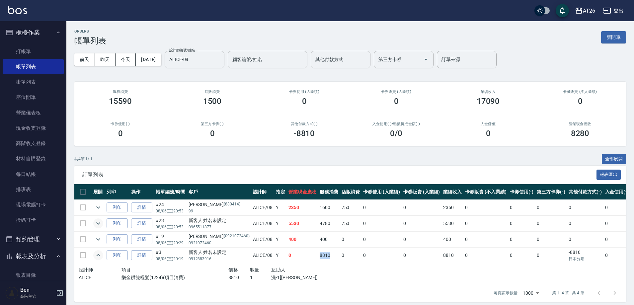
drag, startPoint x: 298, startPoint y: 262, endPoint x: 317, endPoint y: 257, distance: 19.8
click at [318, 257] on td "8810" at bounding box center [329, 256] width 22 height 16
click at [161, 63] on button "[DATE]" at bounding box center [148, 59] width 25 height 12
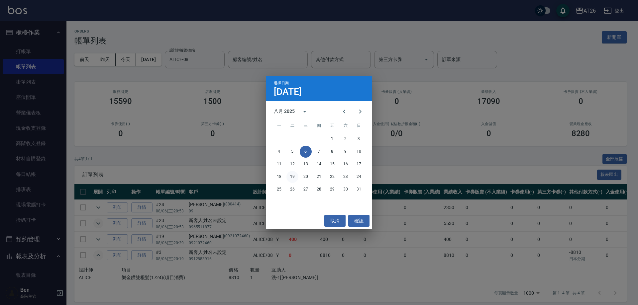
click at [290, 177] on button "19" at bounding box center [292, 177] width 12 height 12
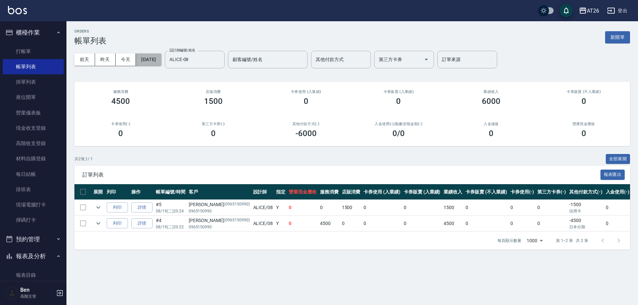
click at [153, 64] on button "[DATE]" at bounding box center [148, 59] width 25 height 12
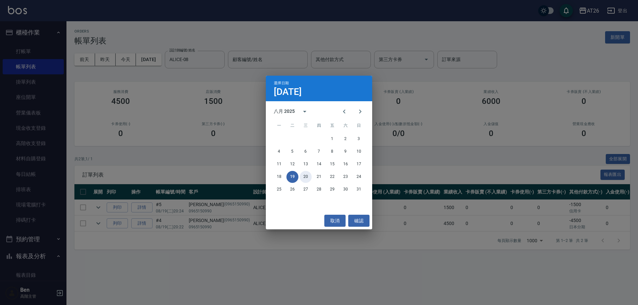
click at [307, 180] on button "20" at bounding box center [306, 177] width 12 height 12
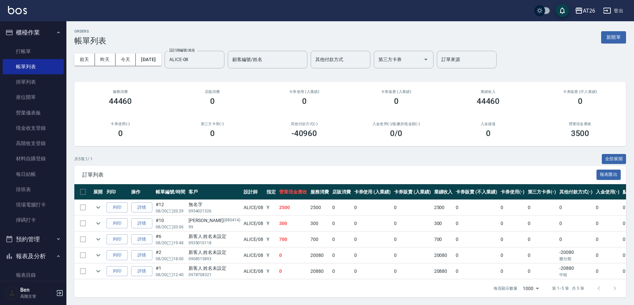
scroll to position [5, 0]
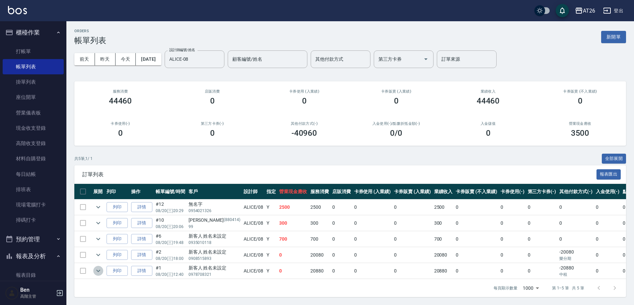
click at [98, 270] on icon "expand row" at bounding box center [98, 271] width 4 height 2
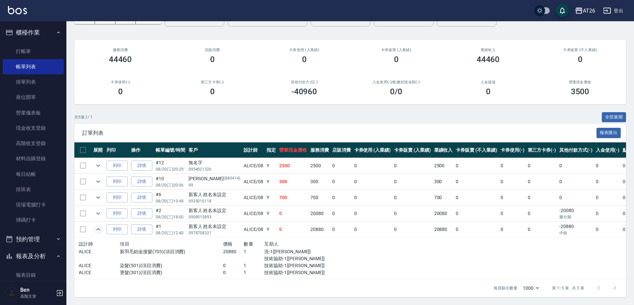
scroll to position [47, 0]
click at [98, 227] on icon "expand row" at bounding box center [98, 229] width 8 height 8
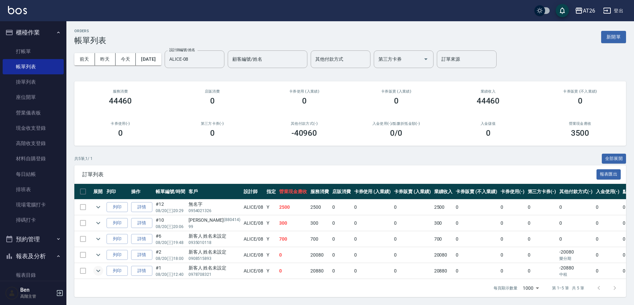
scroll to position [5, 0]
click at [35, 157] on link "材料自購登錄" at bounding box center [33, 158] width 61 height 15
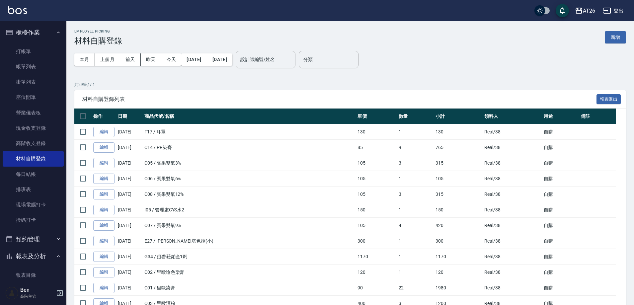
click at [211, 66] on div "本月 上個月 [DATE] [DATE] [DATE] [DATE] [DATE]" at bounding box center [153, 59] width 158 height 28
click at [210, 65] on div "本月 上個月 [DATE] [DATE] [DATE] [DATE] [DATE]" at bounding box center [153, 59] width 158 height 28
click at [207, 61] on button "[DATE]" at bounding box center [194, 59] width 26 height 12
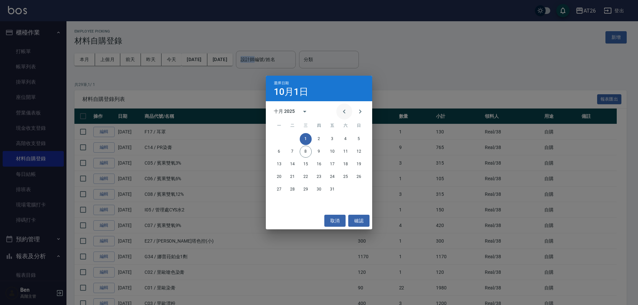
click at [348, 116] on button "Previous month" at bounding box center [344, 112] width 16 height 16
click at [329, 136] on button "1" at bounding box center [332, 139] width 12 height 12
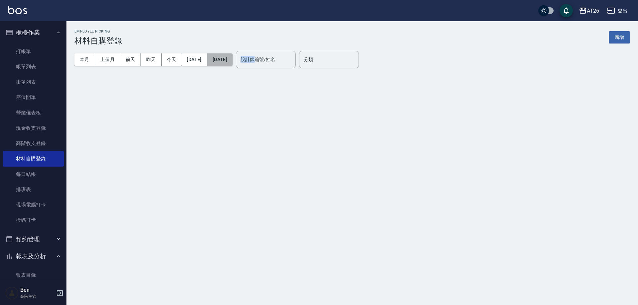
click at [232, 57] on button "[DATE]" at bounding box center [219, 59] width 25 height 12
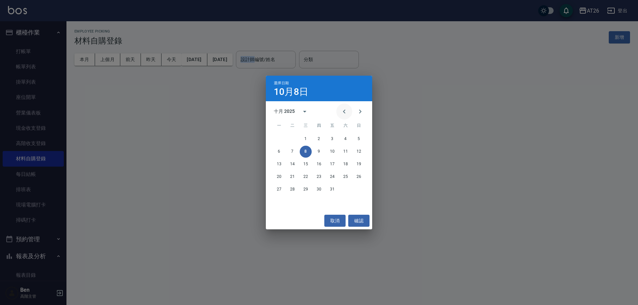
click at [348, 111] on button "Previous month" at bounding box center [344, 112] width 16 height 16
click at [359, 185] on button "31" at bounding box center [359, 190] width 12 height 12
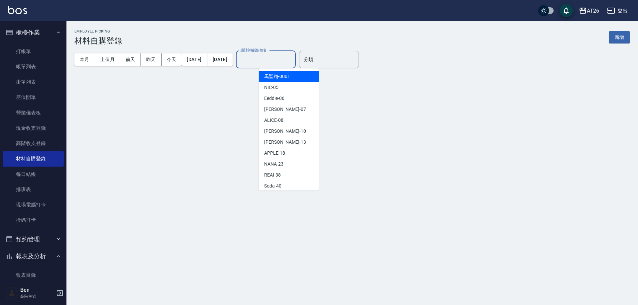
click at [280, 54] on div "設計師編號/姓名 設計師編號/姓名" at bounding box center [266, 60] width 60 height 18
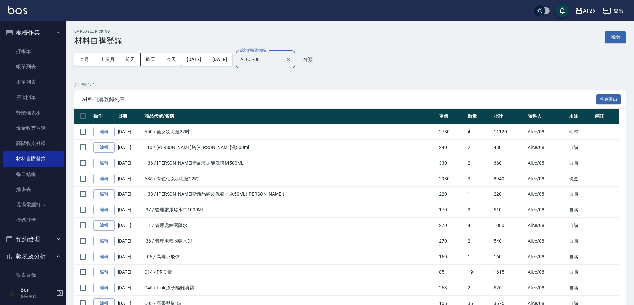
type input "ALICE-08"
click at [327, 63] on input "分類" at bounding box center [329, 60] width 54 height 12
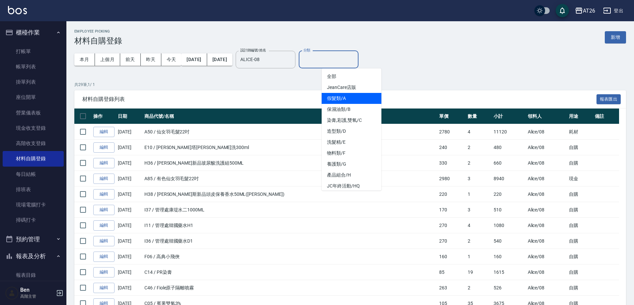
click at [360, 94] on li "假髮類/A" at bounding box center [352, 98] width 60 height 11
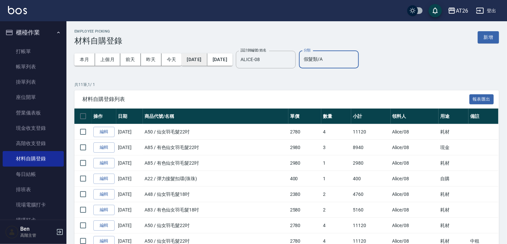
click at [201, 55] on button "[DATE]" at bounding box center [194, 59] width 26 height 12
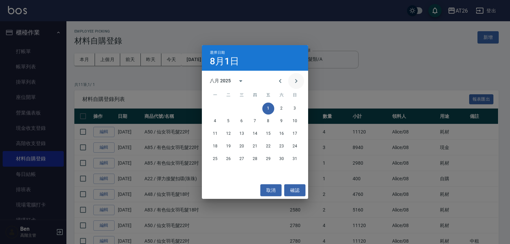
click at [289, 80] on button "Next month" at bounding box center [296, 81] width 16 height 16
click at [217, 109] on button "1" at bounding box center [215, 109] width 12 height 12
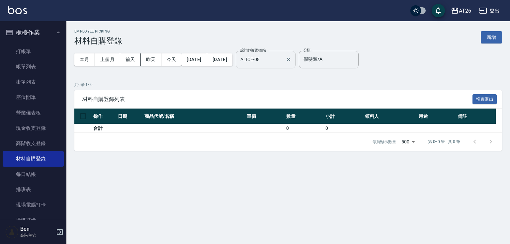
click at [258, 57] on div "ALICE-08 設計師編號/姓名" at bounding box center [266, 60] width 60 height 18
click at [232, 61] on button "[DATE]" at bounding box center [219, 59] width 25 height 12
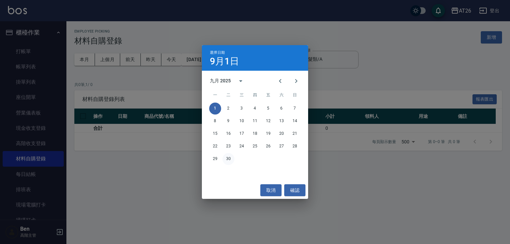
click at [225, 160] on button "30" at bounding box center [229, 159] width 12 height 12
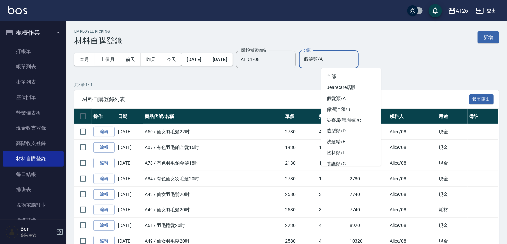
click at [334, 54] on input "假髮類/A" at bounding box center [329, 60] width 54 height 12
click at [337, 76] on li "全部" at bounding box center [351, 76] width 60 height 11
type input "全部"
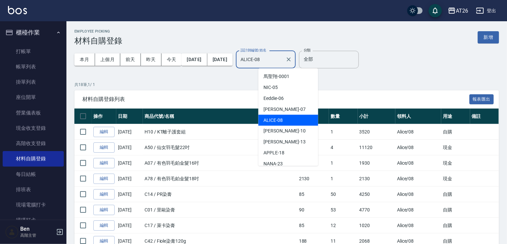
click at [283, 61] on input "ALICE-08" at bounding box center [261, 60] width 44 height 12
click at [283, 58] on input "ALICE-08" at bounding box center [261, 60] width 44 height 12
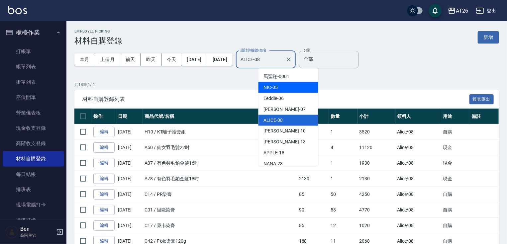
click at [286, 89] on div "NIC -05" at bounding box center [288, 87] width 60 height 11
type input "NIC-05"
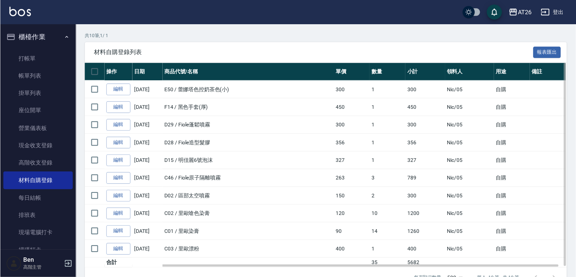
scroll to position [37, 0]
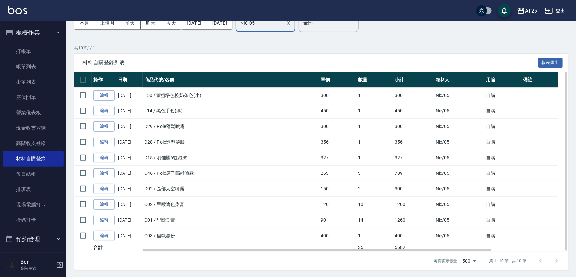
click at [285, 134] on td "D28 / Fiole造型髮膠" at bounding box center [231, 142] width 177 height 16
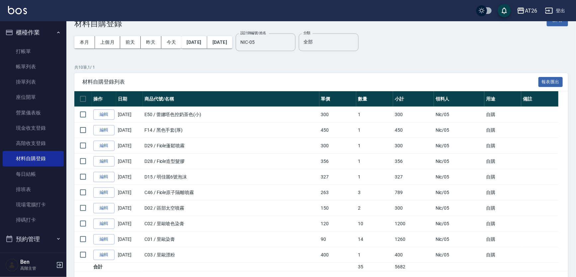
scroll to position [0, 0]
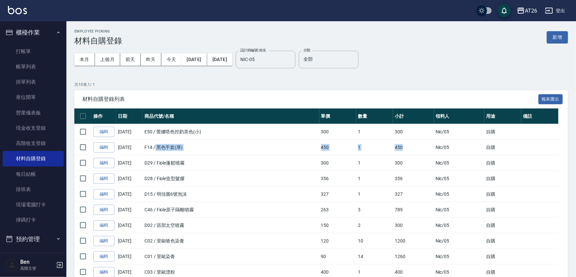
drag, startPoint x: 156, startPoint y: 143, endPoint x: 414, endPoint y: 144, distance: 258.4
click at [414, 144] on tr "編輯 09/24/2025 F14 / 黑色手套(厚) 450 1 450 Nic /05 自購" at bounding box center [321, 148] width 494 height 16
click at [414, 144] on td "450" at bounding box center [413, 148] width 41 height 16
drag, startPoint x: 414, startPoint y: 144, endPoint x: 86, endPoint y: 147, distance: 328.5
click at [86, 147] on tr "編輯 09/24/2025 F14 / 黑色手套(厚) 450 1 450 Nic /05 自購" at bounding box center [321, 148] width 494 height 16
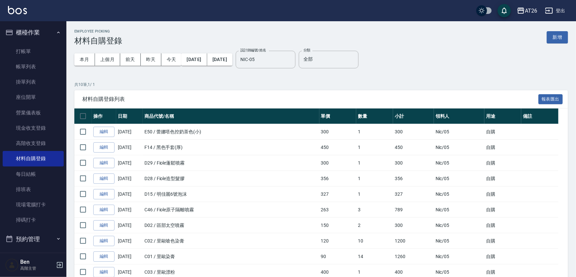
click at [223, 105] on div "材料自購登錄列表 報表匯出" at bounding box center [321, 99] width 494 height 18
click at [199, 66] on div "本月 上個月 前天 昨天 今天 2025/09/01 2025/09/30" at bounding box center [153, 59] width 158 height 28
click at [204, 61] on button "2025/09/01" at bounding box center [194, 59] width 26 height 12
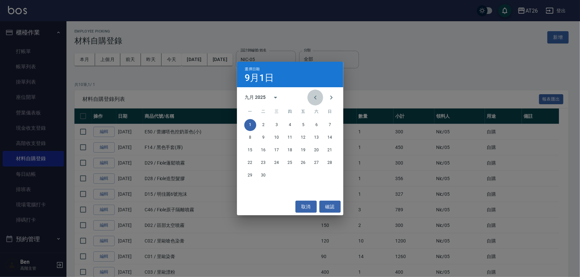
click at [318, 95] on icon "Previous month" at bounding box center [315, 98] width 8 height 8
click at [313, 163] on button "26" at bounding box center [317, 163] width 12 height 12
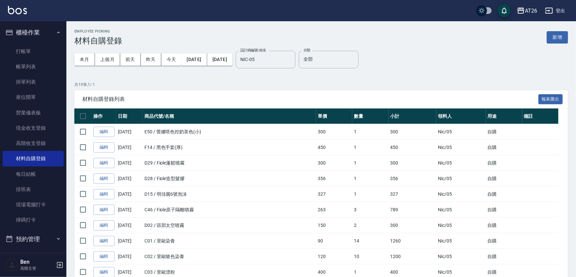
click at [224, 62] on button "2025/09/30" at bounding box center [219, 59] width 25 height 12
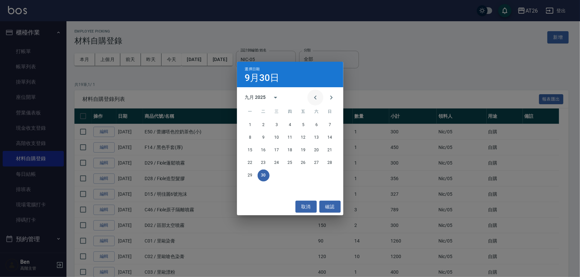
click at [309, 94] on button "Previous month" at bounding box center [315, 98] width 16 height 16
click at [332, 101] on icon "Next month" at bounding box center [331, 98] width 8 height 8
click at [248, 174] on button "25" at bounding box center [250, 176] width 12 height 12
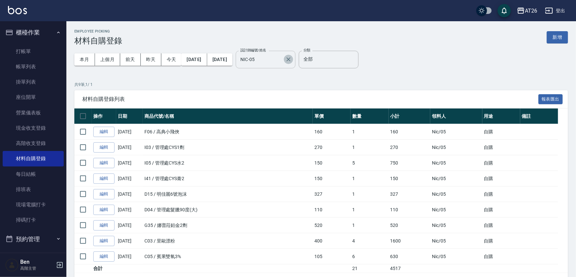
click at [292, 61] on icon "Clear" at bounding box center [288, 59] width 7 height 7
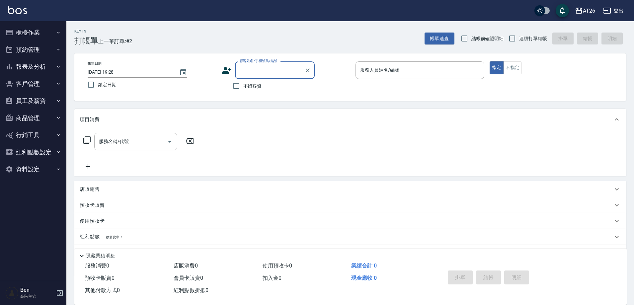
click at [51, 27] on button "櫃檯作業" at bounding box center [33, 32] width 61 height 17
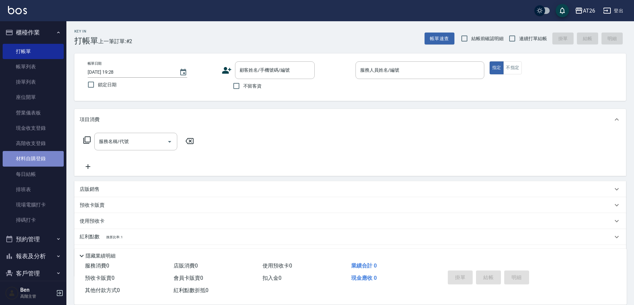
click at [44, 156] on link "材料自購登錄" at bounding box center [33, 158] width 61 height 15
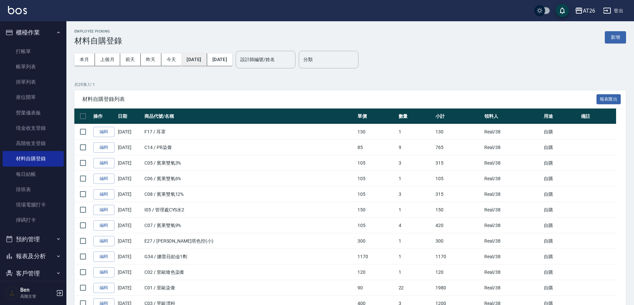
click at [207, 54] on button "[DATE]" at bounding box center [194, 59] width 26 height 12
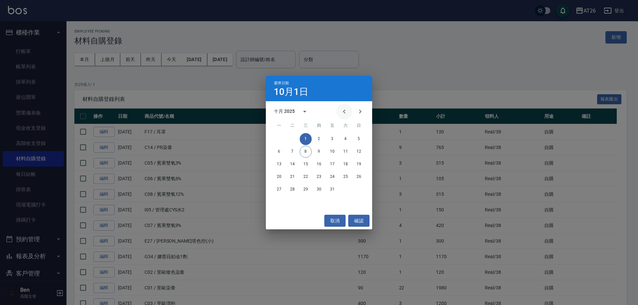
click at [344, 118] on button "Previous month" at bounding box center [344, 112] width 16 height 16
click at [347, 112] on icon "Previous month" at bounding box center [344, 112] width 8 height 8
click at [297, 193] on button "26" at bounding box center [292, 190] width 12 height 12
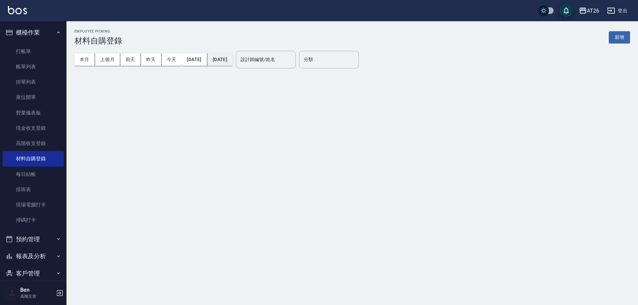
click at [232, 59] on button "[DATE]" at bounding box center [219, 59] width 25 height 12
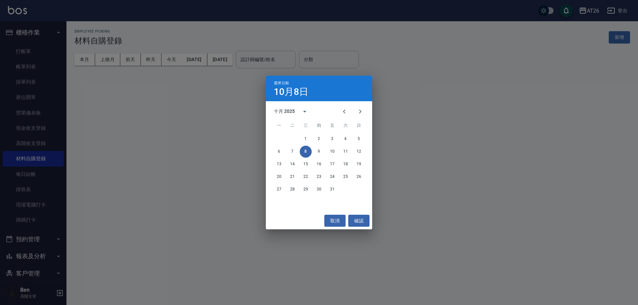
click at [342, 107] on button "Previous month" at bounding box center [344, 112] width 16 height 16
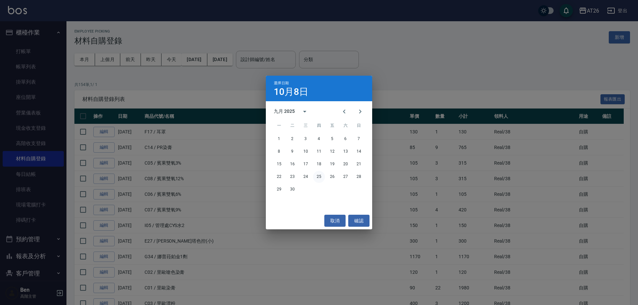
click at [316, 179] on button "25" at bounding box center [319, 177] width 12 height 12
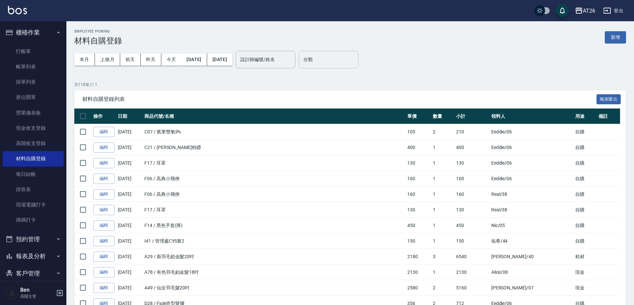
click at [334, 61] on div "分類 分類" at bounding box center [329, 60] width 60 height 18
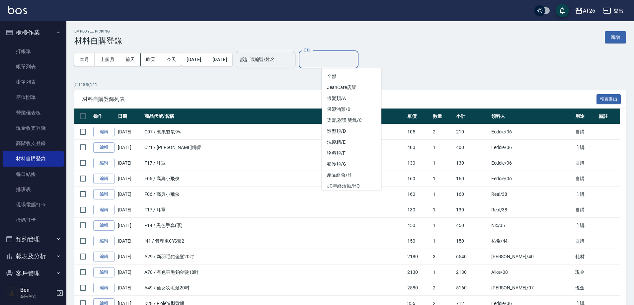
click at [468, 60] on div "本月 上個月 前天 昨天 今天 2025/08/26 2025/09/25 設計師編號/姓名 設計師編號/姓名 分類 分類" at bounding box center [350, 59] width 552 height 28
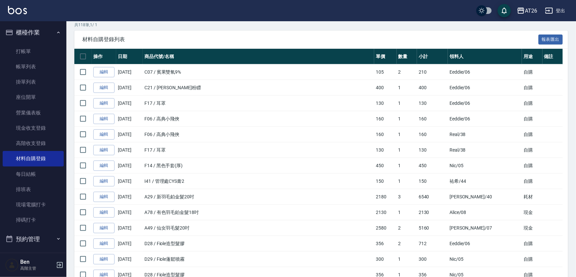
scroll to position [60, 0]
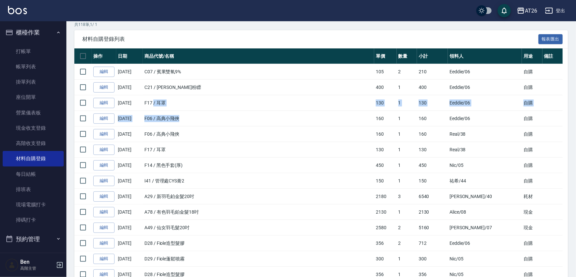
drag, startPoint x: 155, startPoint y: 103, endPoint x: 186, endPoint y: 126, distance: 38.2
click at [225, 122] on td "F06 / 高典小飛俠" at bounding box center [258, 119] width 231 height 16
drag, startPoint x: 156, startPoint y: 97, endPoint x: 187, endPoint y: 133, distance: 47.6
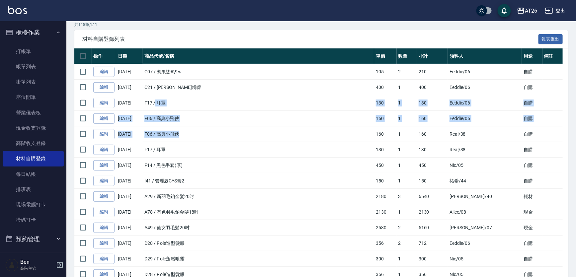
click at [187, 133] on td "F06 / 高典小飛俠" at bounding box center [258, 135] width 231 height 16
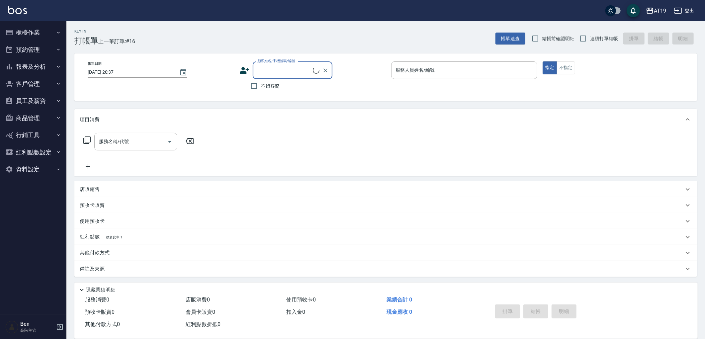
click at [39, 67] on button "報表及分析" at bounding box center [33, 66] width 61 height 17
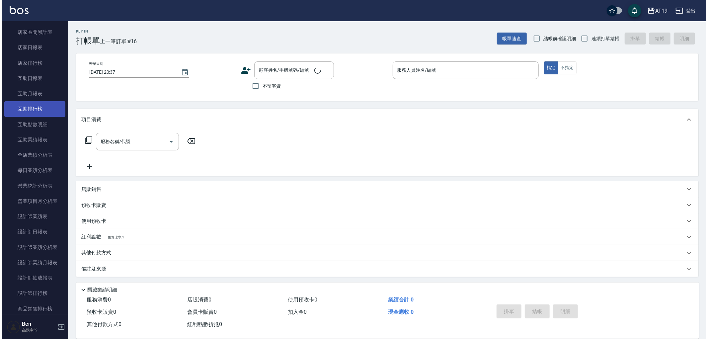
scroll to position [295, 0]
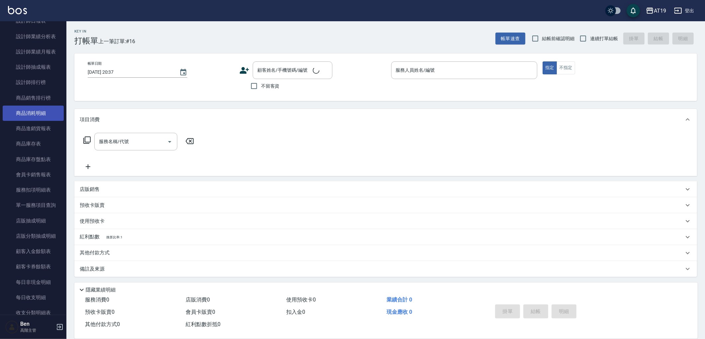
click at [37, 116] on link "商品消耗明細" at bounding box center [33, 113] width 61 height 15
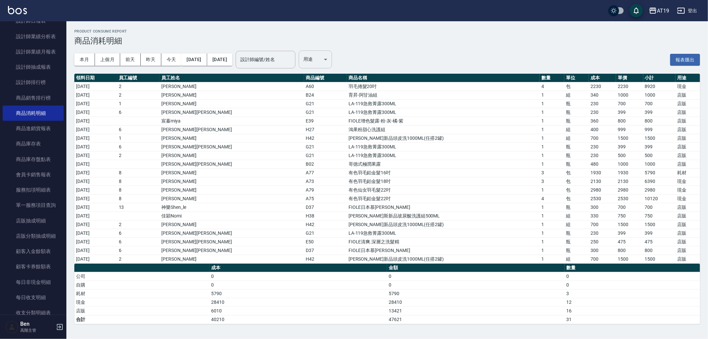
click at [336, 54] on body "AT19 登出 櫃檯作業 打帳單 帳單列表 掛單列表 座位開單 營業儀表板 現金收支登錄 高階收支登錄 材料自購登錄 每日結帳 排班表 現場電腦打卡 掃碼打卡…" at bounding box center [354, 169] width 708 height 339
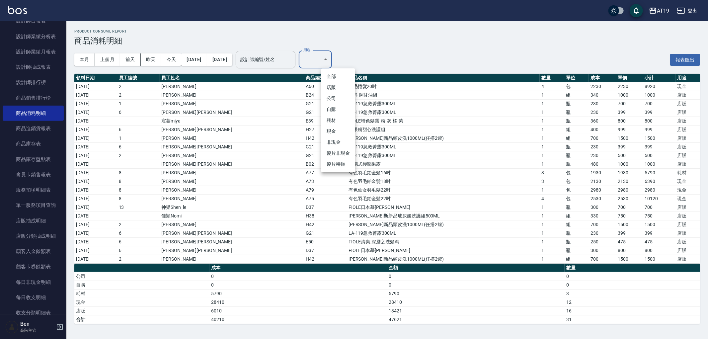
click at [341, 128] on li "現金" at bounding box center [338, 131] width 34 height 11
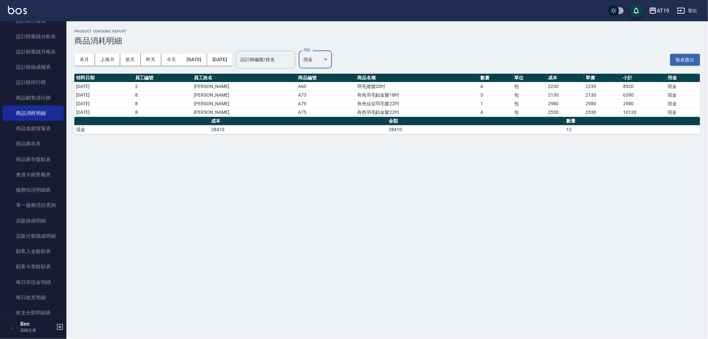
click at [338, 61] on body "AT19 登出 櫃檯作業 打帳單 帳單列表 掛單列表 座位開單 營業儀表板 現金收支登錄 高階收支登錄 材料自購登錄 每日結帳 排班表 現場電腦打卡 掃碼打卡…" at bounding box center [354, 169] width 708 height 339
click at [333, 119] on li "耗材" at bounding box center [338, 120] width 34 height 11
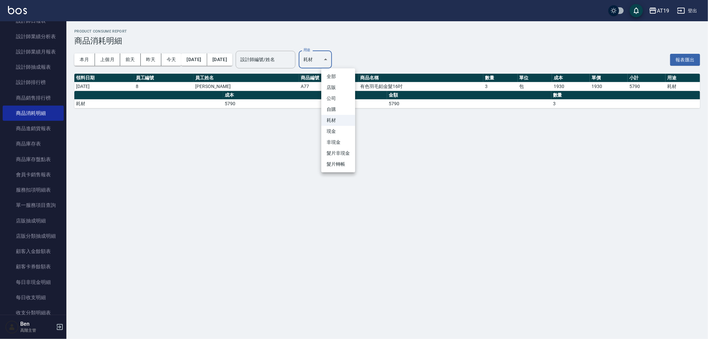
click at [344, 61] on body "AT19 登出 櫃檯作業 打帳單 帳單列表 掛單列表 座位開單 營業儀表板 現金收支登錄 高階收支登錄 材料自購登錄 每日結帳 排班表 現場電腦打卡 掃碼打卡…" at bounding box center [354, 169] width 708 height 339
click at [339, 111] on li "自購" at bounding box center [338, 109] width 34 height 11
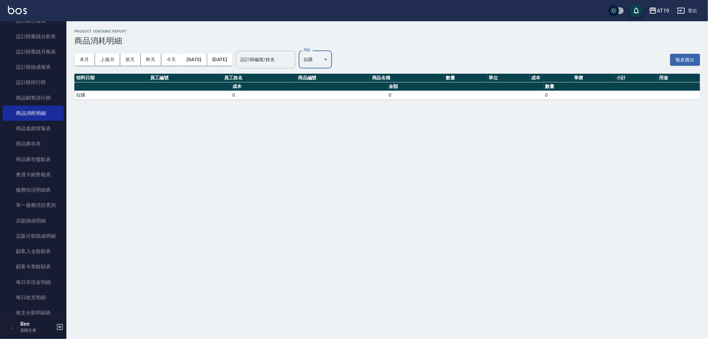
click at [337, 59] on body "AT19 登出 櫃檯作業 打帳單 帳單列表 掛單列表 座位開單 營業儀表板 現金收支登錄 高階收支登錄 材料自購登錄 每日結帳 排班表 現場電腦打卡 掃碼打卡…" at bounding box center [354, 169] width 708 height 339
click at [337, 136] on li "現金" at bounding box center [338, 131] width 34 height 11
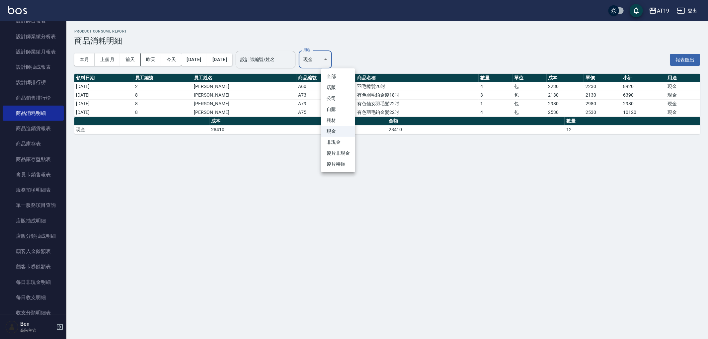
click at [336, 60] on body "AT19 登出 櫃檯作業 打帳單 帳單列表 掛單列表 座位開單 營業儀表板 現金收支登錄 高階收支登錄 材料自購登錄 每日結帳 排班表 現場電腦打卡 掃碼打卡…" at bounding box center [354, 169] width 708 height 339
click at [408, 101] on div at bounding box center [354, 169] width 708 height 339
click at [108, 54] on button "上個月" at bounding box center [107, 59] width 25 height 12
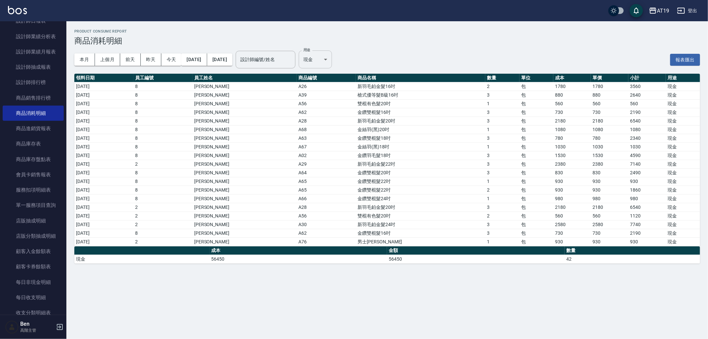
click at [346, 59] on body "AT19 登出 櫃檯作業 打帳單 帳單列表 掛單列表 座位開單 營業儀表板 現金收支登錄 高階收支登錄 材料自購登錄 每日結帳 排班表 現場電腦打卡 掃碼打卡…" at bounding box center [354, 169] width 708 height 339
click at [344, 130] on li "現金" at bounding box center [338, 131] width 34 height 11
click at [339, 53] on body "AT19 登出 櫃檯作業 打帳單 帳單列表 掛單列表 座位開單 營業儀表板 現金收支登錄 高階收支登錄 材料自購登錄 每日結帳 排班表 現場電腦打卡 掃碼打卡…" at bounding box center [354, 169] width 708 height 339
click at [338, 134] on li "現金" at bounding box center [338, 131] width 34 height 11
click at [341, 54] on body "AT19 登出 櫃檯作業 打帳單 帳單列表 掛單列表 座位開單 營業儀表板 現金收支登錄 高階收支登錄 材料自購登錄 每日結帳 排班表 現場電腦打卡 掃碼打卡…" at bounding box center [354, 169] width 708 height 339
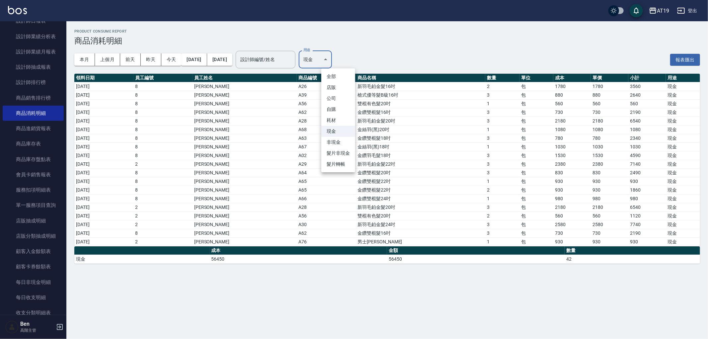
click at [336, 120] on li "耗材" at bounding box center [338, 120] width 34 height 11
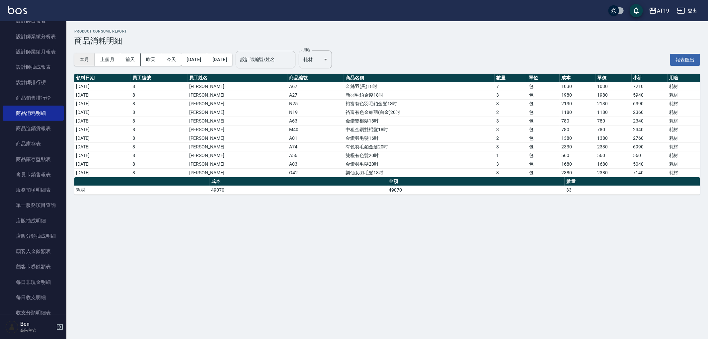
click at [85, 59] on button "本月" at bounding box center [84, 59] width 21 height 12
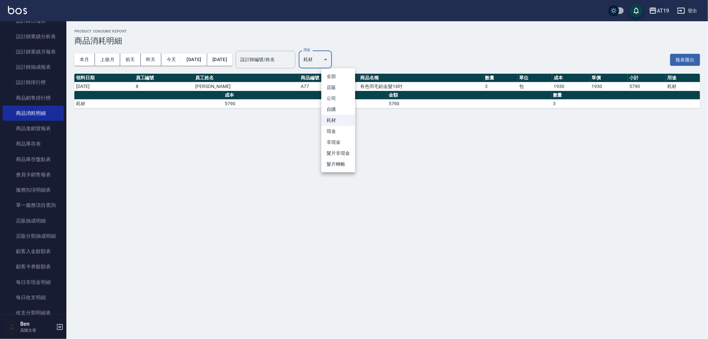
click at [343, 59] on body "AT19 登出 櫃檯作業 打帳單 帳單列表 掛單列表 座位開單 營業儀表板 現金收支登錄 高階收支登錄 材料自購登錄 每日結帳 排班表 現場電腦打卡 掃碼打卡…" at bounding box center [354, 169] width 708 height 339
click at [339, 132] on li "現金" at bounding box center [338, 131] width 34 height 11
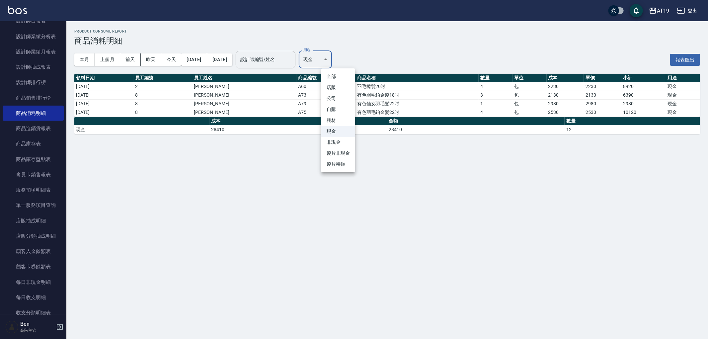
click at [337, 63] on body "AT19 登出 櫃檯作業 打帳單 帳單列表 掛單列表 座位開單 營業儀表板 現金收支登錄 高階收支登錄 材料自購登錄 每日結帳 排班表 現場電腦打卡 掃碼打卡…" at bounding box center [354, 169] width 708 height 339
click at [334, 121] on li "耗材" at bounding box center [338, 120] width 34 height 11
type input "耗材"
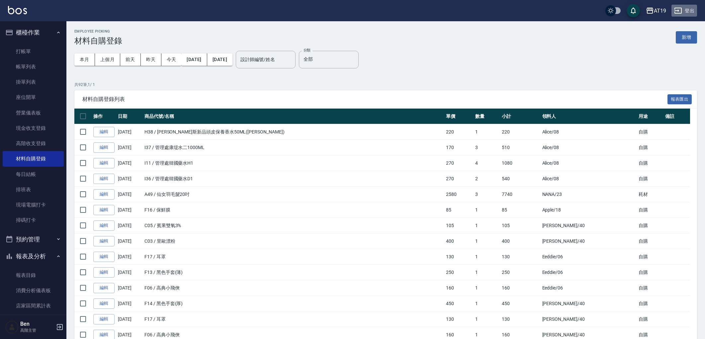
click at [691, 10] on button "登出" at bounding box center [685, 11] width 26 height 12
